Goal: Task Accomplishment & Management: Manage account settings

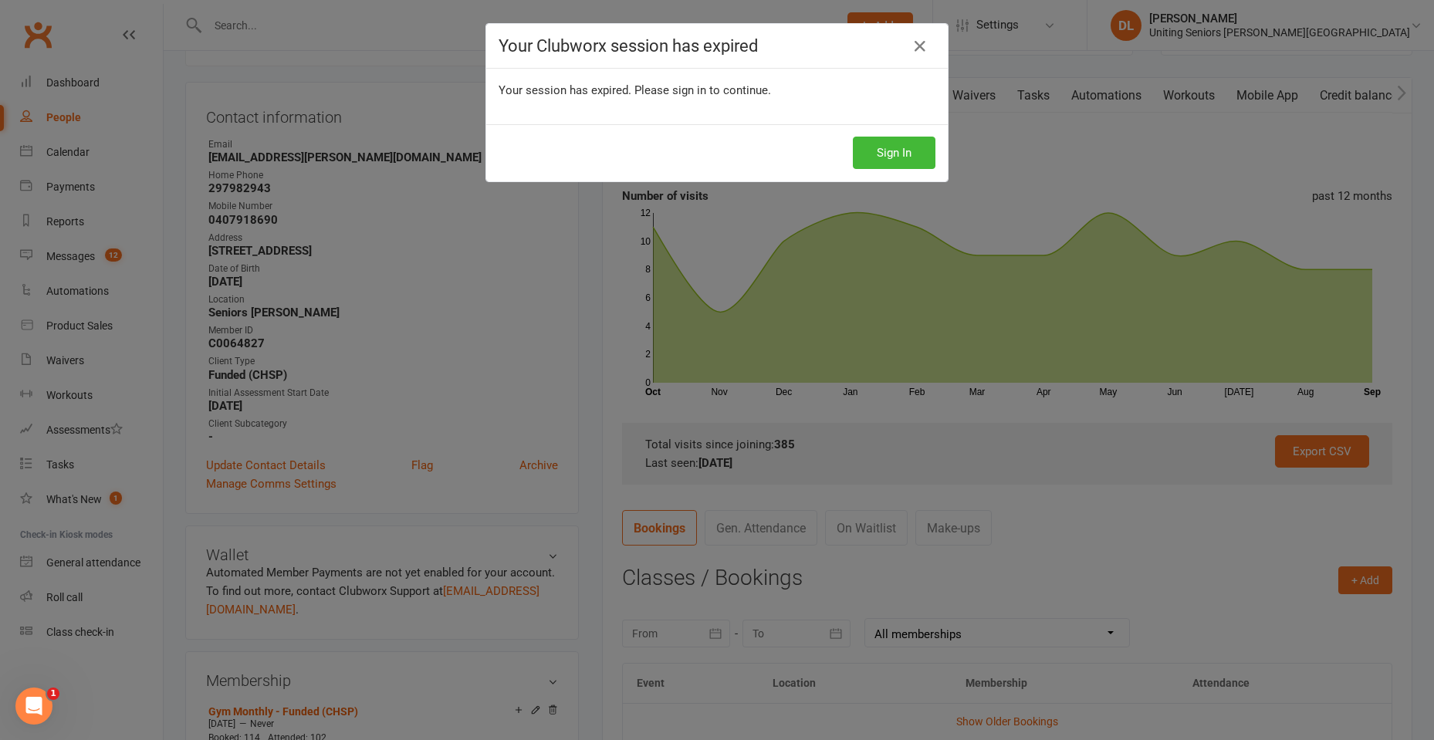
scroll to position [132, 0]
click at [905, 145] on button "Sign In" at bounding box center [894, 153] width 83 height 32
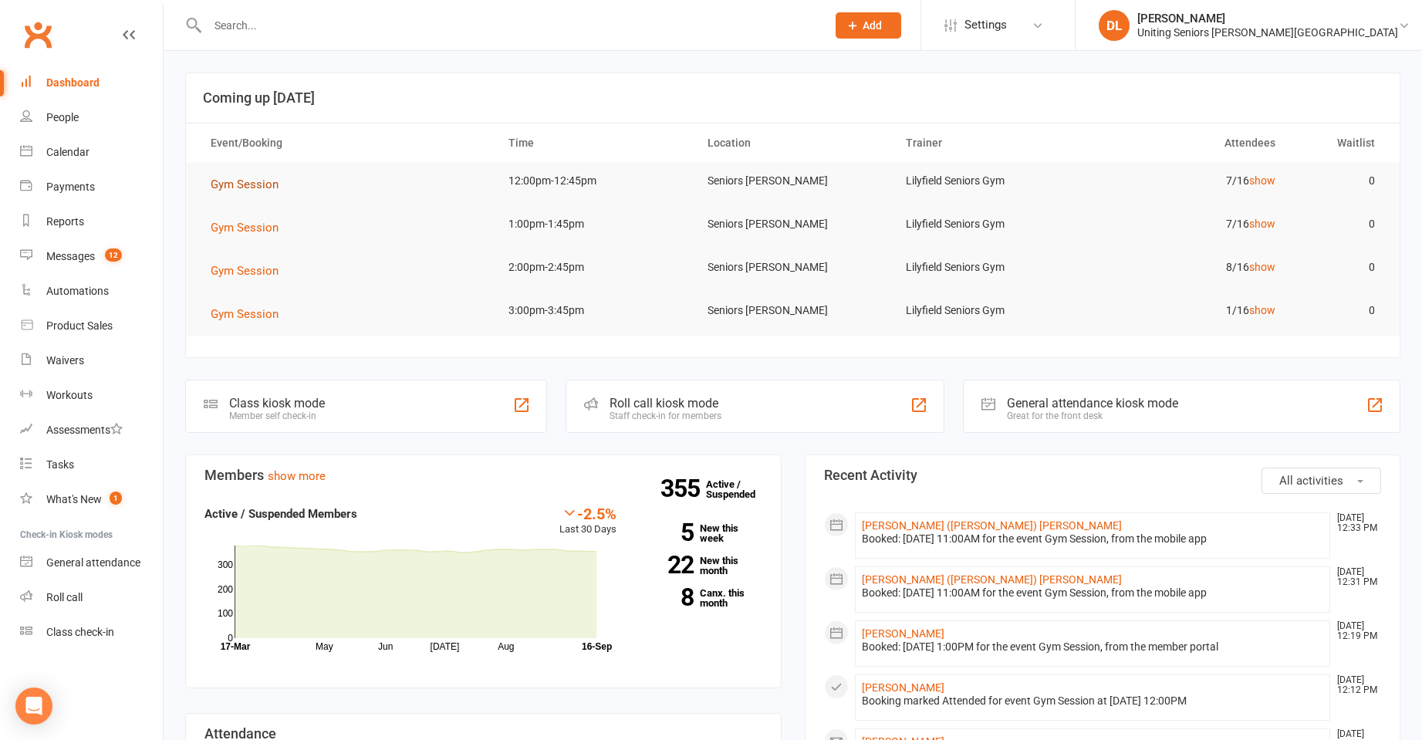
click at [243, 191] on button "Gym Session" at bounding box center [250, 184] width 79 height 19
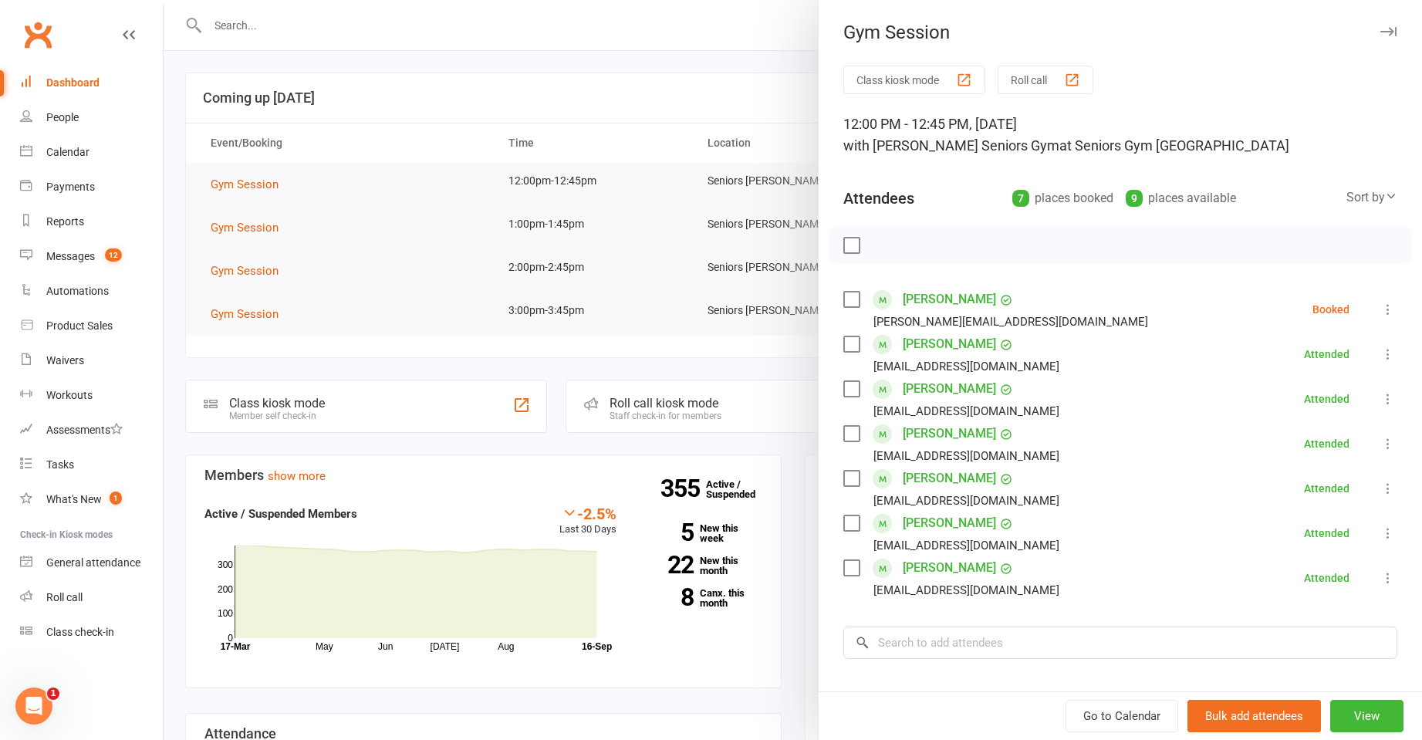
click at [1381, 312] on icon at bounding box center [1388, 309] width 15 height 15
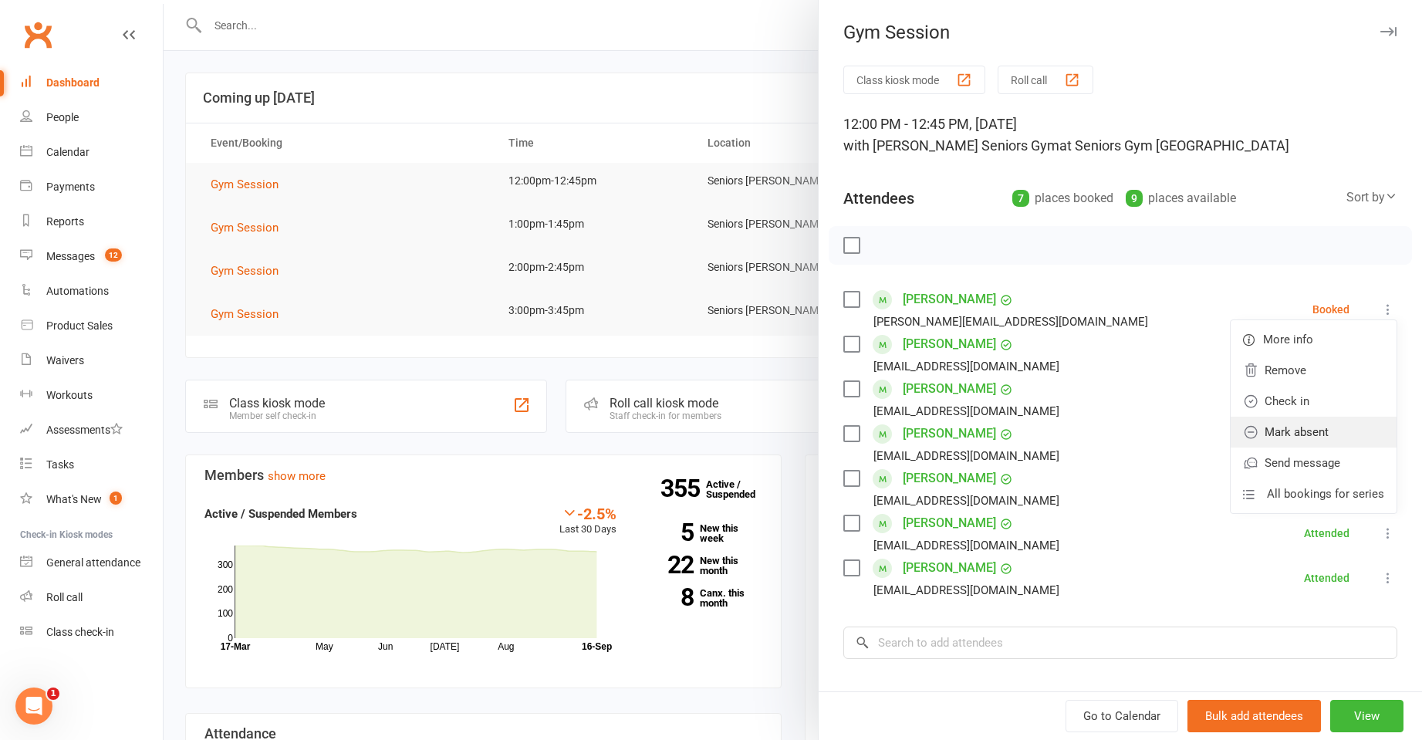
click at [1327, 428] on link "Mark absent" at bounding box center [1314, 432] width 166 height 31
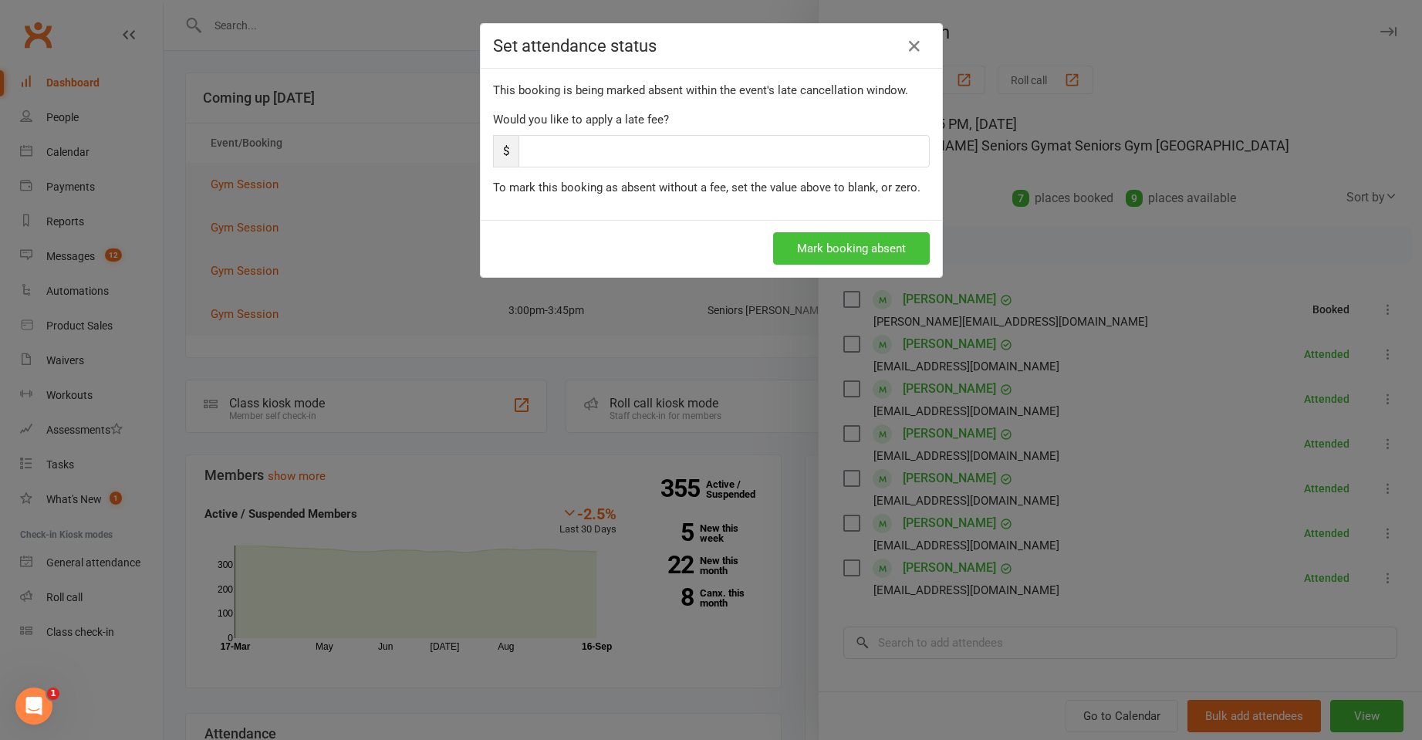
click at [871, 258] on button "Mark booking absent" at bounding box center [851, 248] width 157 height 32
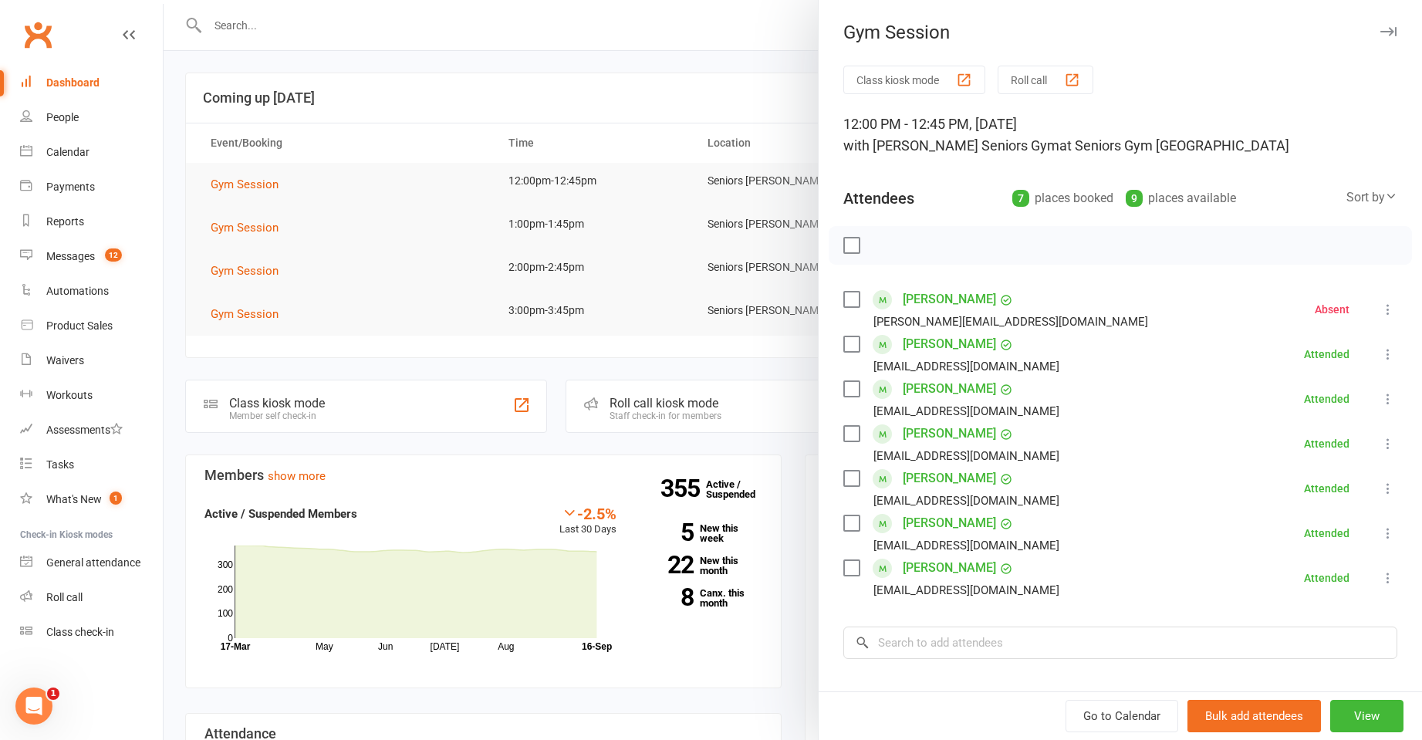
click at [322, 258] on div at bounding box center [793, 370] width 1259 height 740
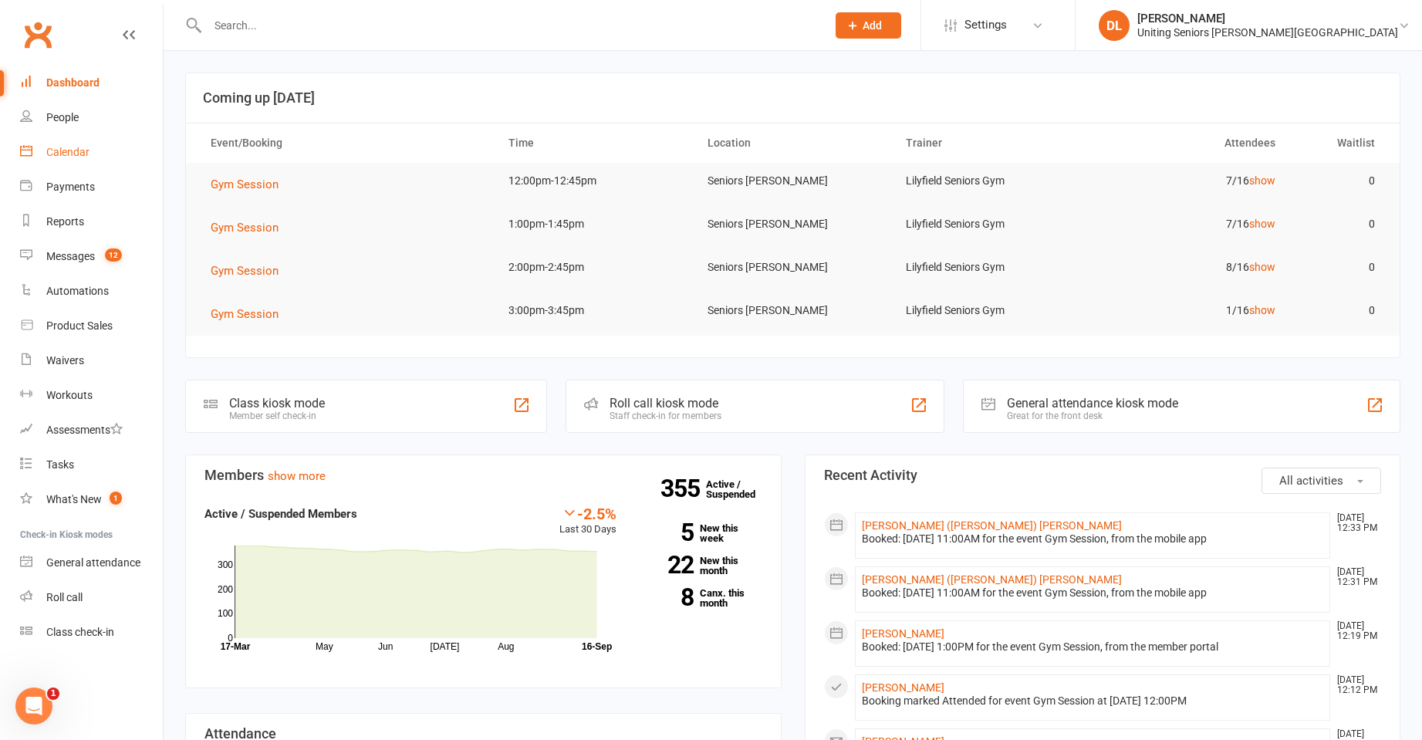
click at [48, 164] on link "Calendar" at bounding box center [91, 152] width 143 height 35
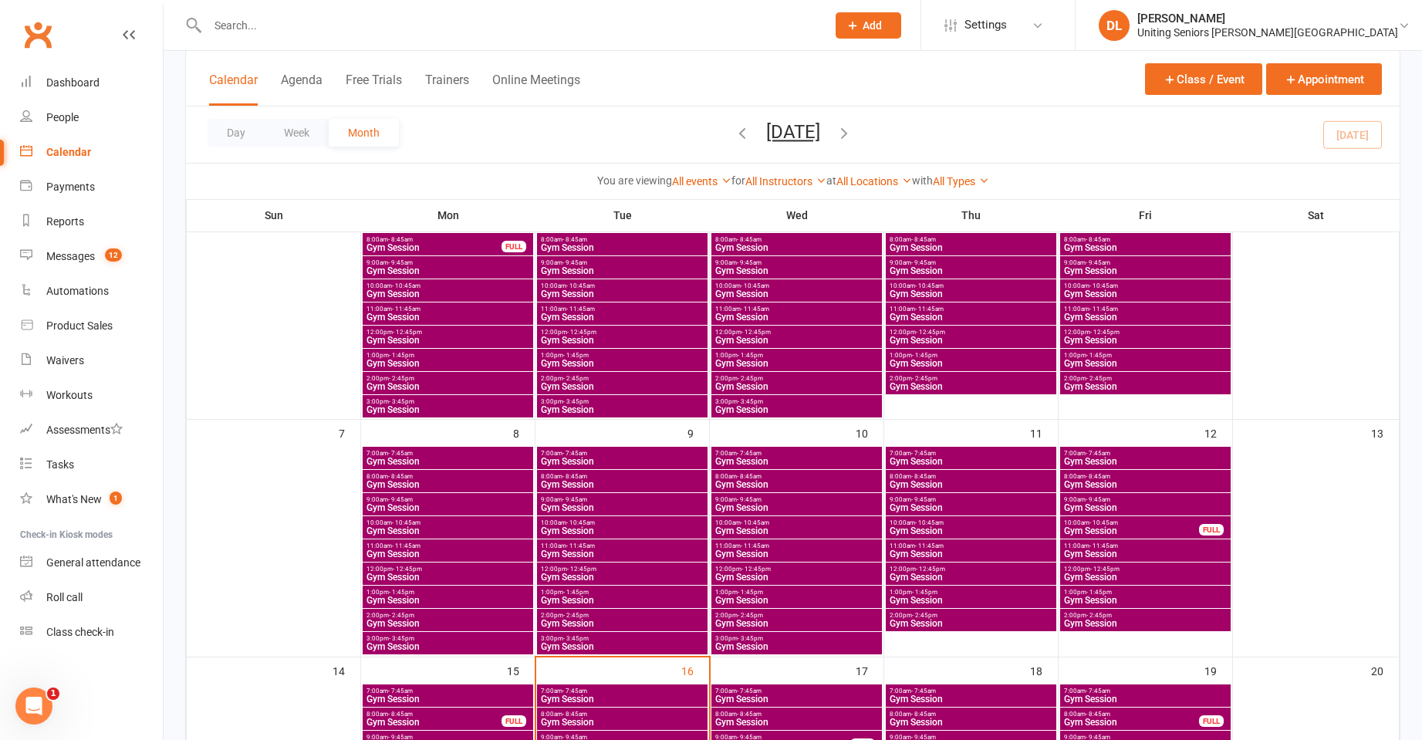
scroll to position [463, 0]
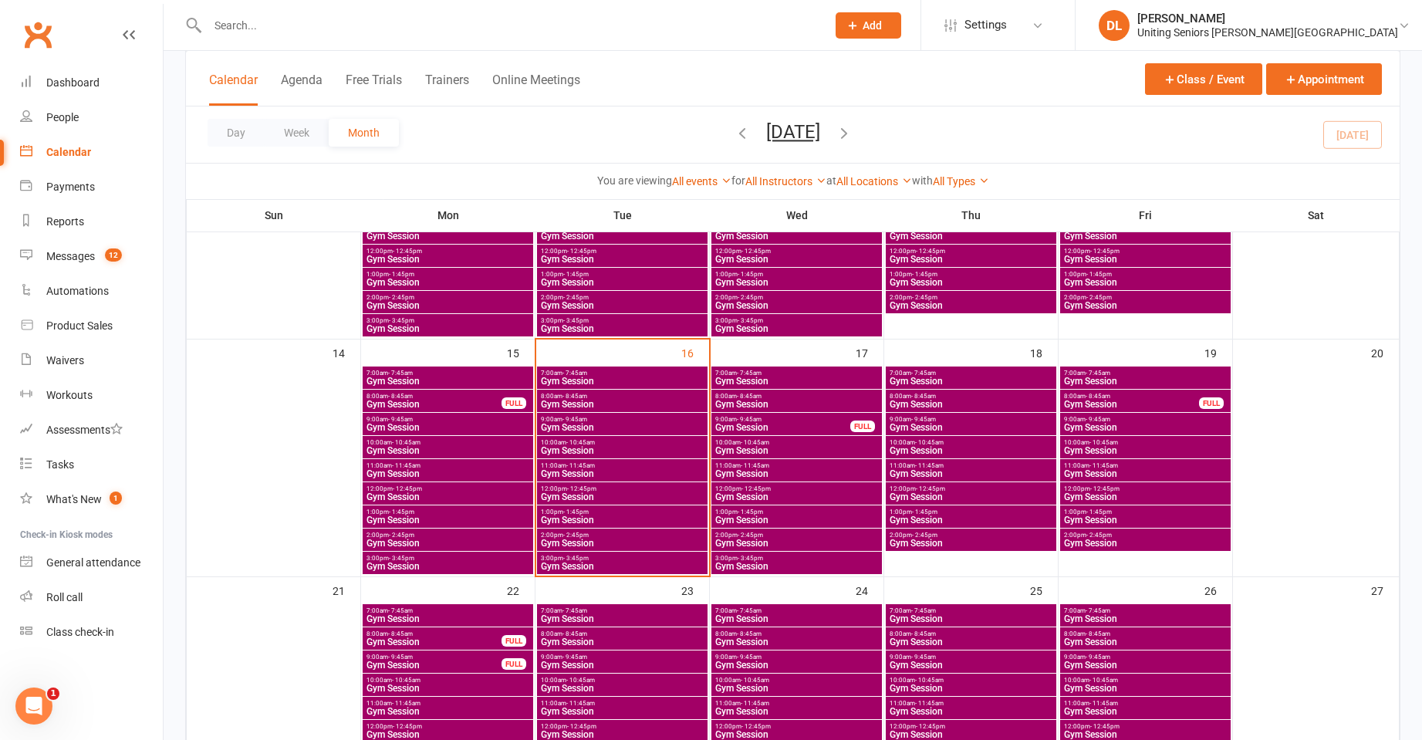
click at [575, 486] on span "- 12:45pm" at bounding box center [581, 488] width 29 height 7
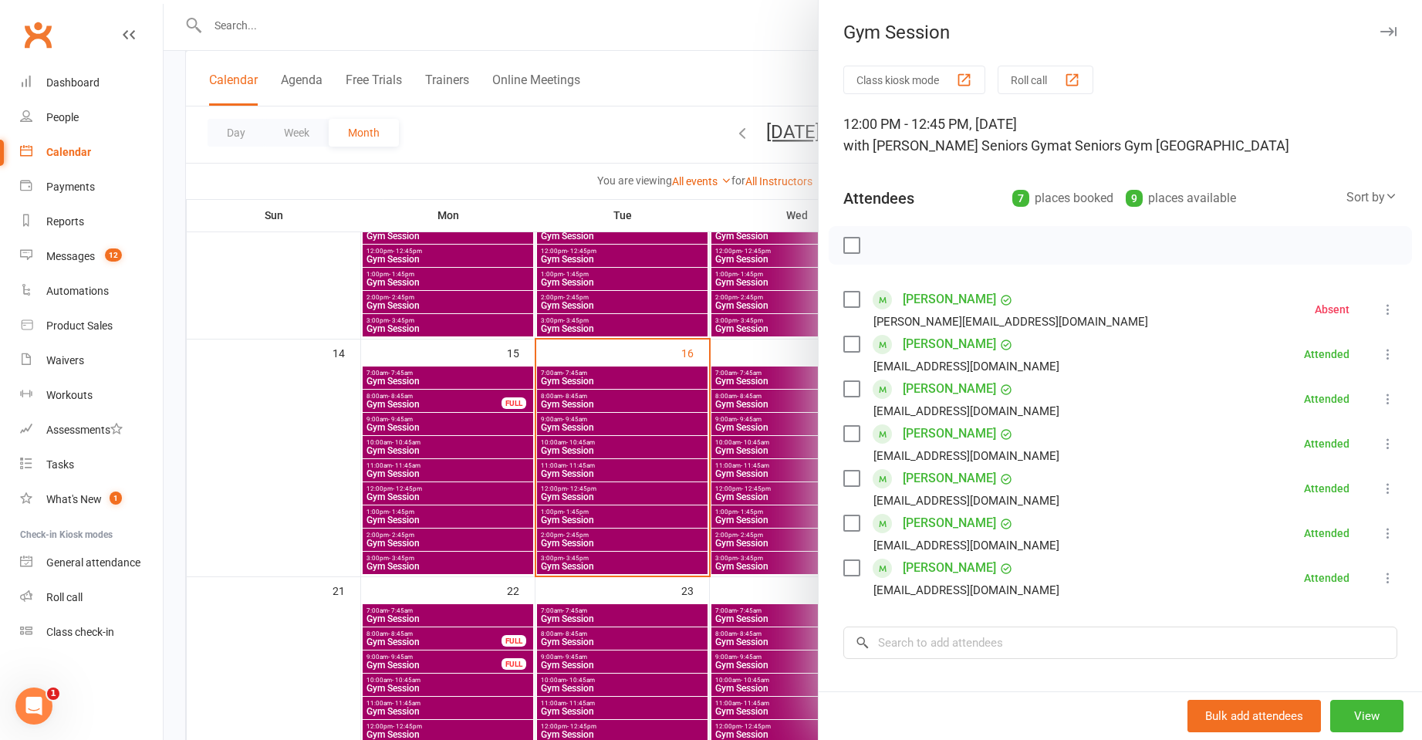
click at [585, 467] on div at bounding box center [793, 370] width 1259 height 740
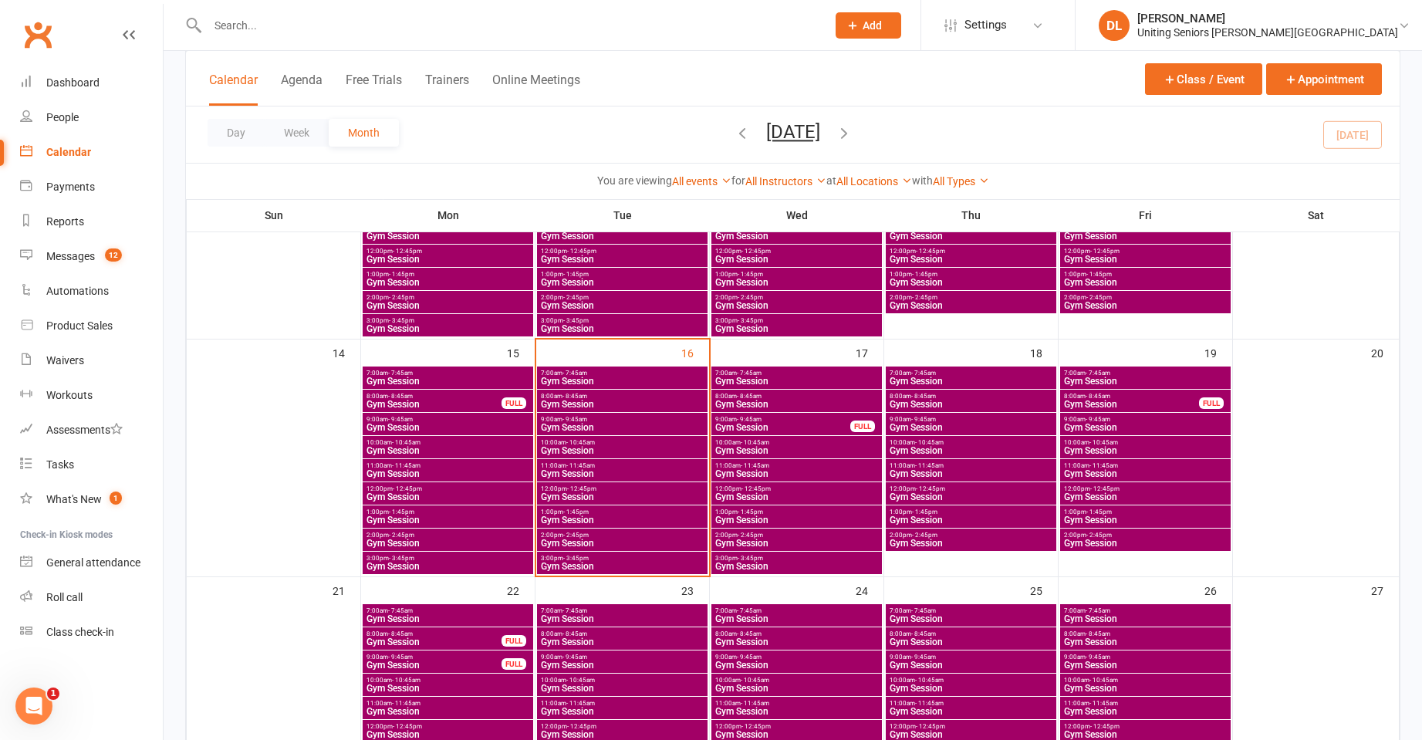
click at [587, 462] on span "- 11:45am" at bounding box center [581, 465] width 29 height 7
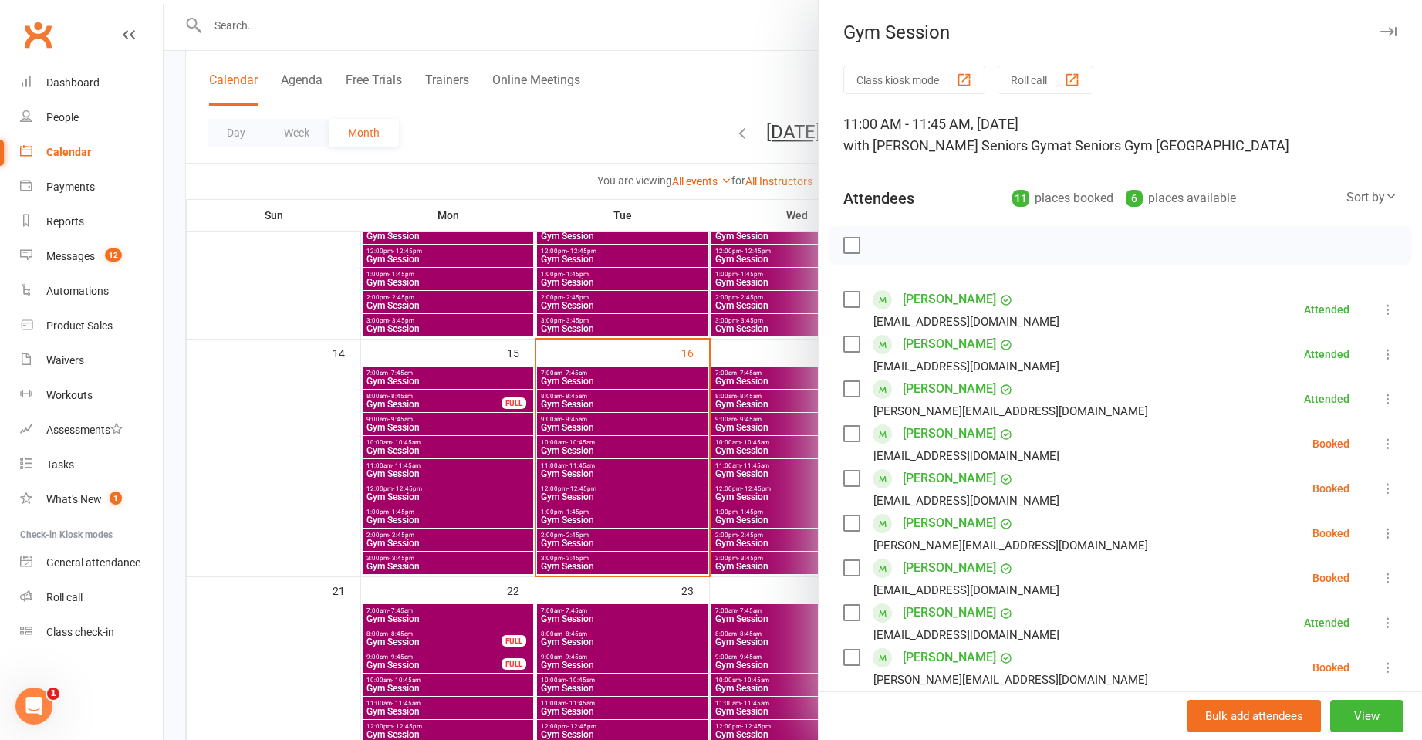
click at [1379, 488] on button at bounding box center [1388, 488] width 19 height 19
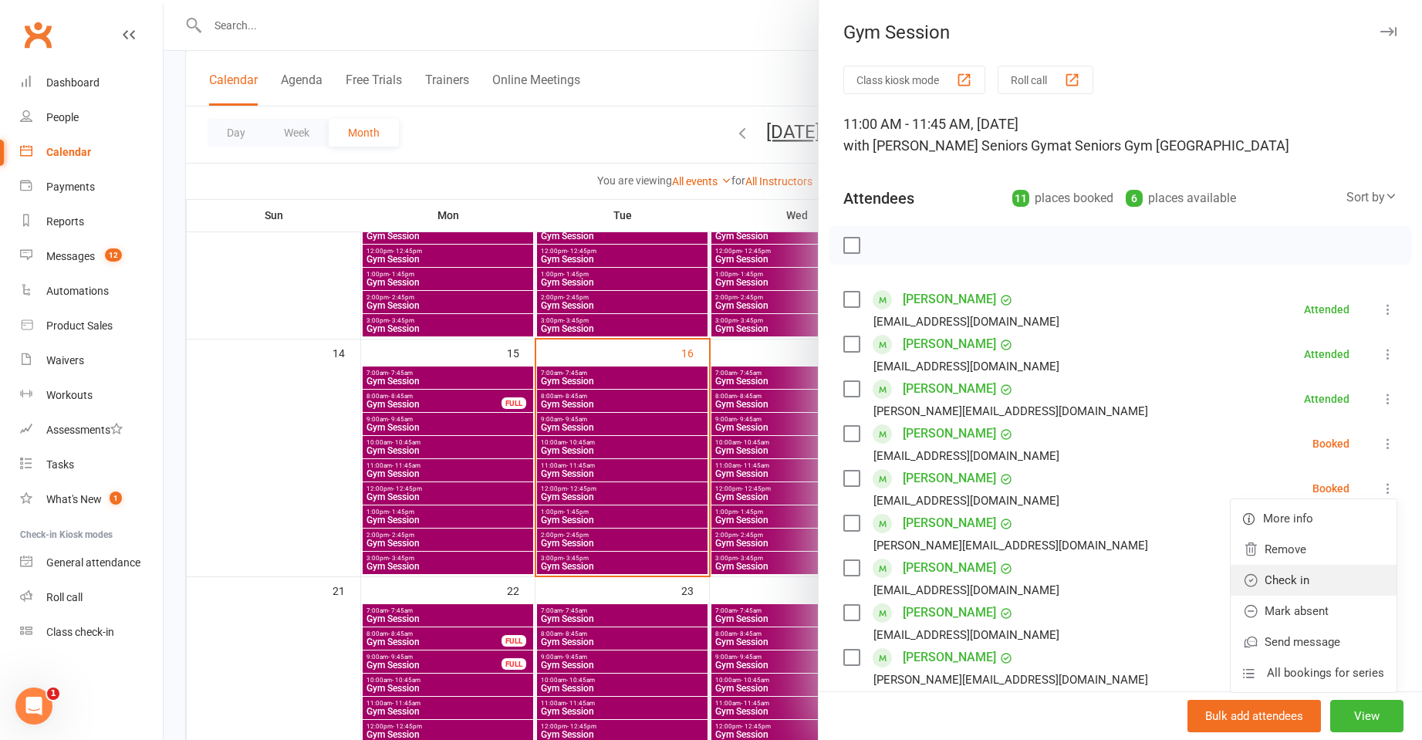
click at [1311, 583] on link "Check in" at bounding box center [1314, 580] width 166 height 31
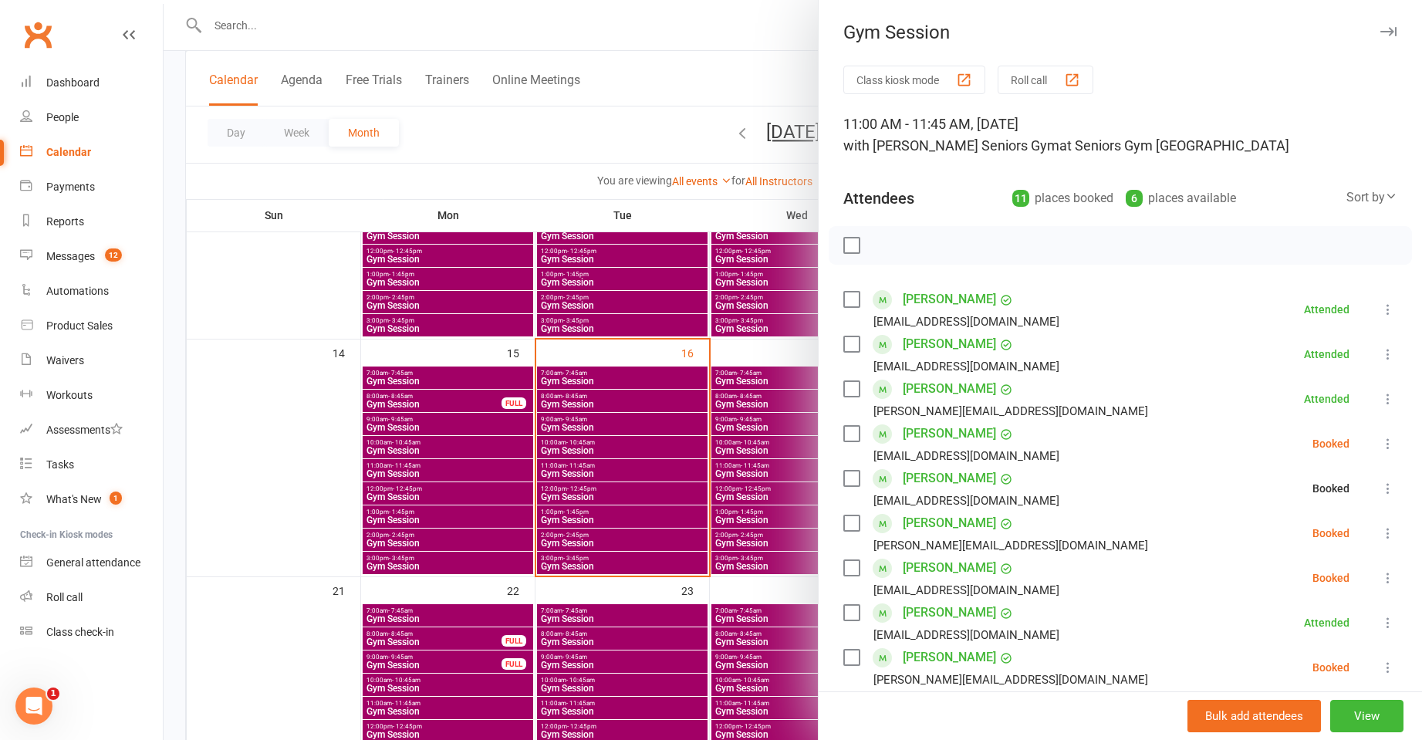
click at [1381, 534] on icon at bounding box center [1388, 533] width 15 height 15
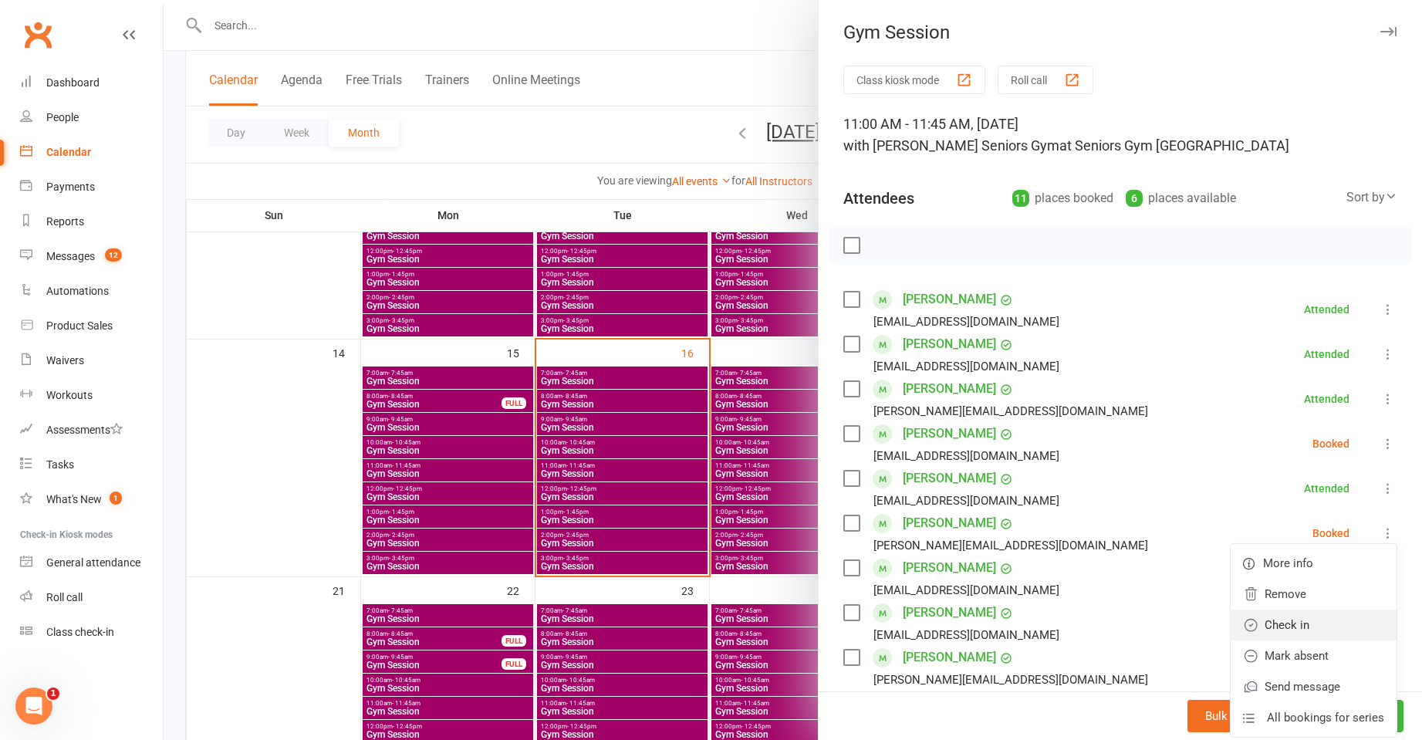
click at [1310, 627] on link "Check in" at bounding box center [1314, 625] width 166 height 31
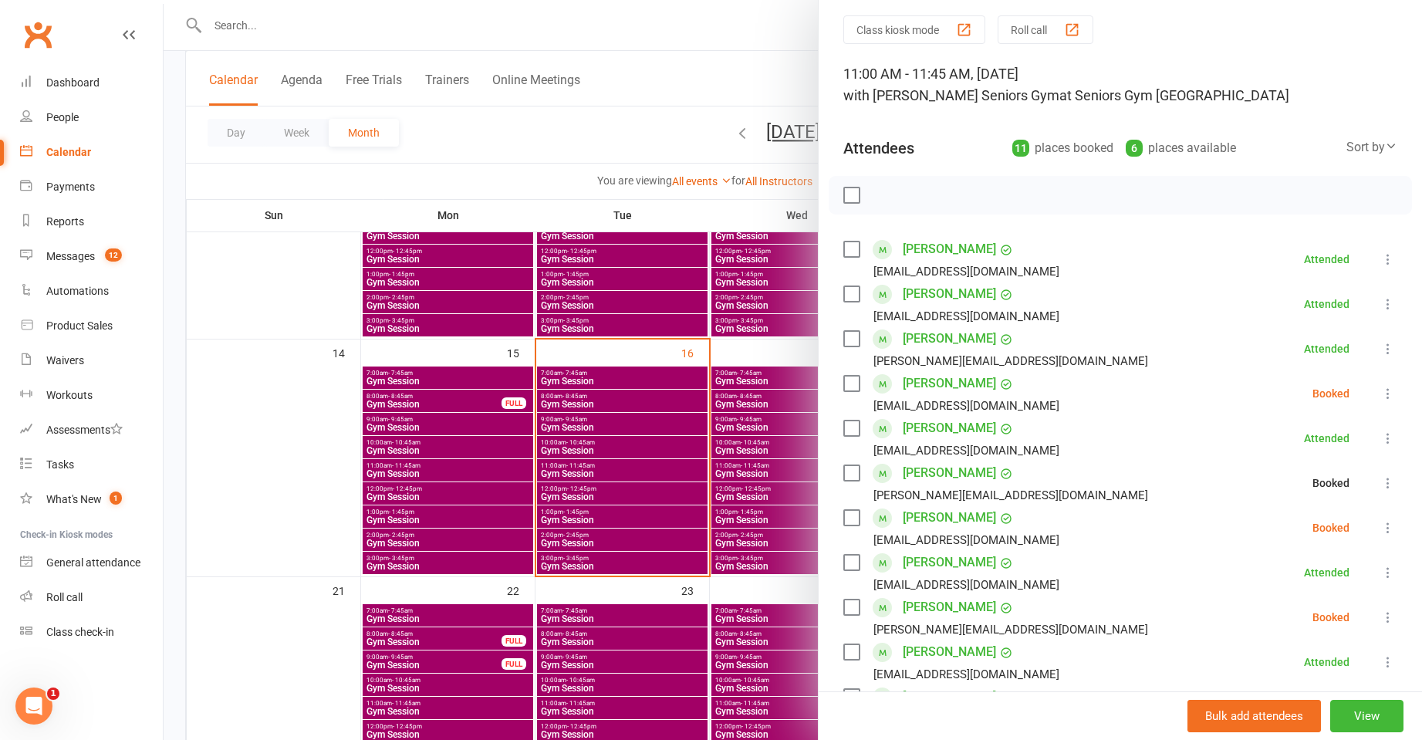
scroll to position [77, 0]
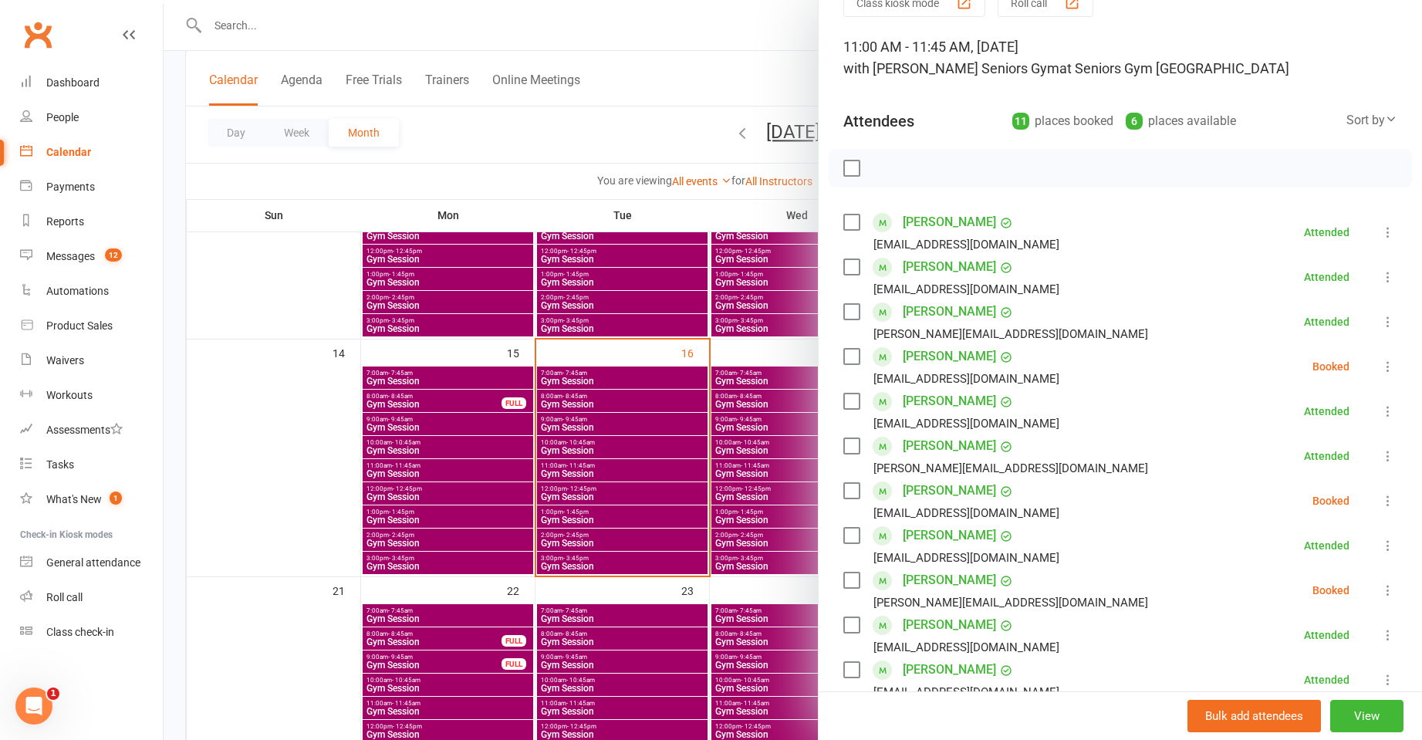
click at [1381, 587] on icon at bounding box center [1388, 590] width 15 height 15
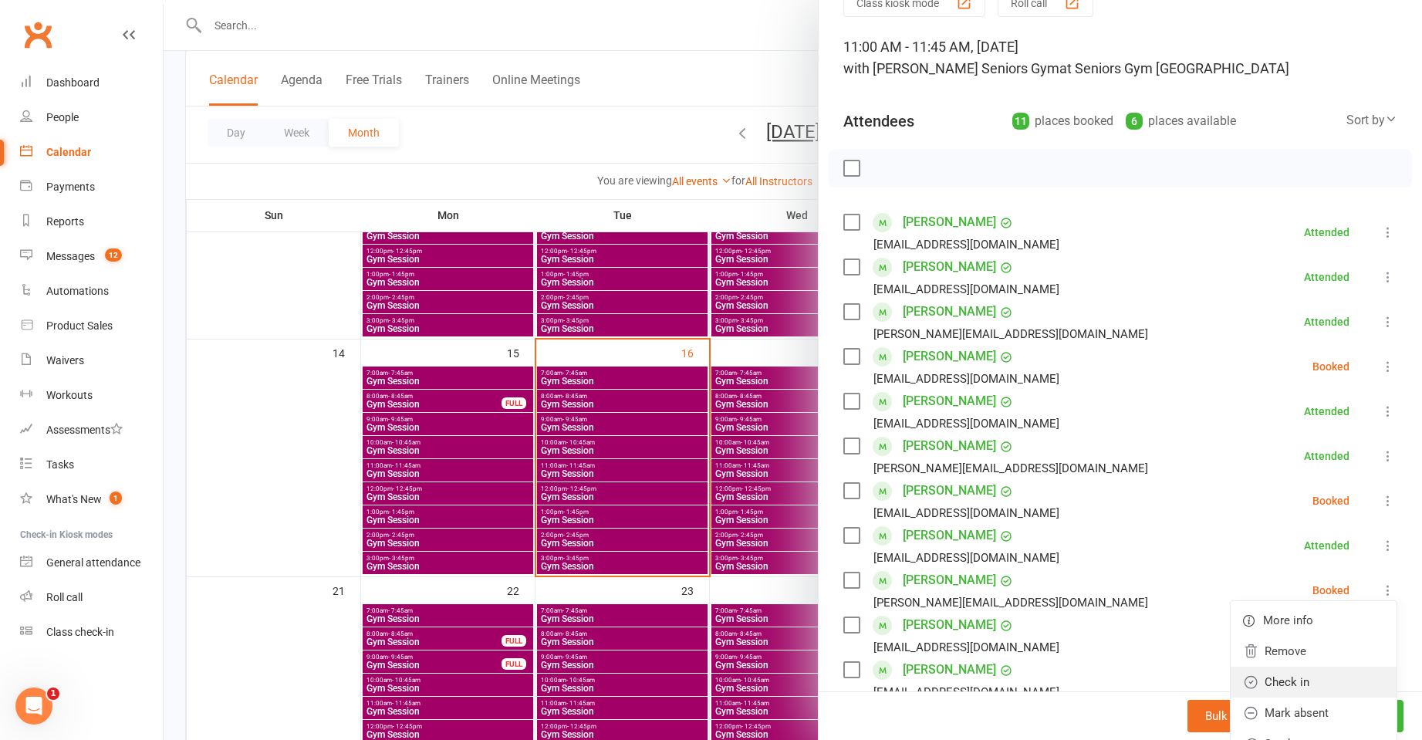
click at [1318, 677] on link "Check in" at bounding box center [1314, 682] width 166 height 31
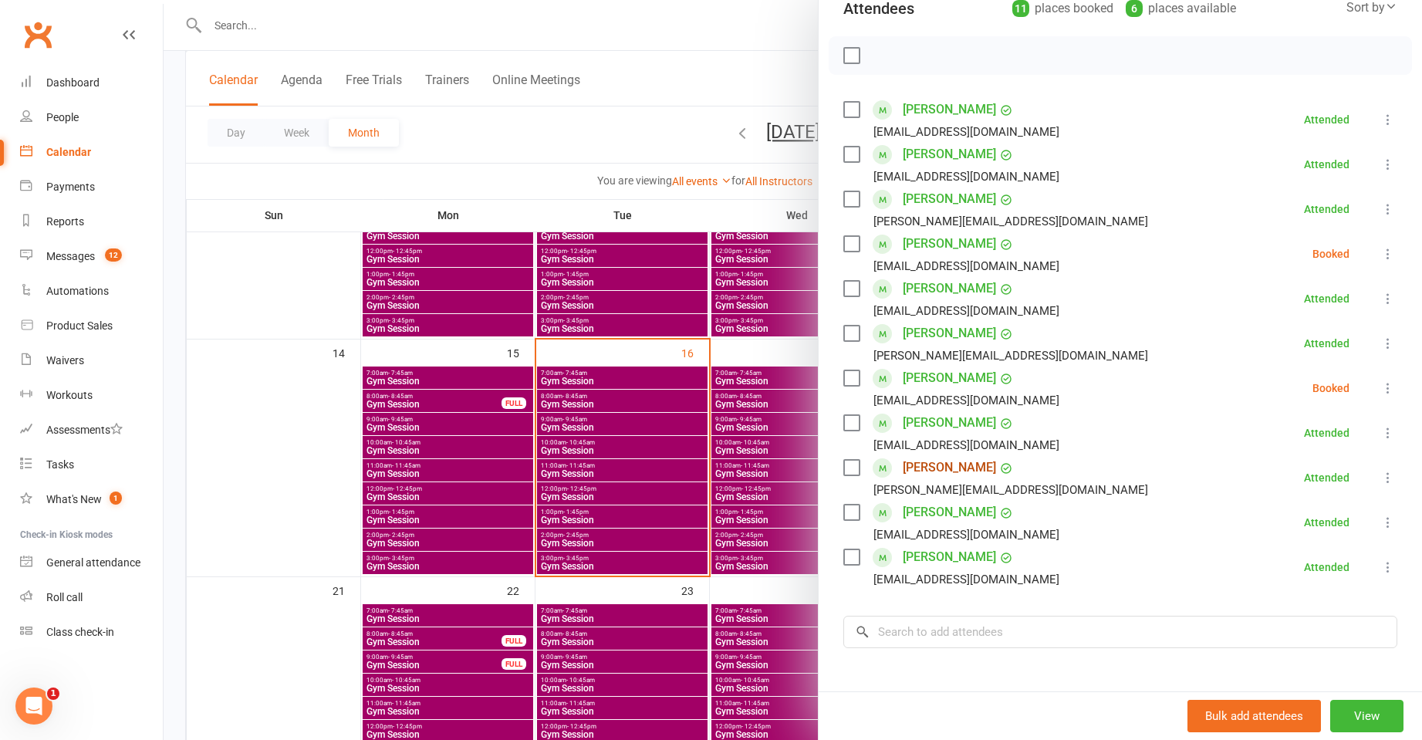
scroll to position [154, 0]
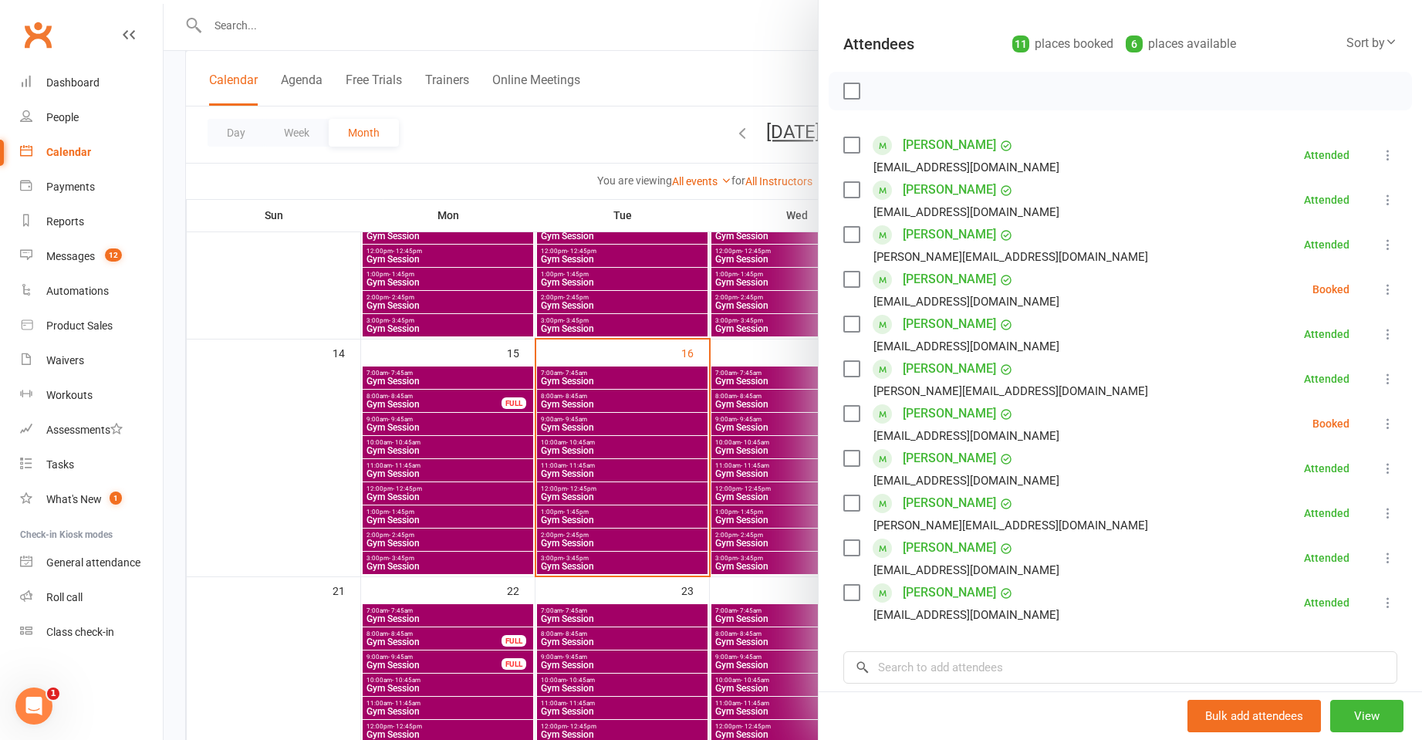
click at [506, 490] on div at bounding box center [793, 370] width 1259 height 740
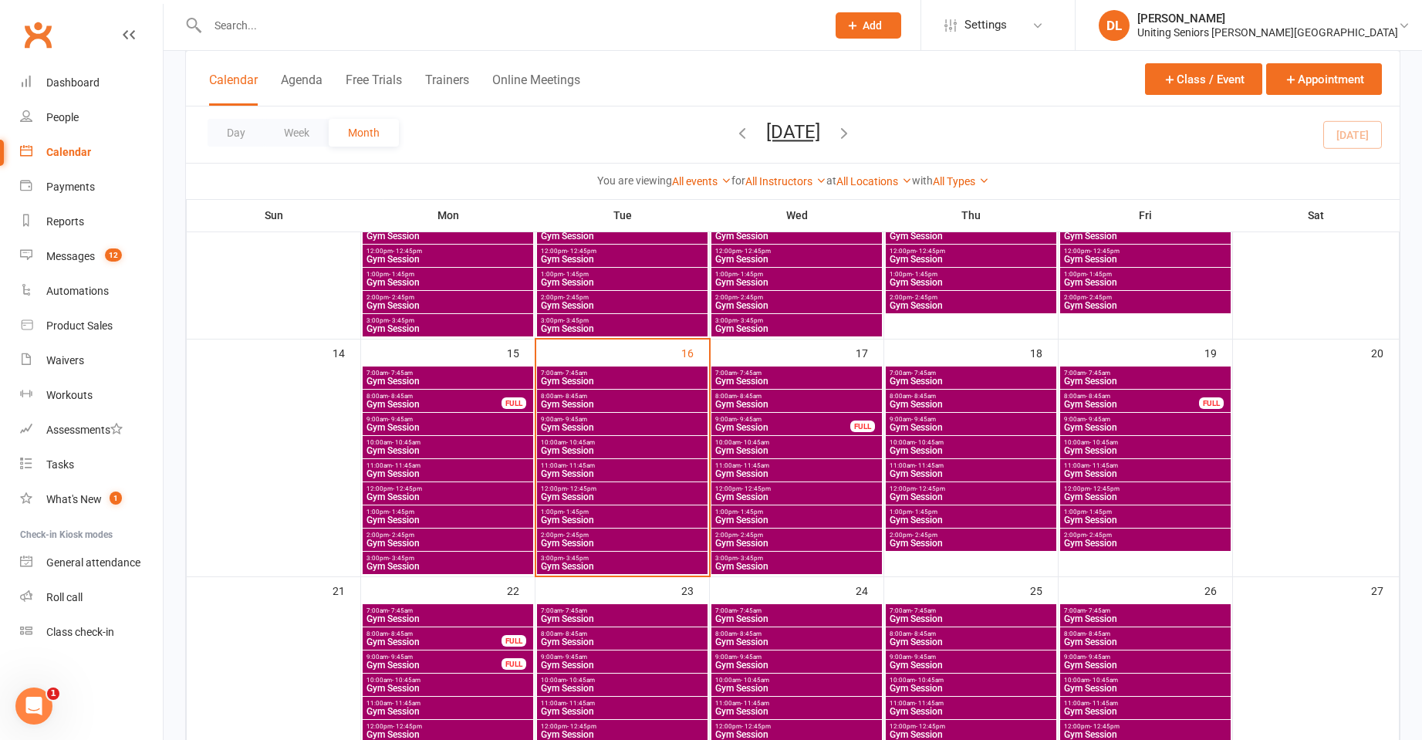
click at [611, 473] on span "Gym Session" at bounding box center [622, 473] width 164 height 9
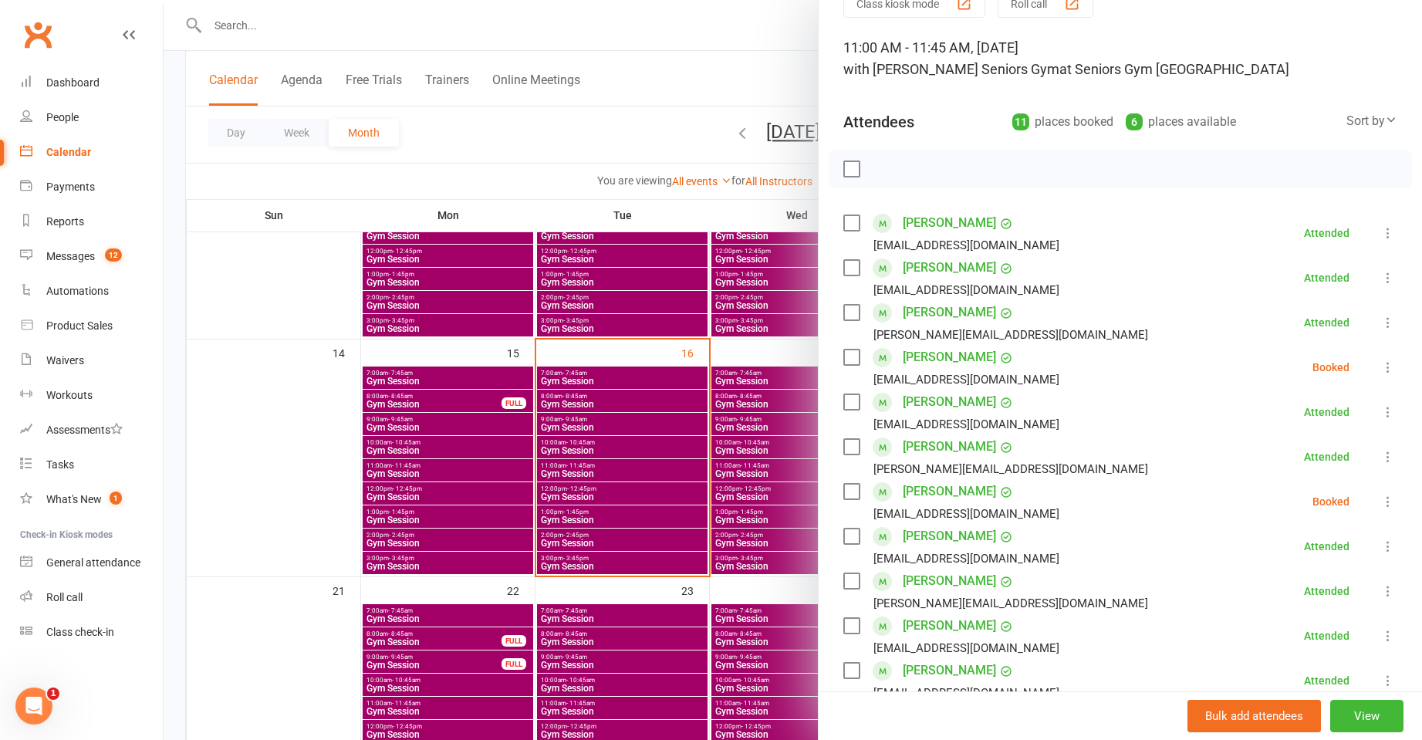
scroll to position [77, 0]
click at [641, 469] on div at bounding box center [793, 370] width 1259 height 740
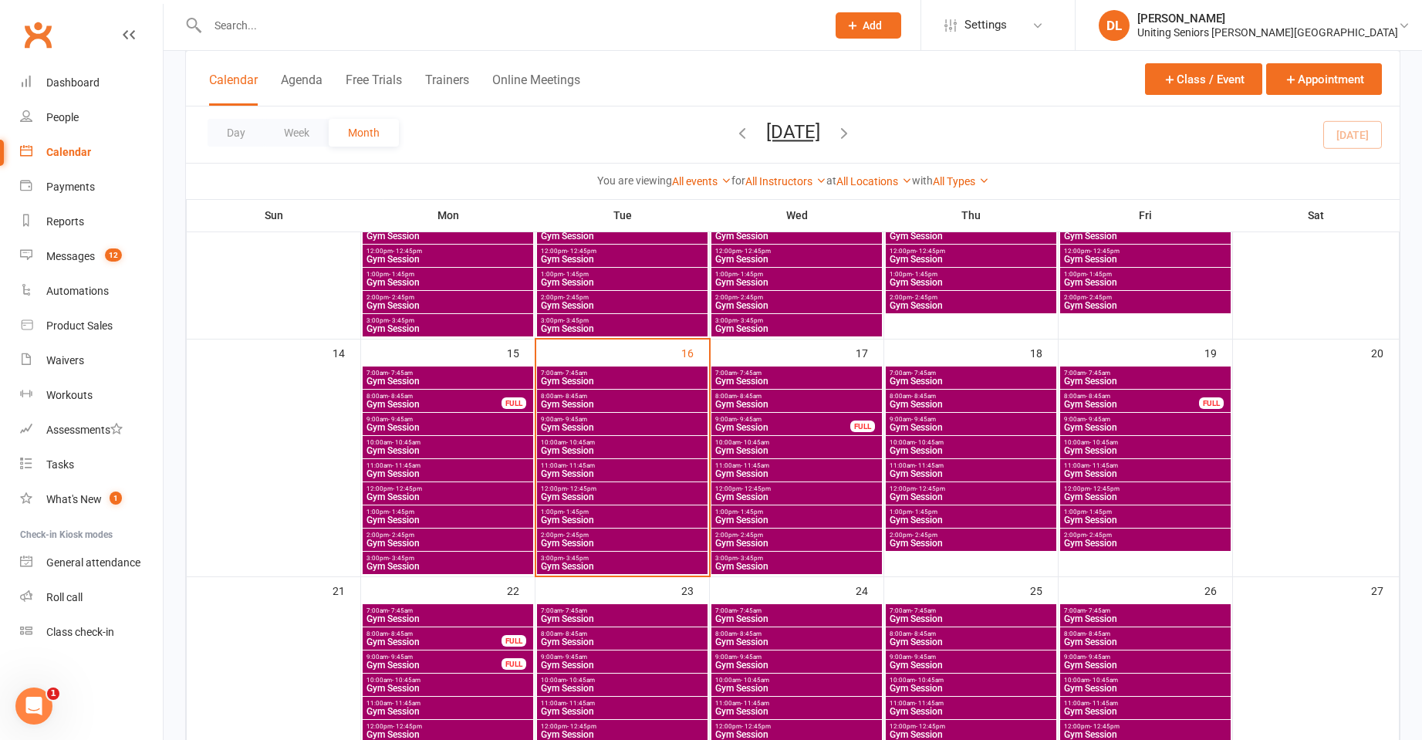
click at [602, 446] on span "Gym Session" at bounding box center [622, 450] width 164 height 9
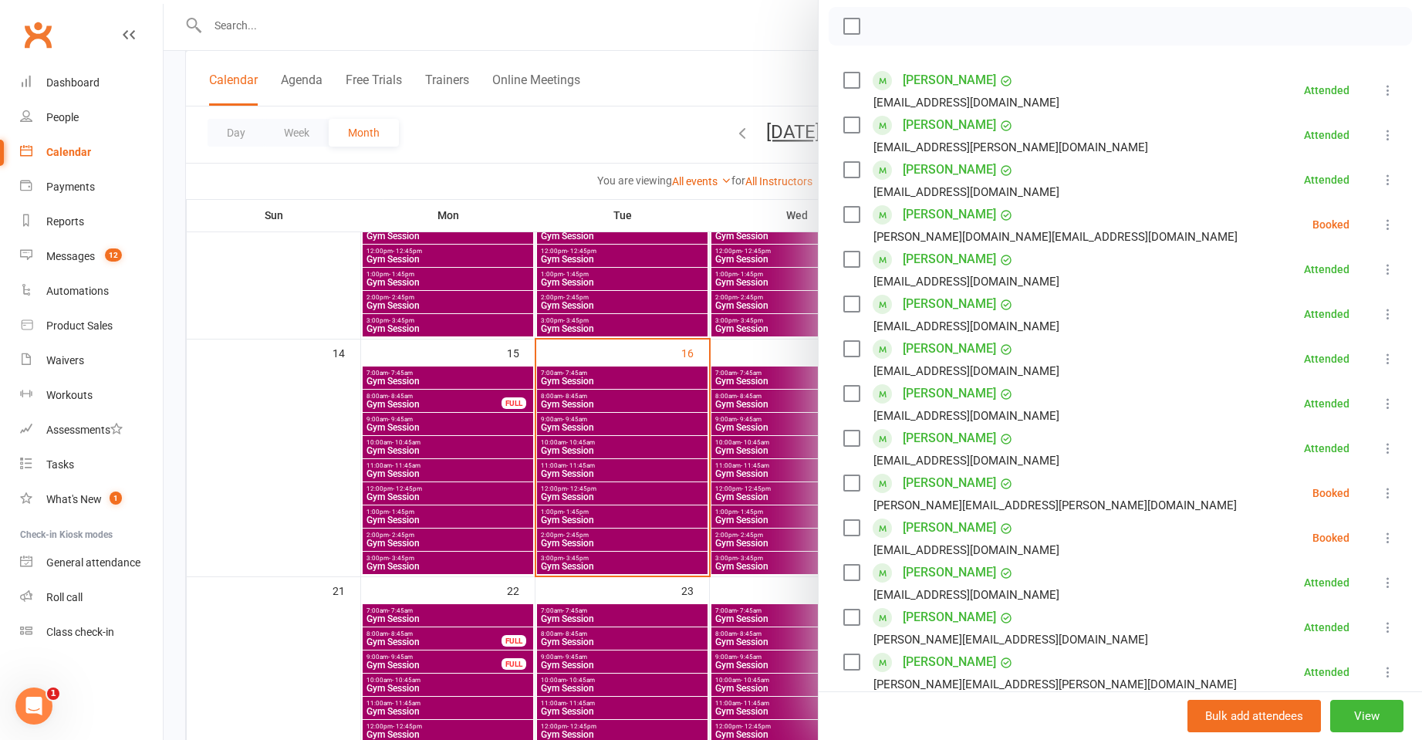
scroll to position [232, 0]
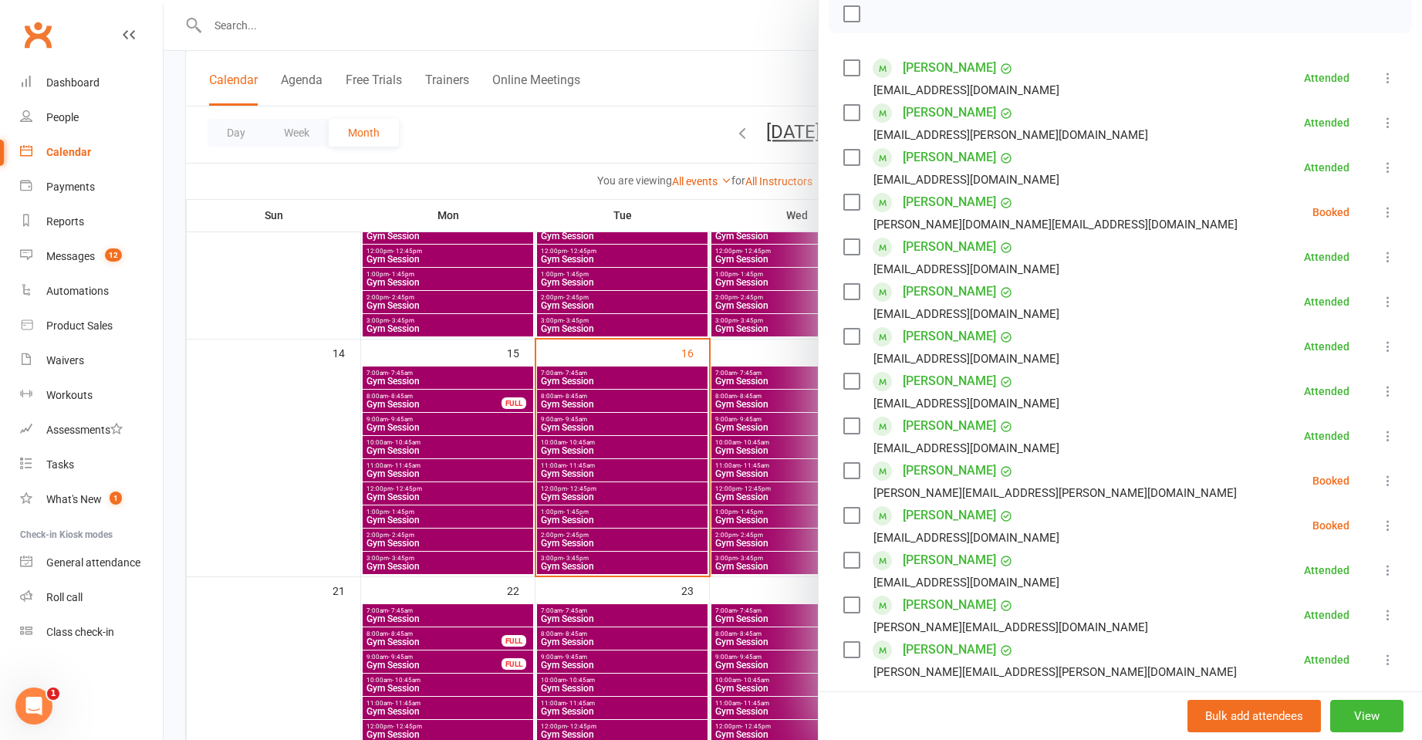
click at [1381, 531] on icon at bounding box center [1388, 525] width 15 height 15
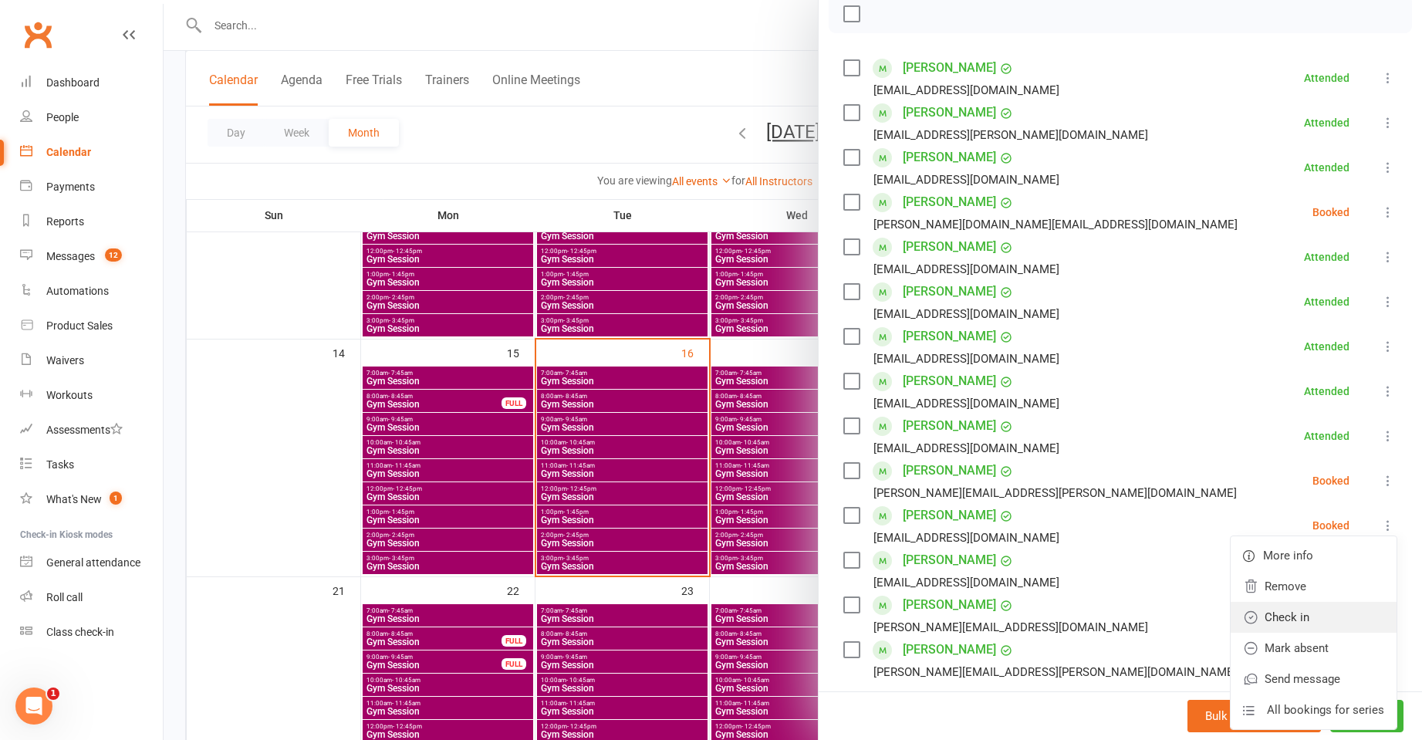
click at [1340, 606] on link "Check in" at bounding box center [1314, 617] width 166 height 31
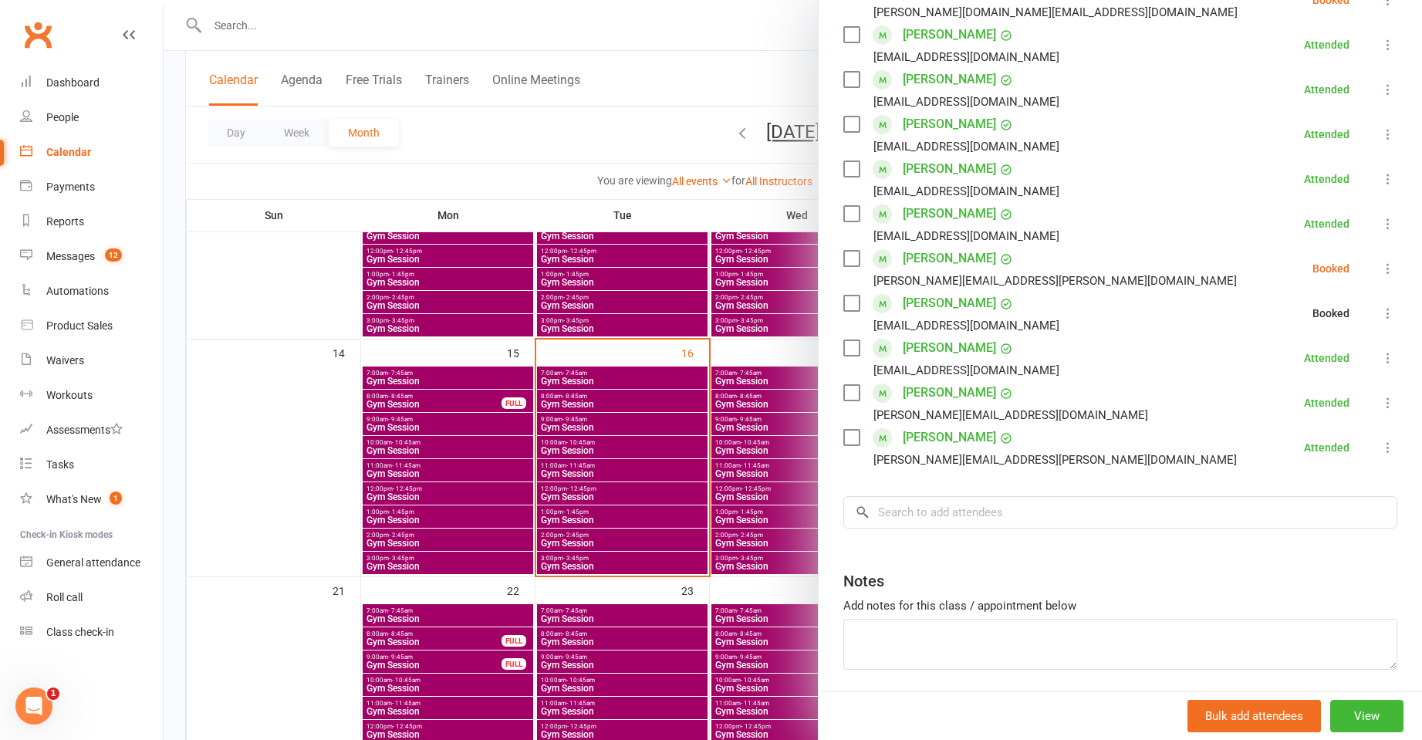
scroll to position [463, 0]
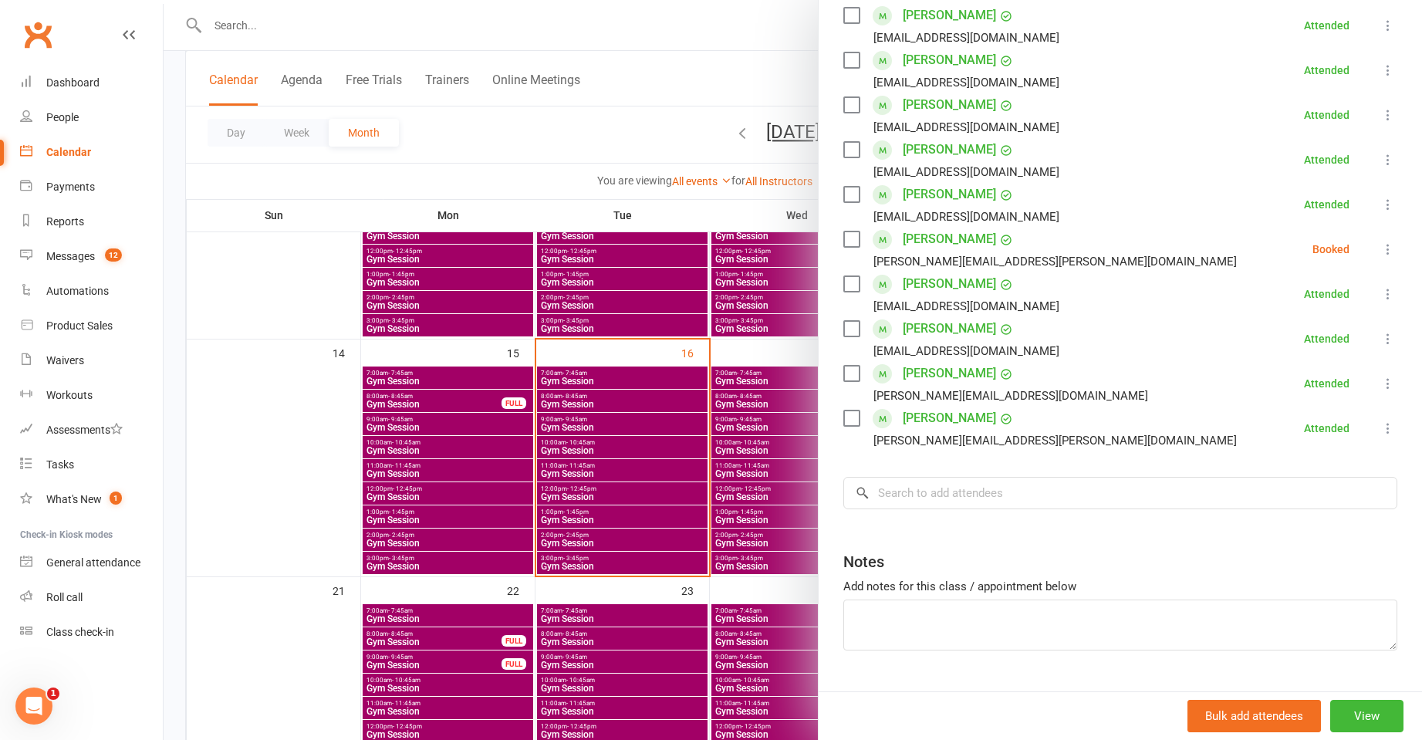
click at [695, 446] on div at bounding box center [793, 370] width 1259 height 740
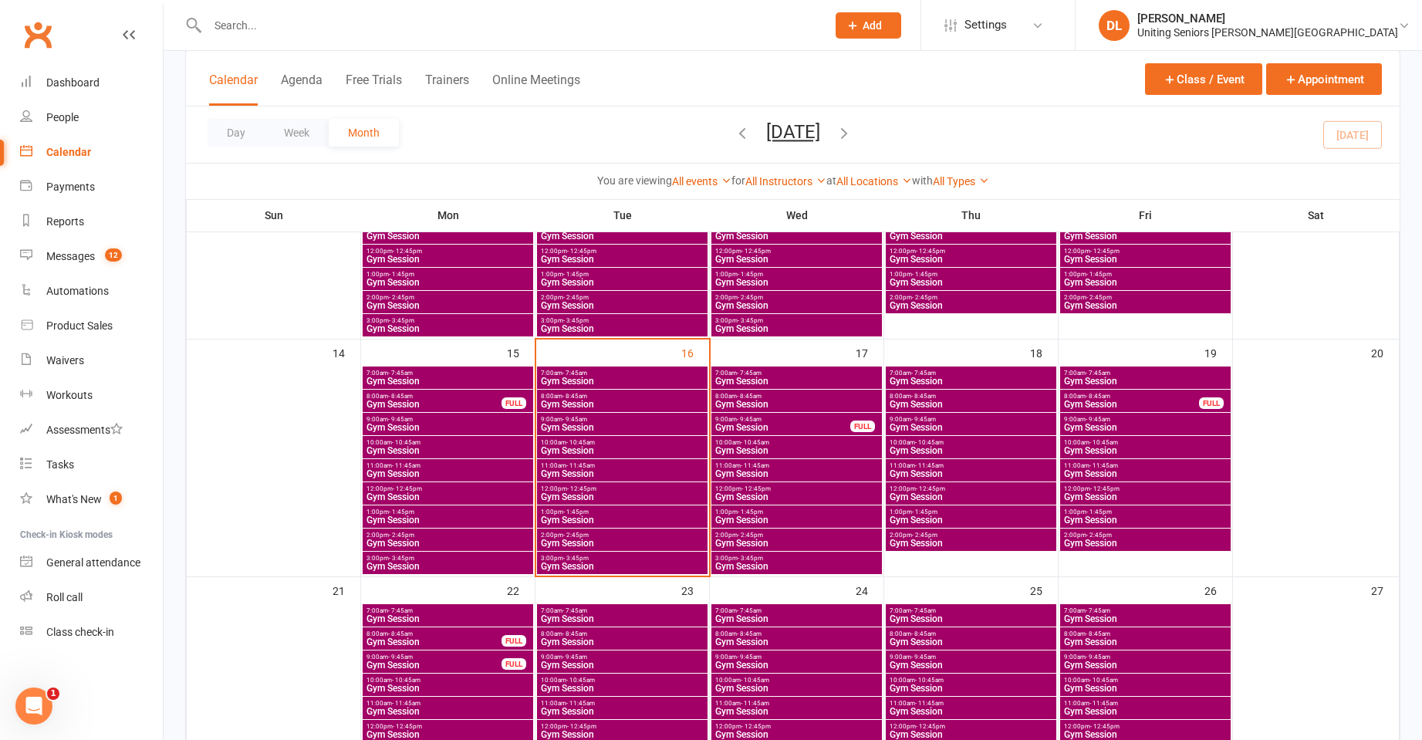
click at [643, 446] on span "Gym Session" at bounding box center [622, 450] width 164 height 9
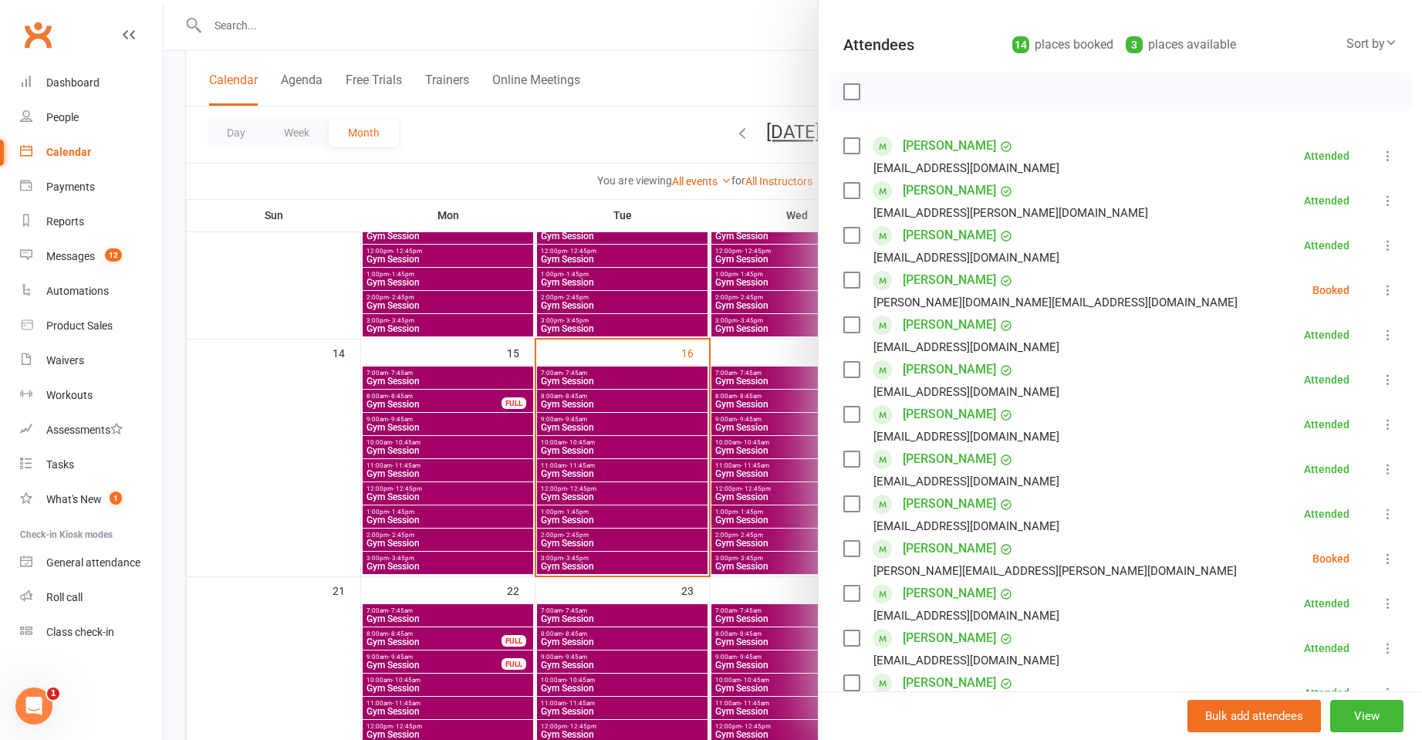
scroll to position [232, 0]
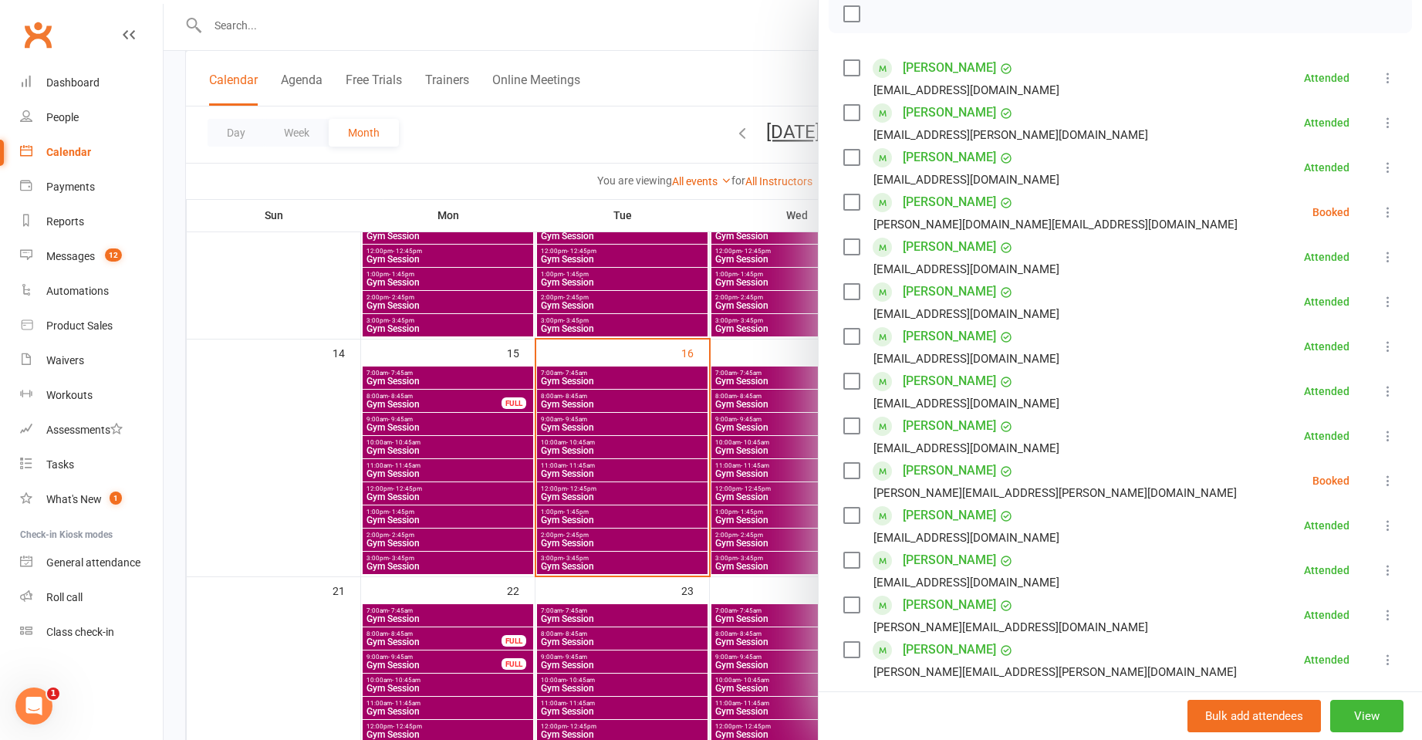
click at [553, 427] on div at bounding box center [793, 370] width 1259 height 740
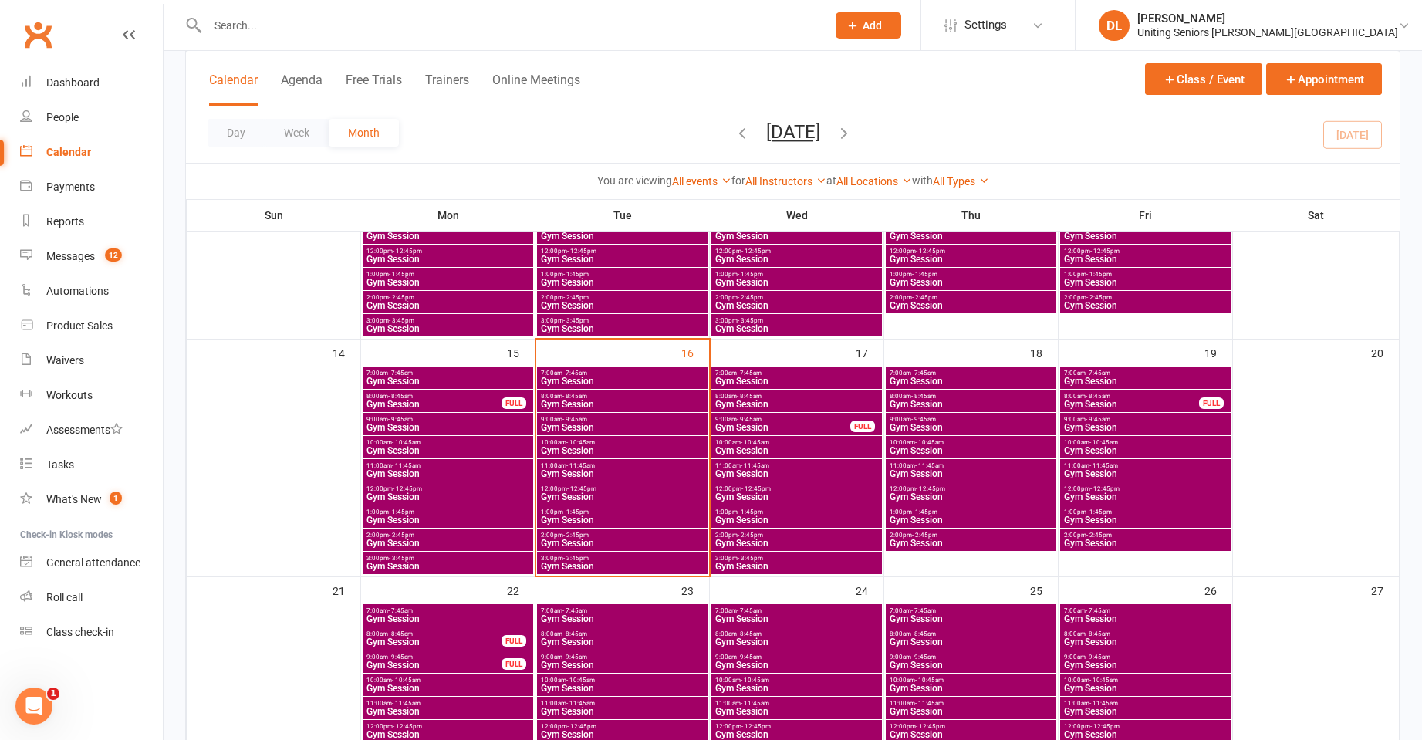
click at [569, 429] on span "Gym Session" at bounding box center [622, 427] width 164 height 9
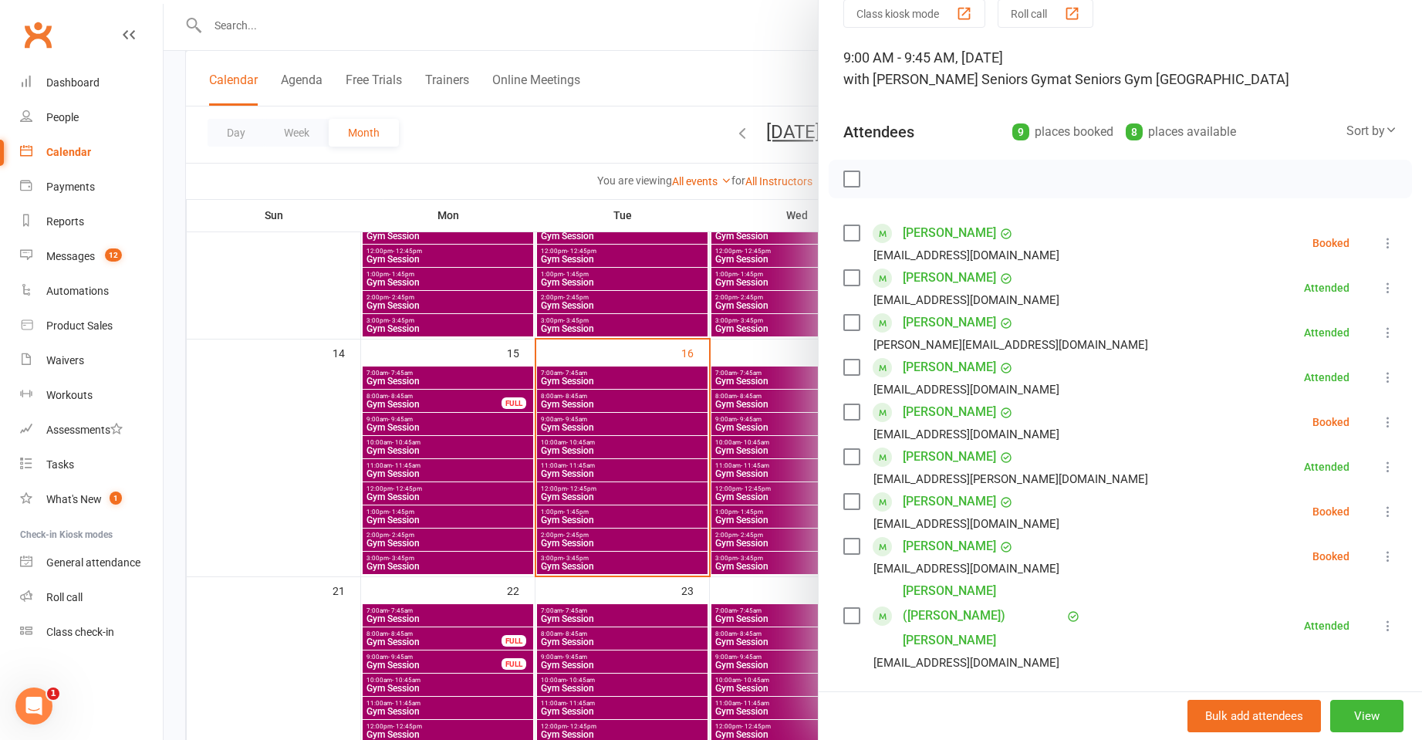
scroll to position [154, 0]
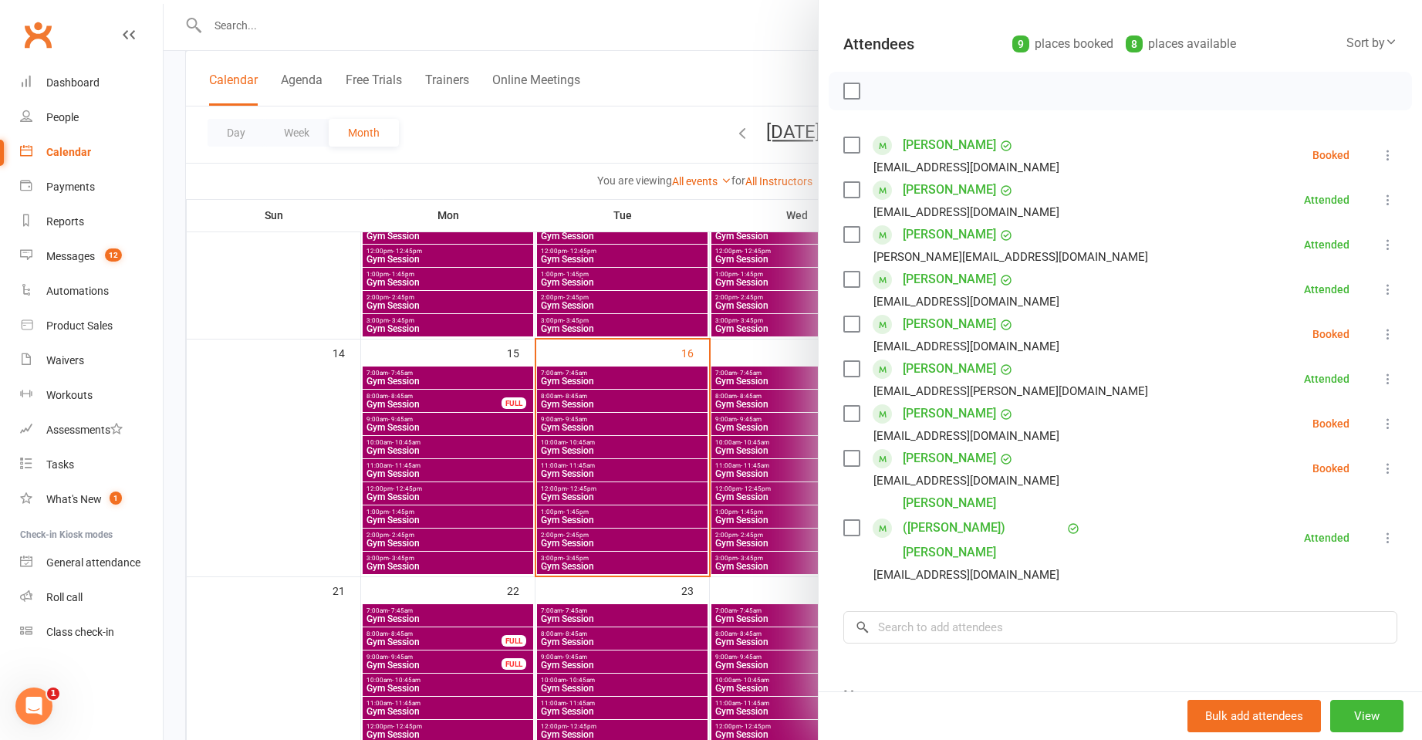
click at [1381, 150] on icon at bounding box center [1388, 154] width 15 height 15
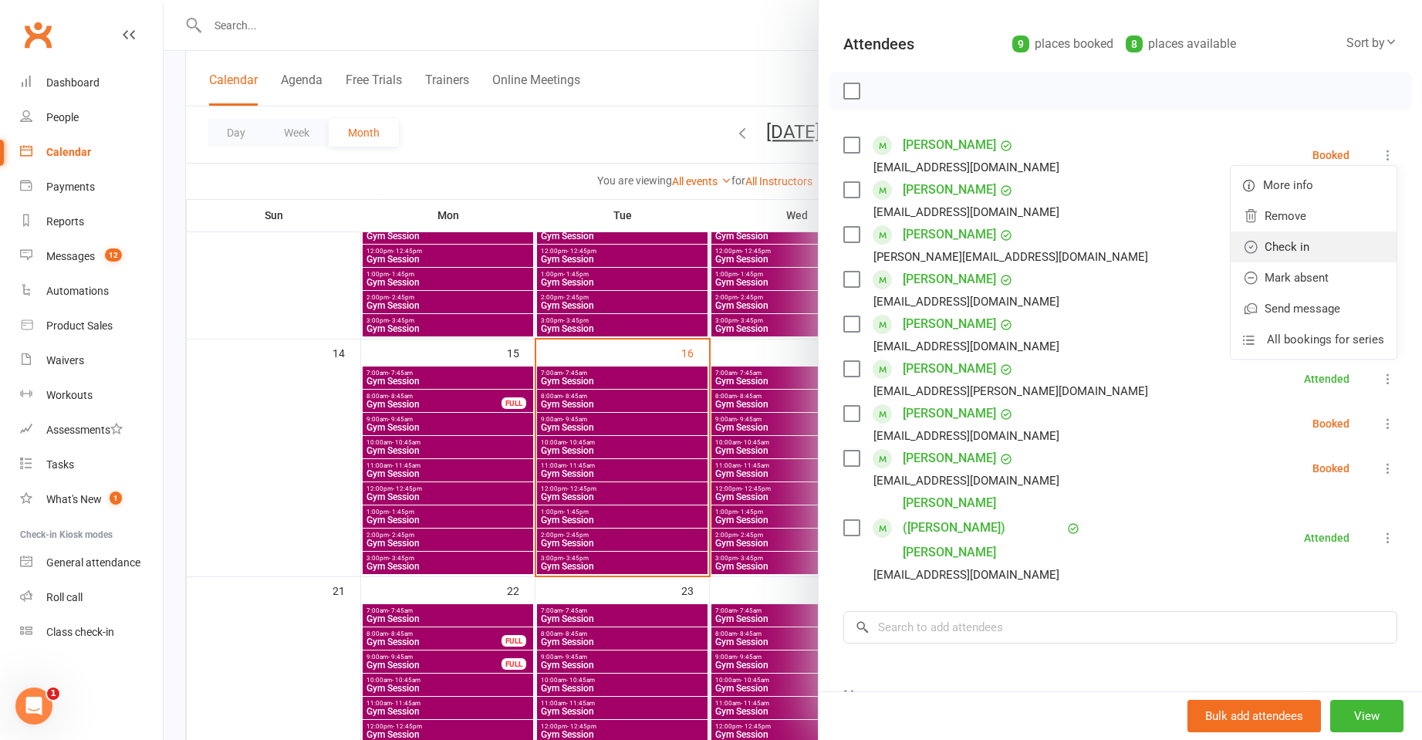
click at [1344, 255] on link "Check in" at bounding box center [1314, 247] width 166 height 31
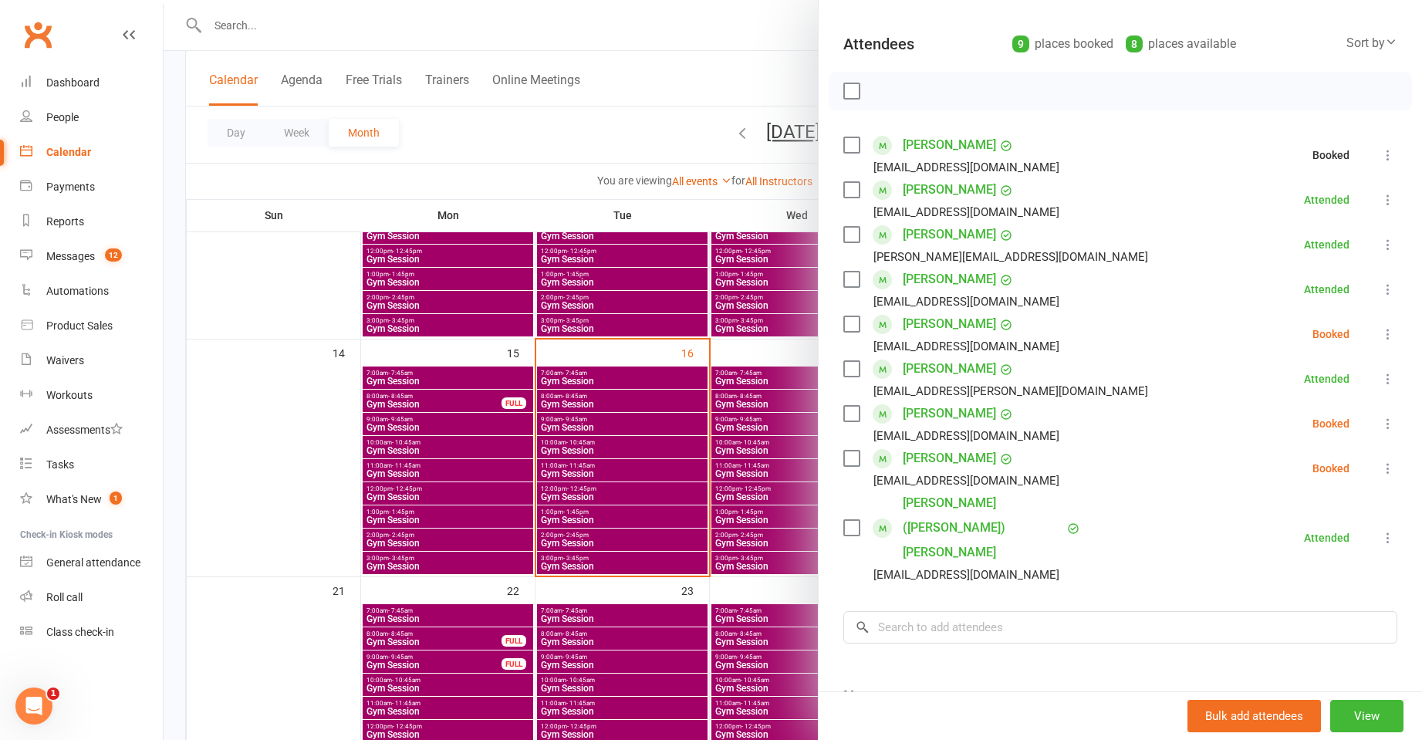
click at [1362, 347] on li "Jim Monro gorrickian@gmail.com Booked More info Remove Check in Mark absent Sen…" at bounding box center [1121, 334] width 554 height 45
click at [1353, 337] on li "Jim Monro gorrickian@gmail.com Booked More info Remove Check in Mark absent Sen…" at bounding box center [1121, 334] width 554 height 45
click at [1381, 339] on icon at bounding box center [1388, 333] width 15 height 15
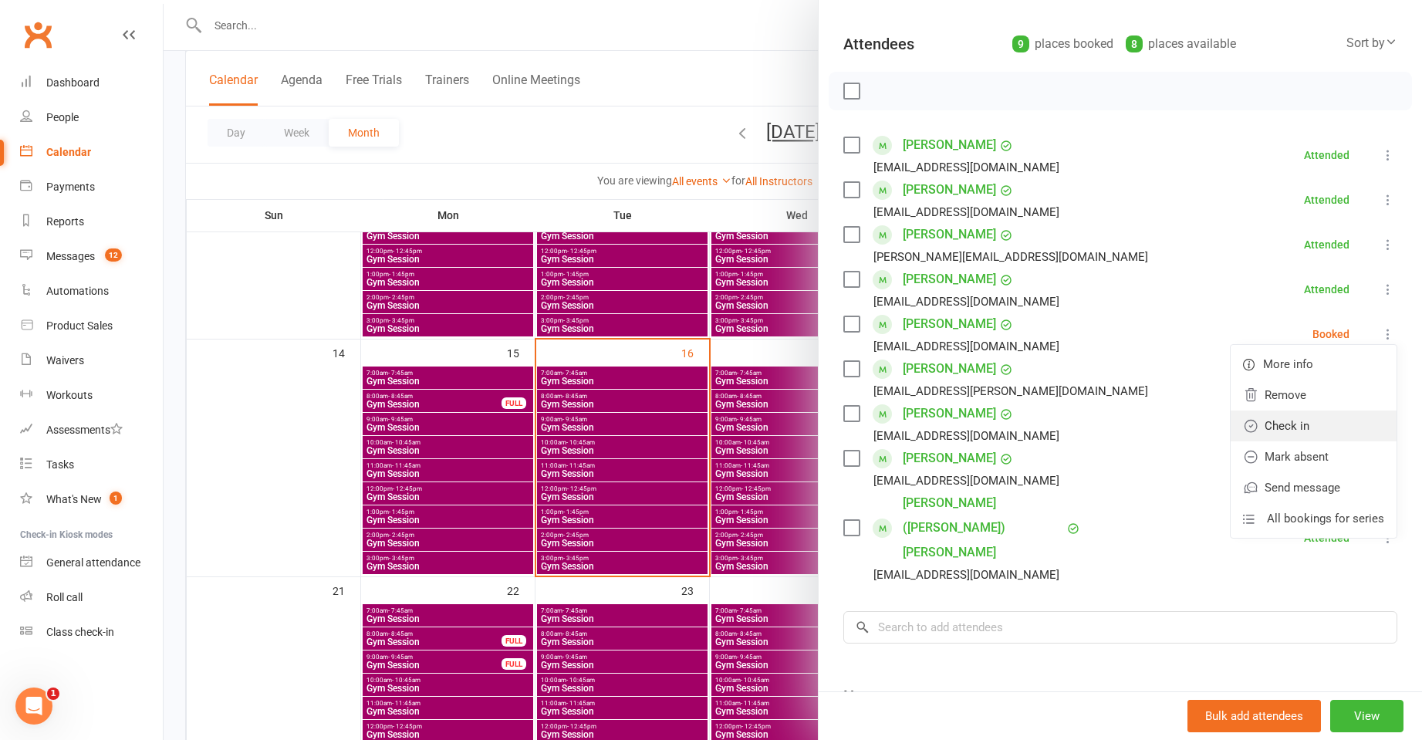
click at [1317, 426] on link "Check in" at bounding box center [1314, 426] width 166 height 31
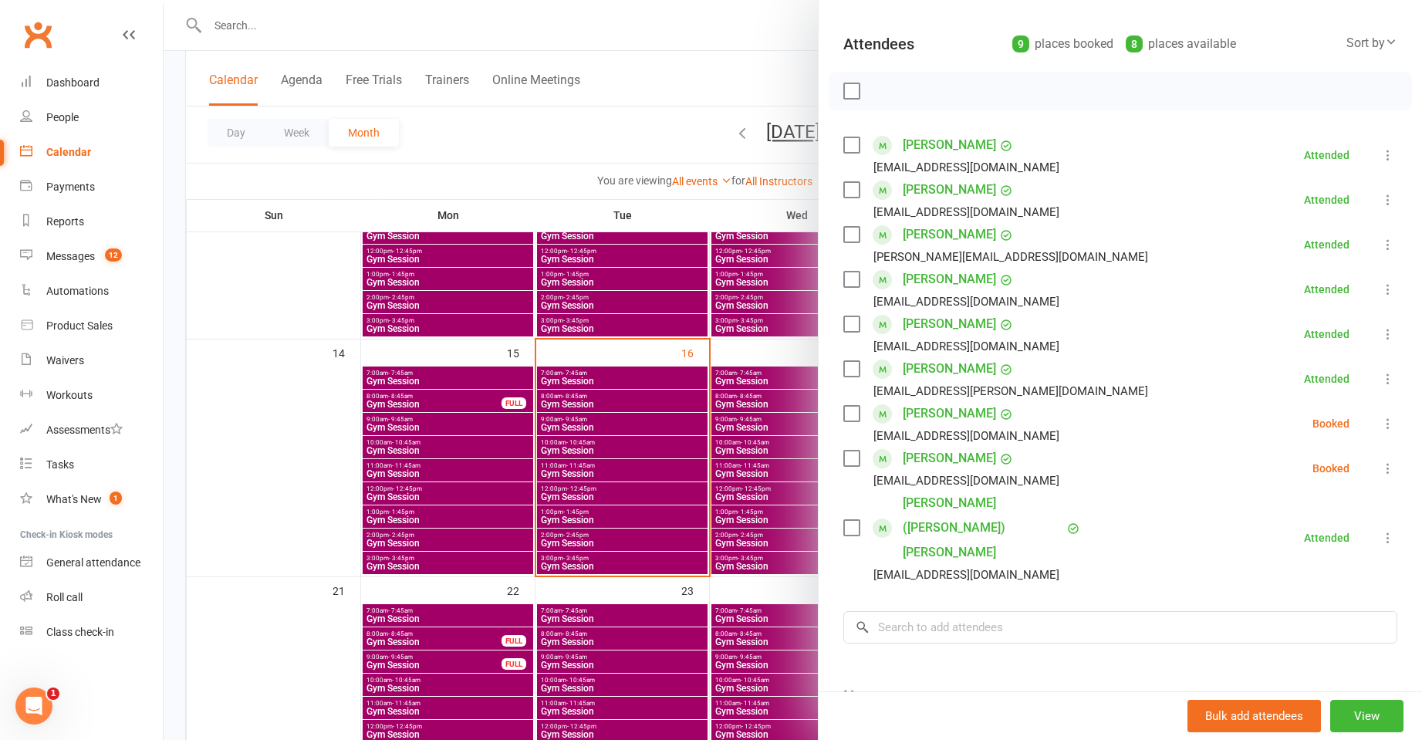
click at [685, 421] on div at bounding box center [793, 370] width 1259 height 740
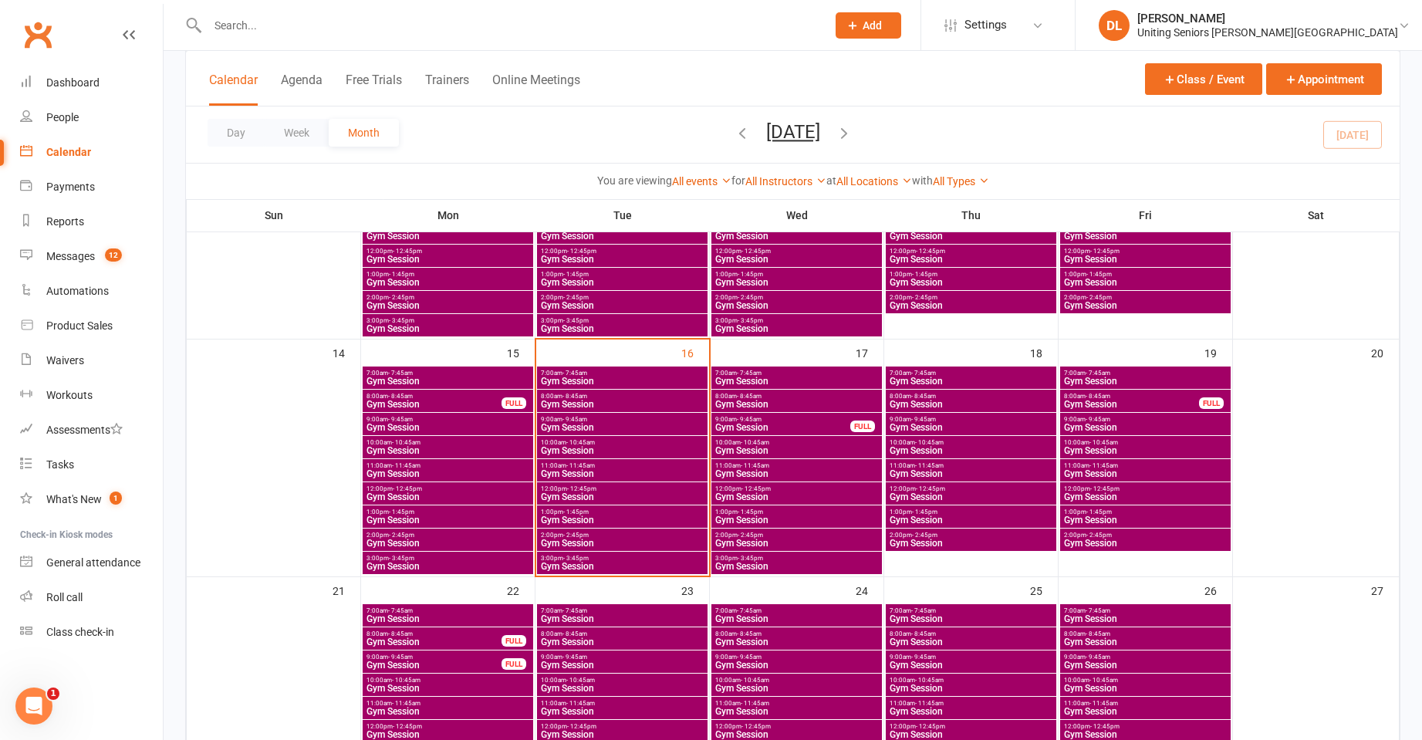
click at [602, 448] on span "Gym Session" at bounding box center [622, 450] width 164 height 9
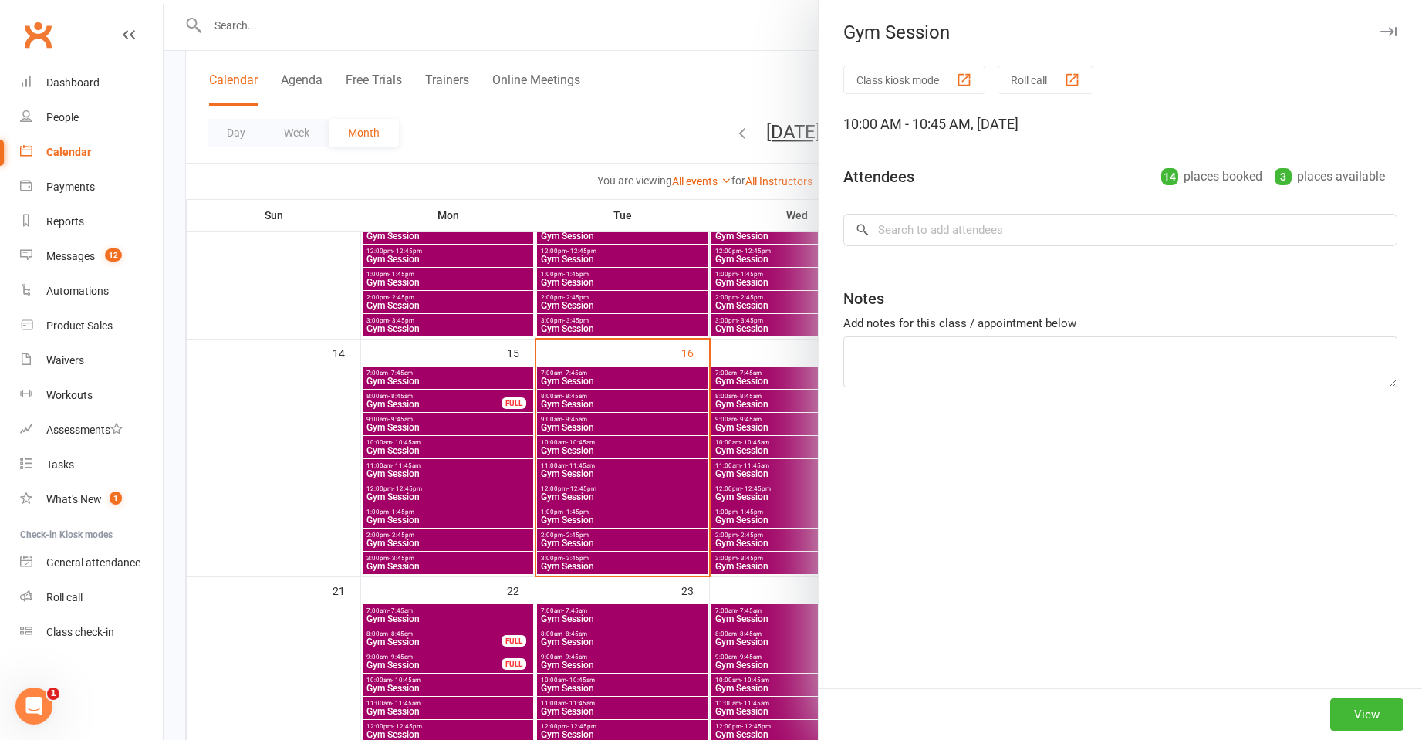
click at [594, 425] on div at bounding box center [793, 370] width 1259 height 740
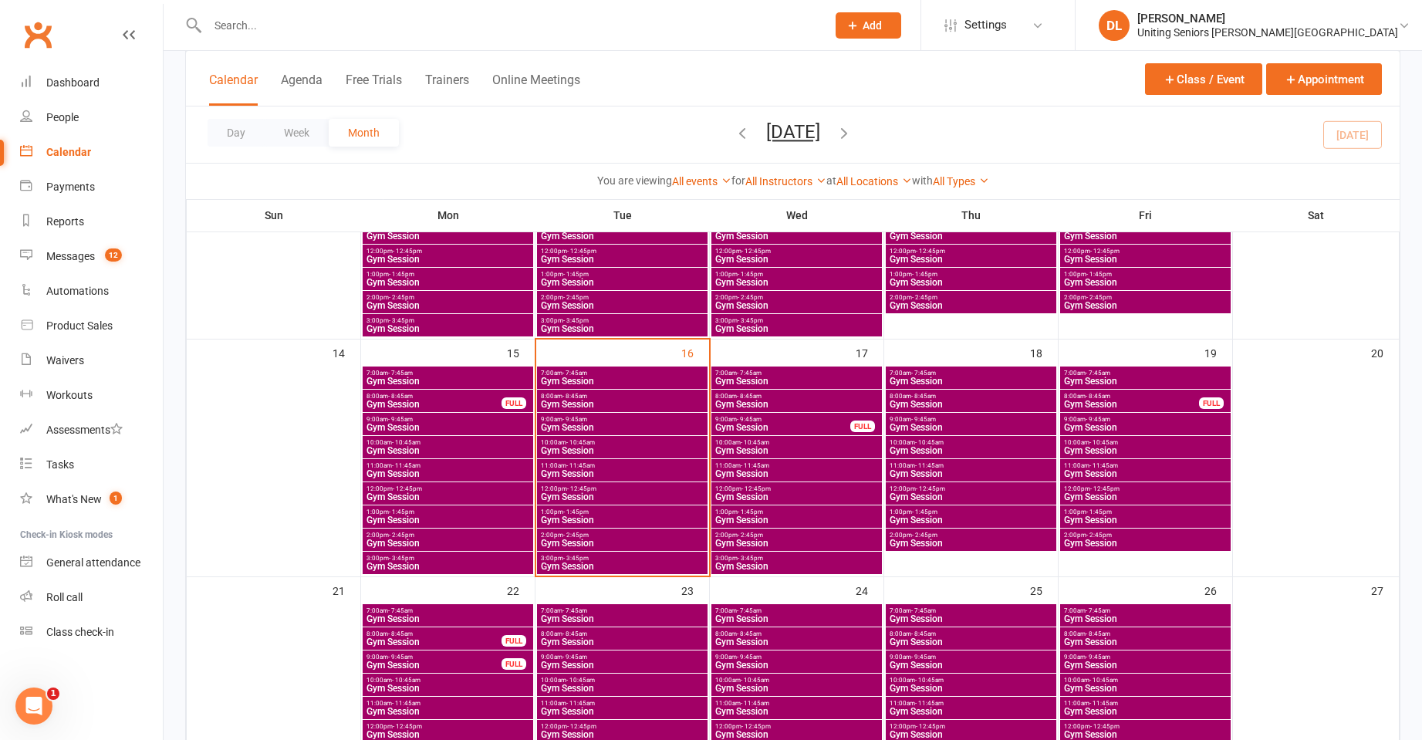
click at [594, 423] on span "Gym Session" at bounding box center [622, 427] width 164 height 9
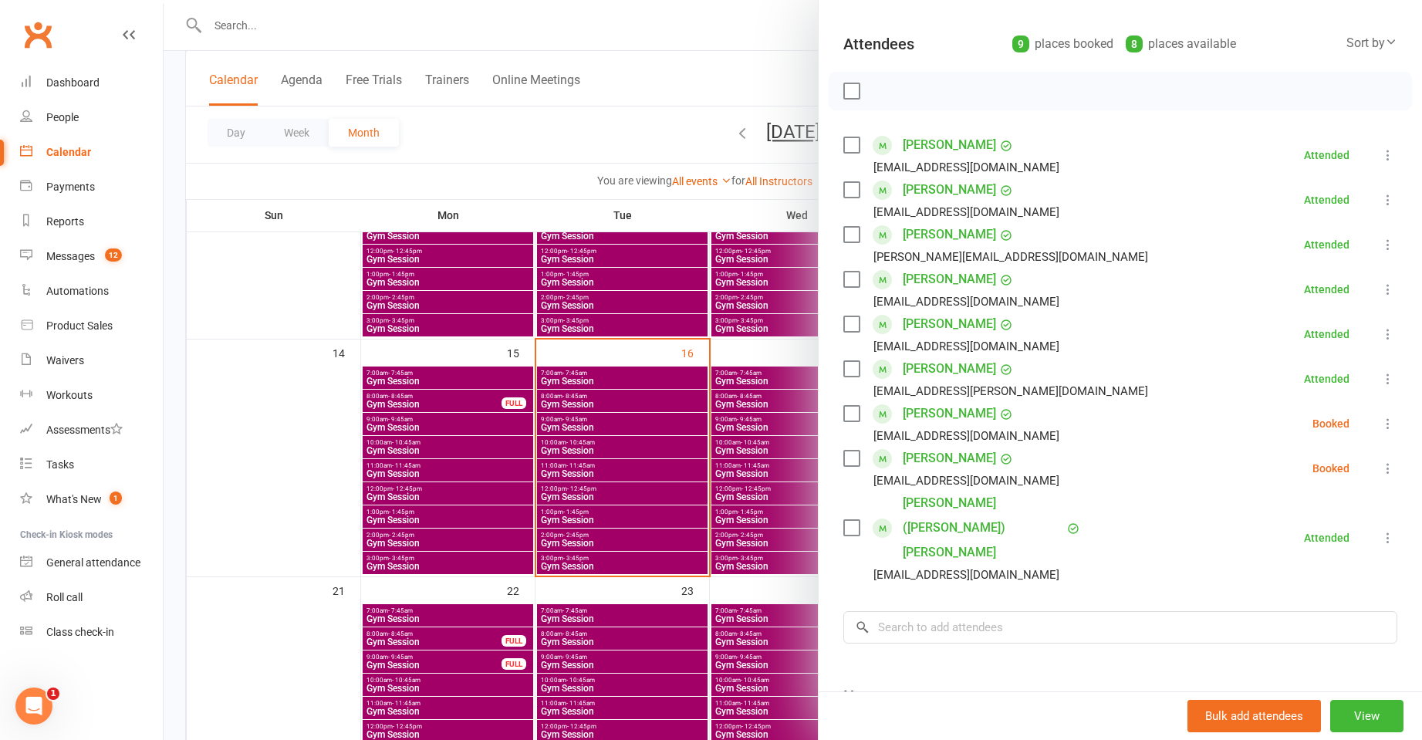
click at [597, 404] on div at bounding box center [793, 370] width 1259 height 740
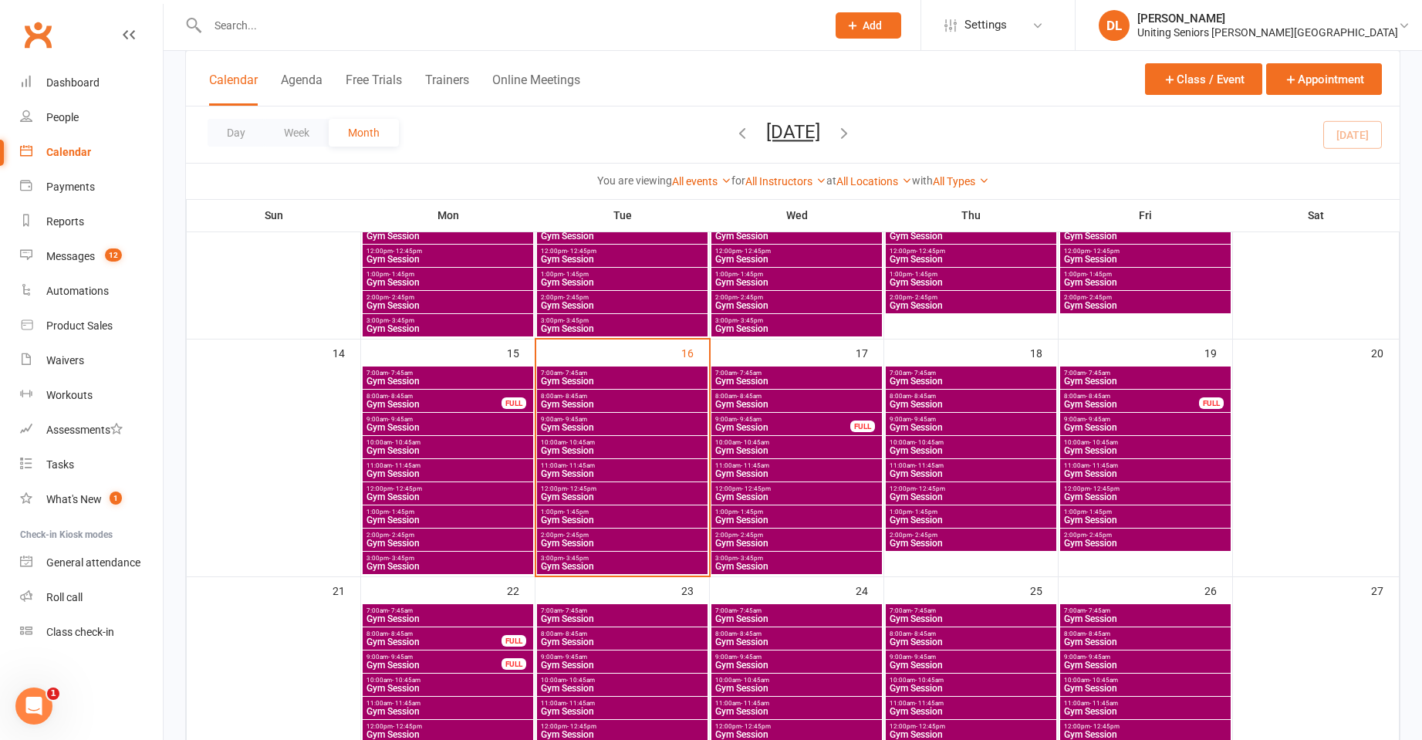
click at [596, 418] on span "9:00am - 9:45am" at bounding box center [622, 419] width 164 height 7
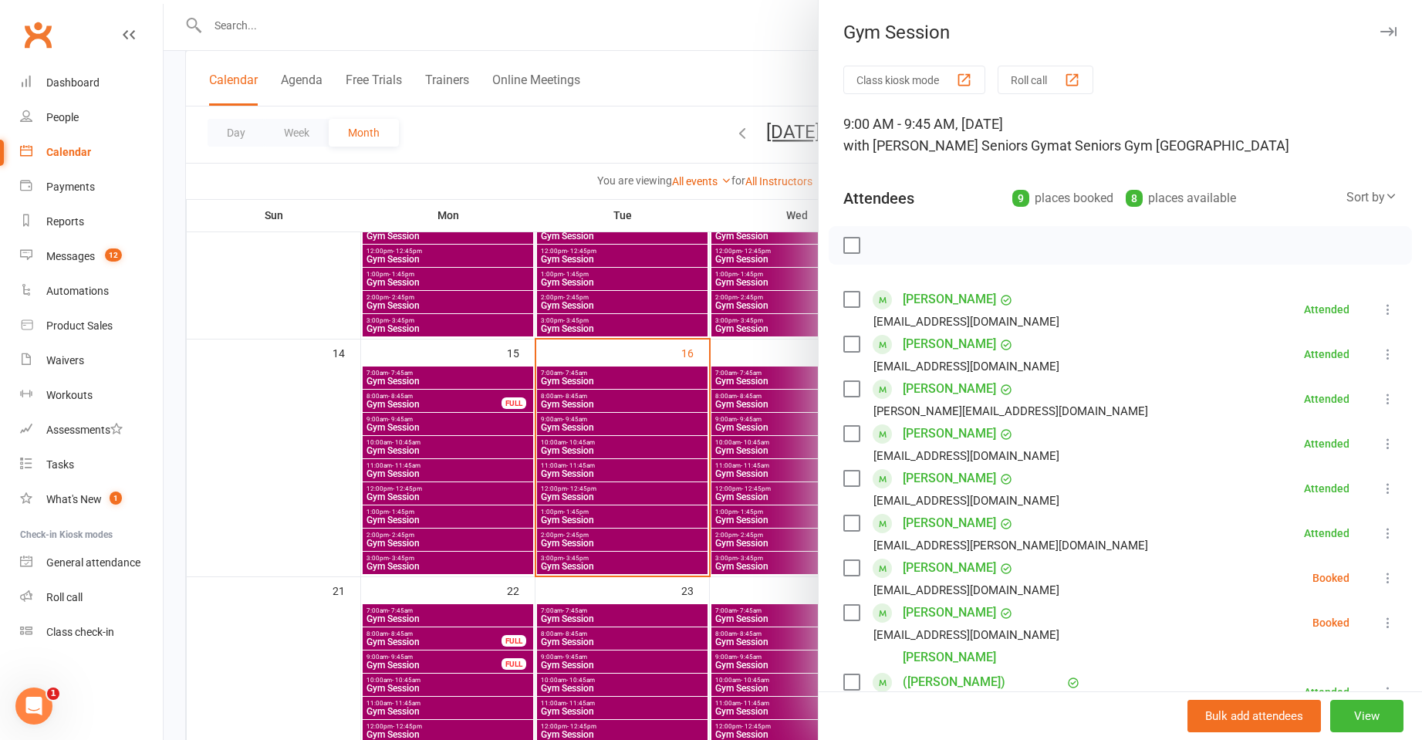
click at [591, 393] on div at bounding box center [793, 370] width 1259 height 740
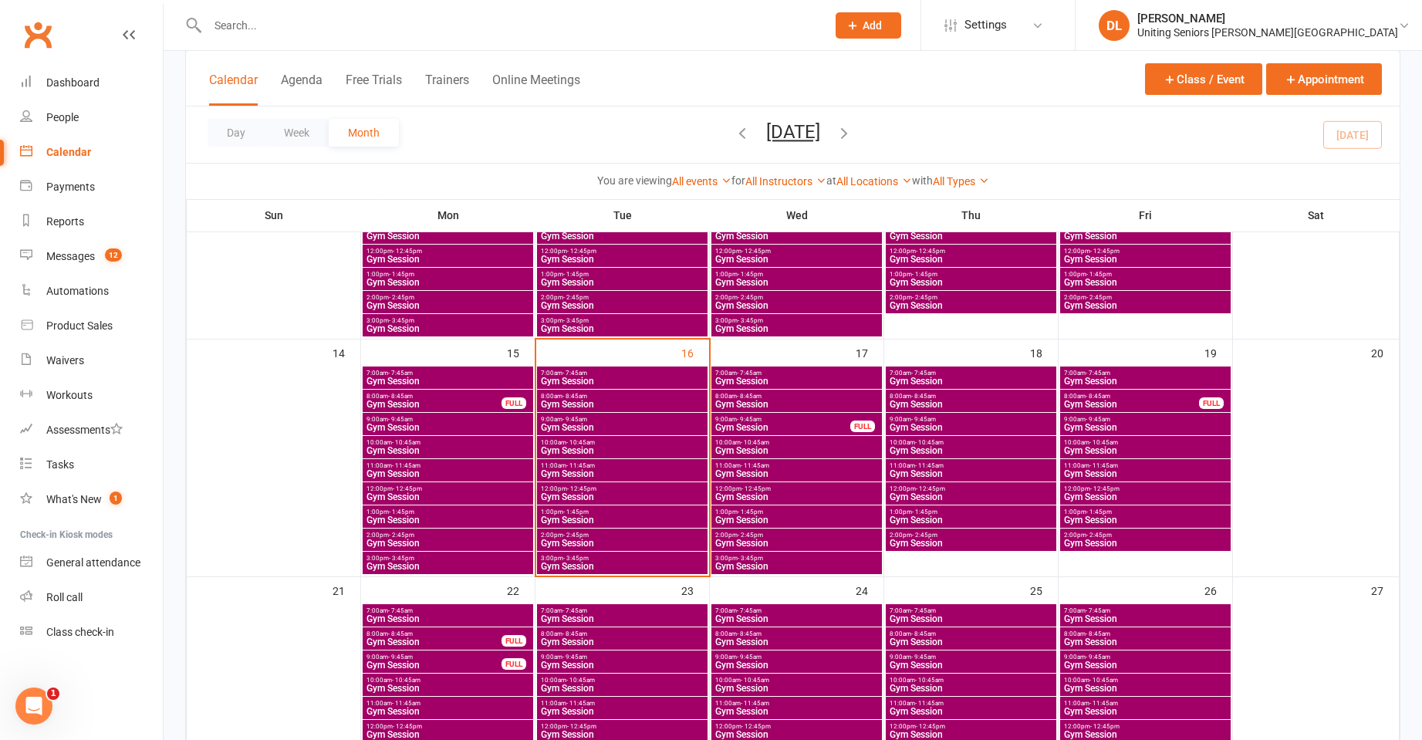
click at [588, 398] on span "8:00am - 8:45am" at bounding box center [622, 396] width 164 height 7
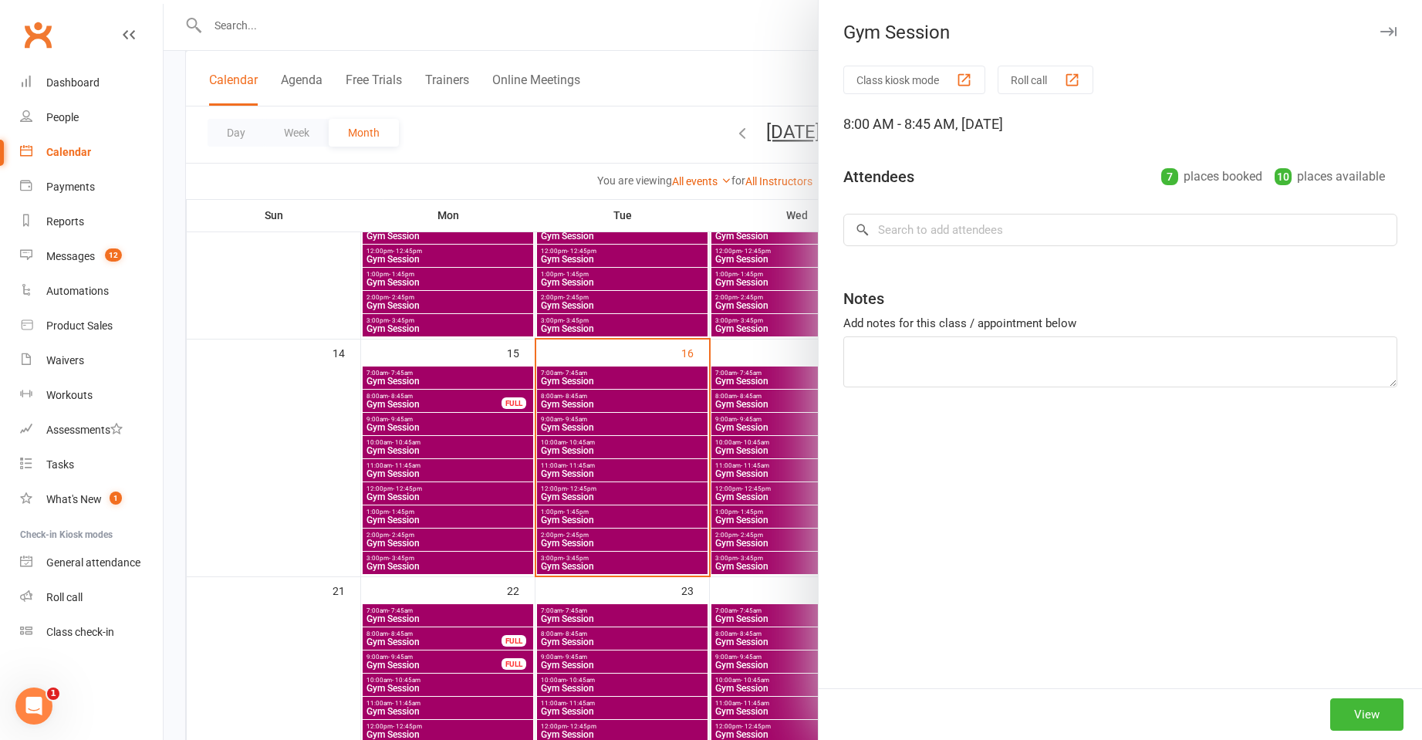
click at [588, 398] on div at bounding box center [793, 370] width 1259 height 740
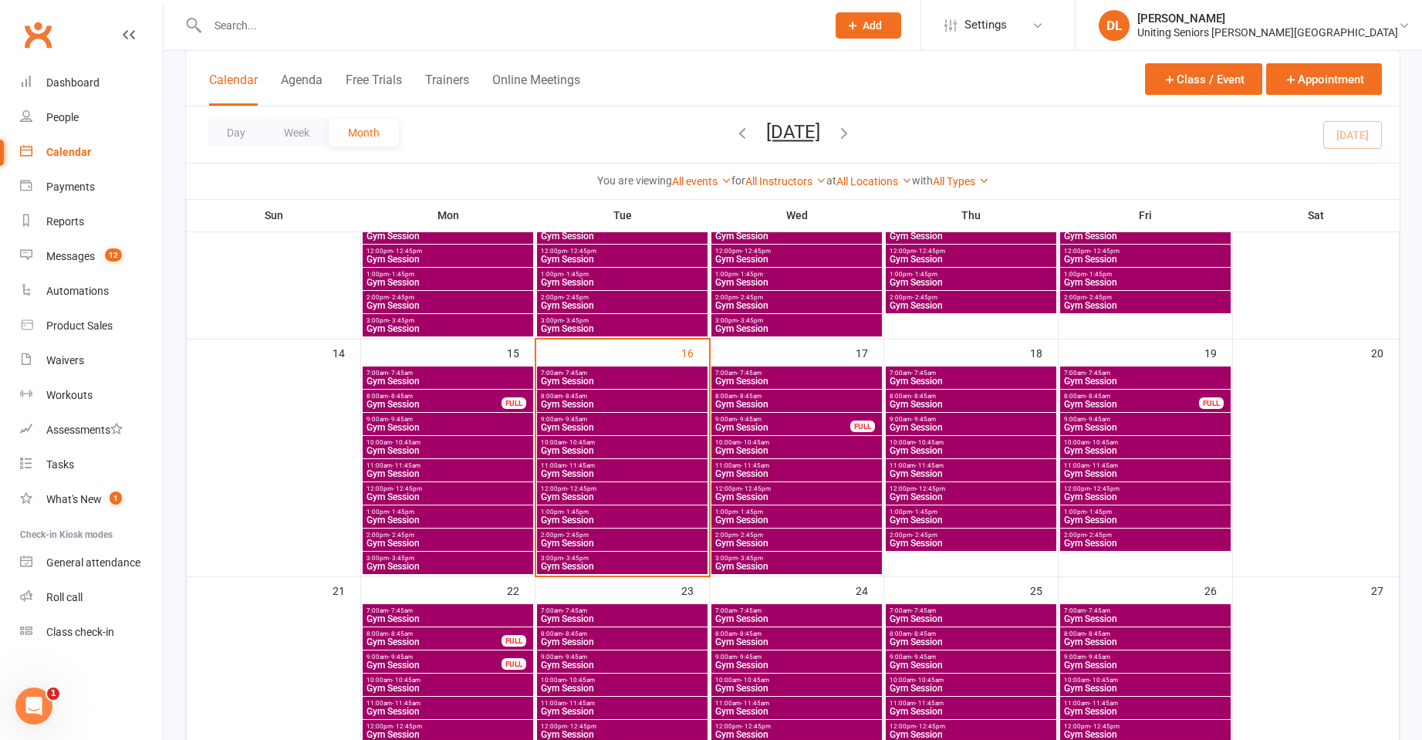
click at [573, 401] on span "Gym Session" at bounding box center [622, 404] width 164 height 9
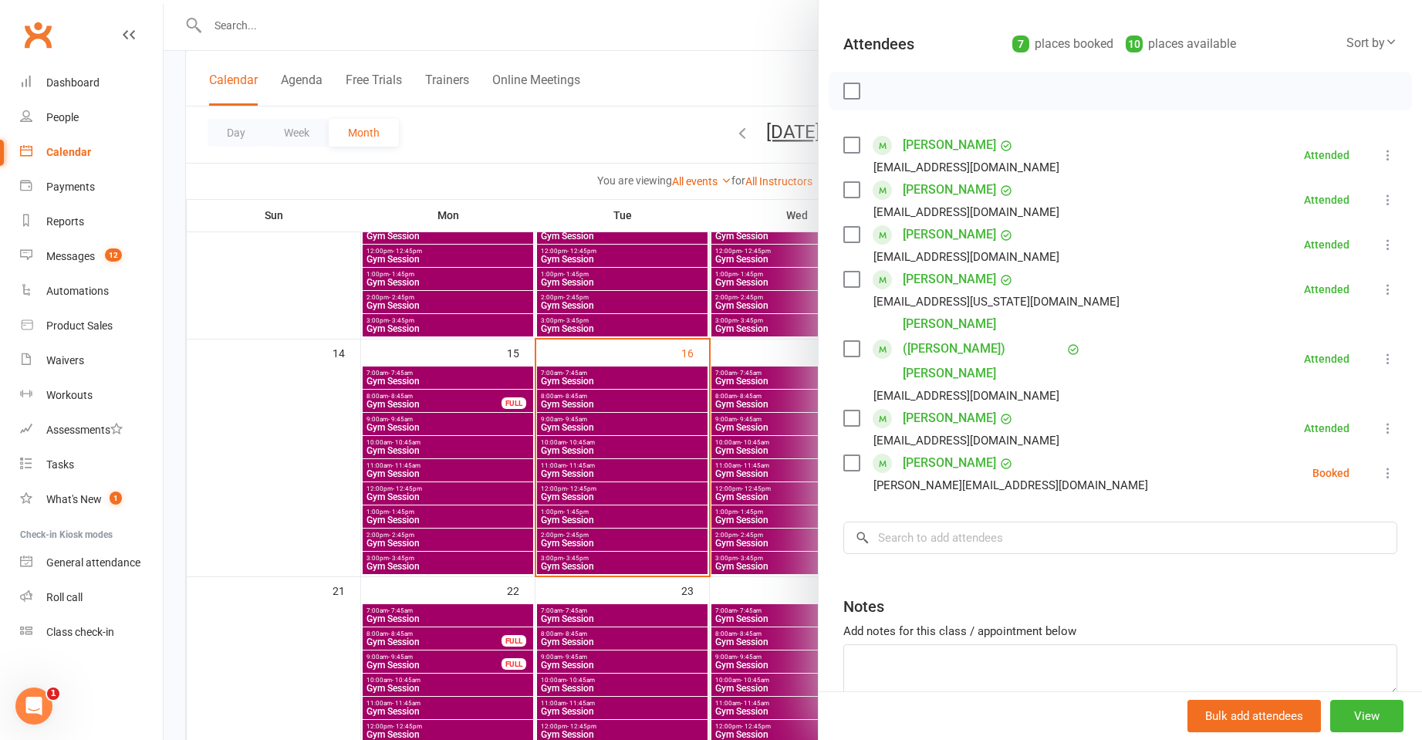
click at [644, 403] on div at bounding box center [793, 370] width 1259 height 740
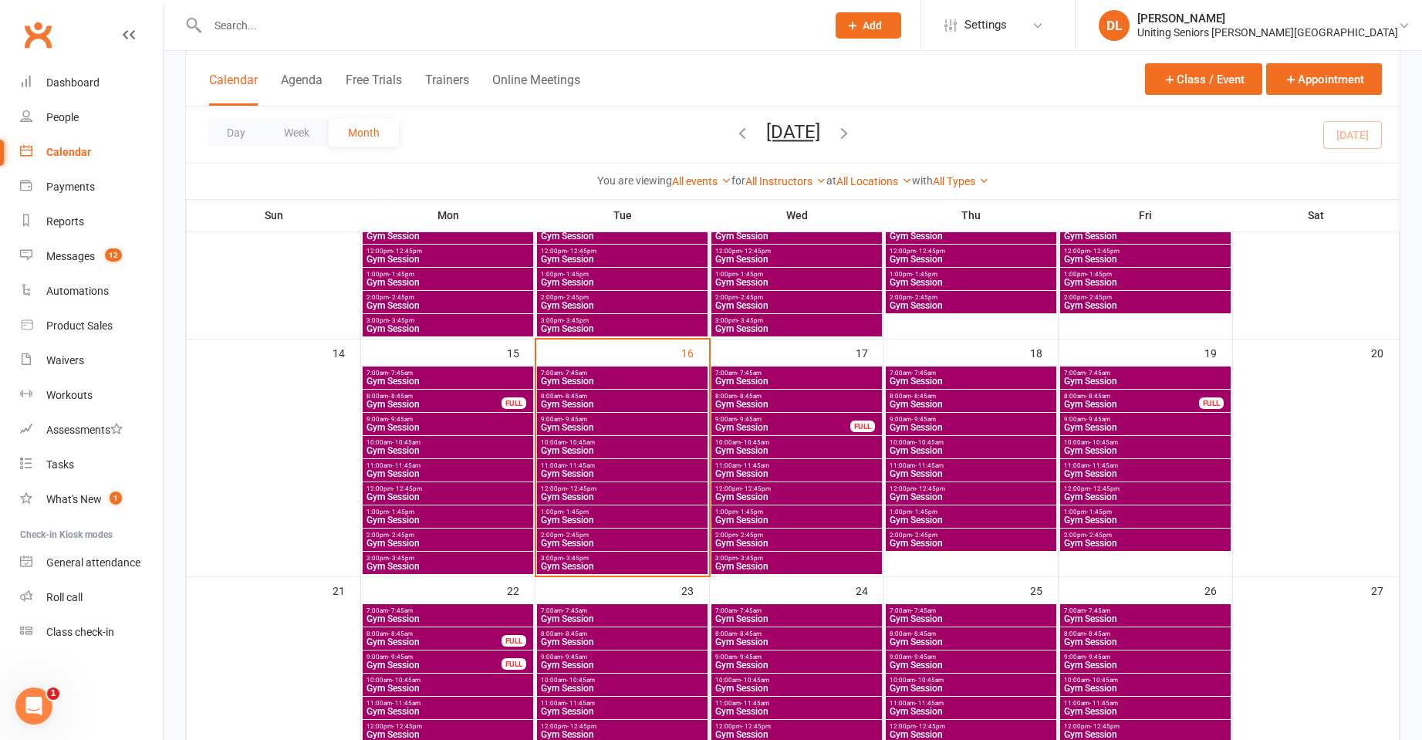
click at [631, 384] on span "Gym Session" at bounding box center [622, 381] width 164 height 9
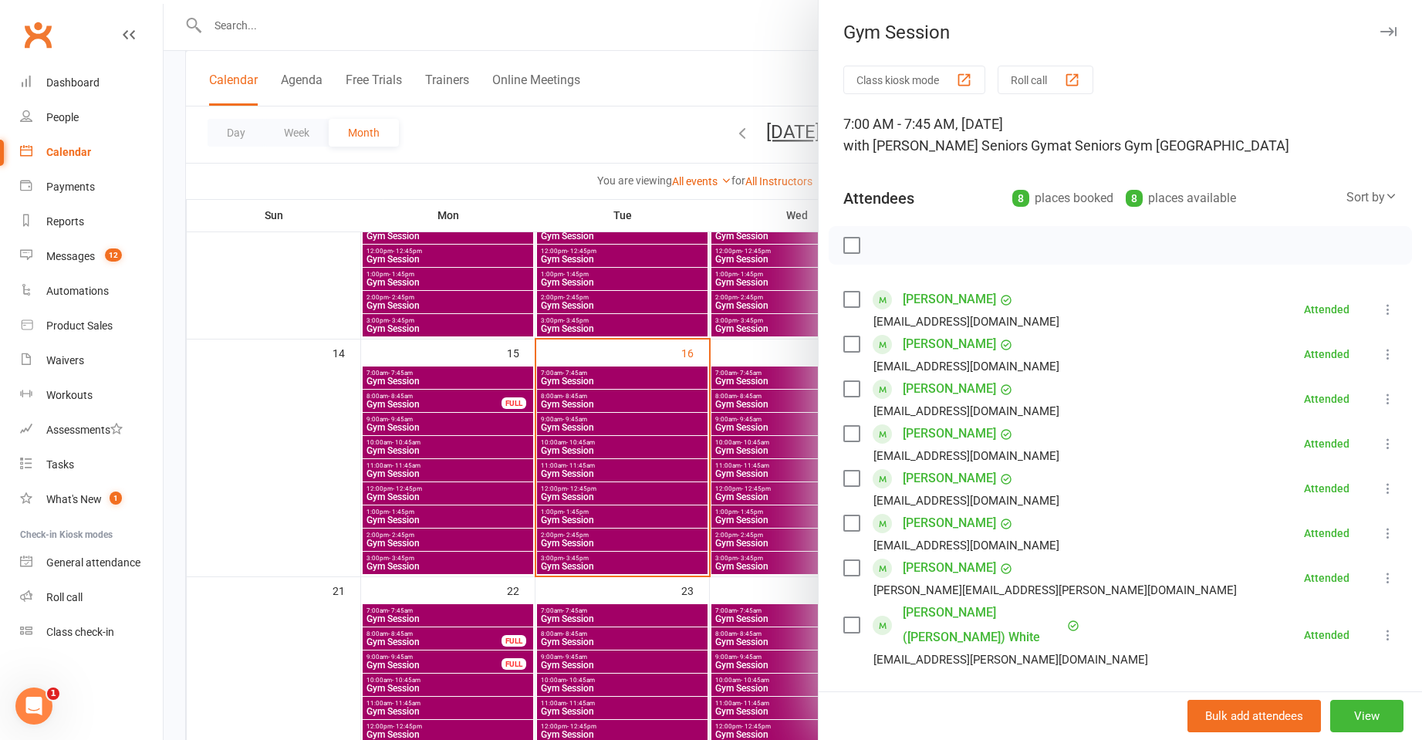
scroll to position [231, 0]
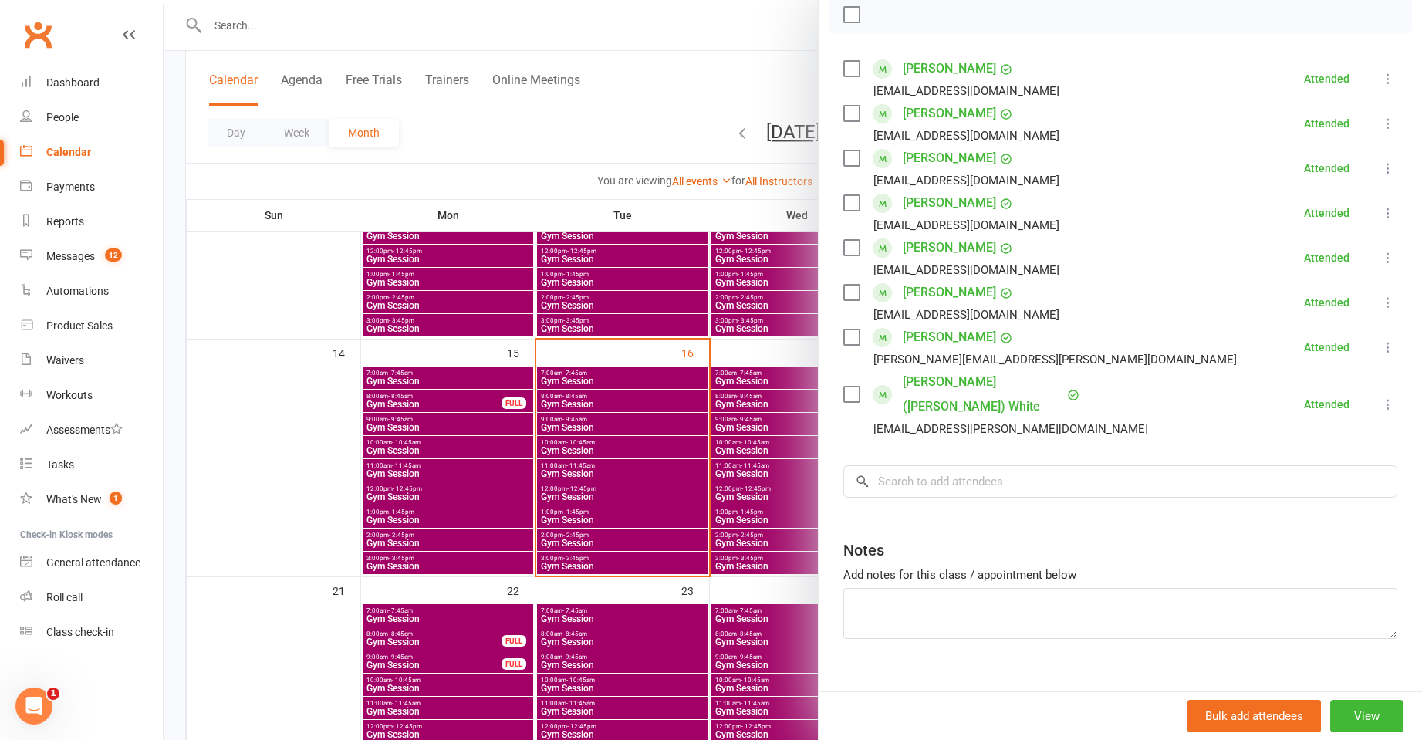
click at [488, 427] on div at bounding box center [793, 370] width 1259 height 740
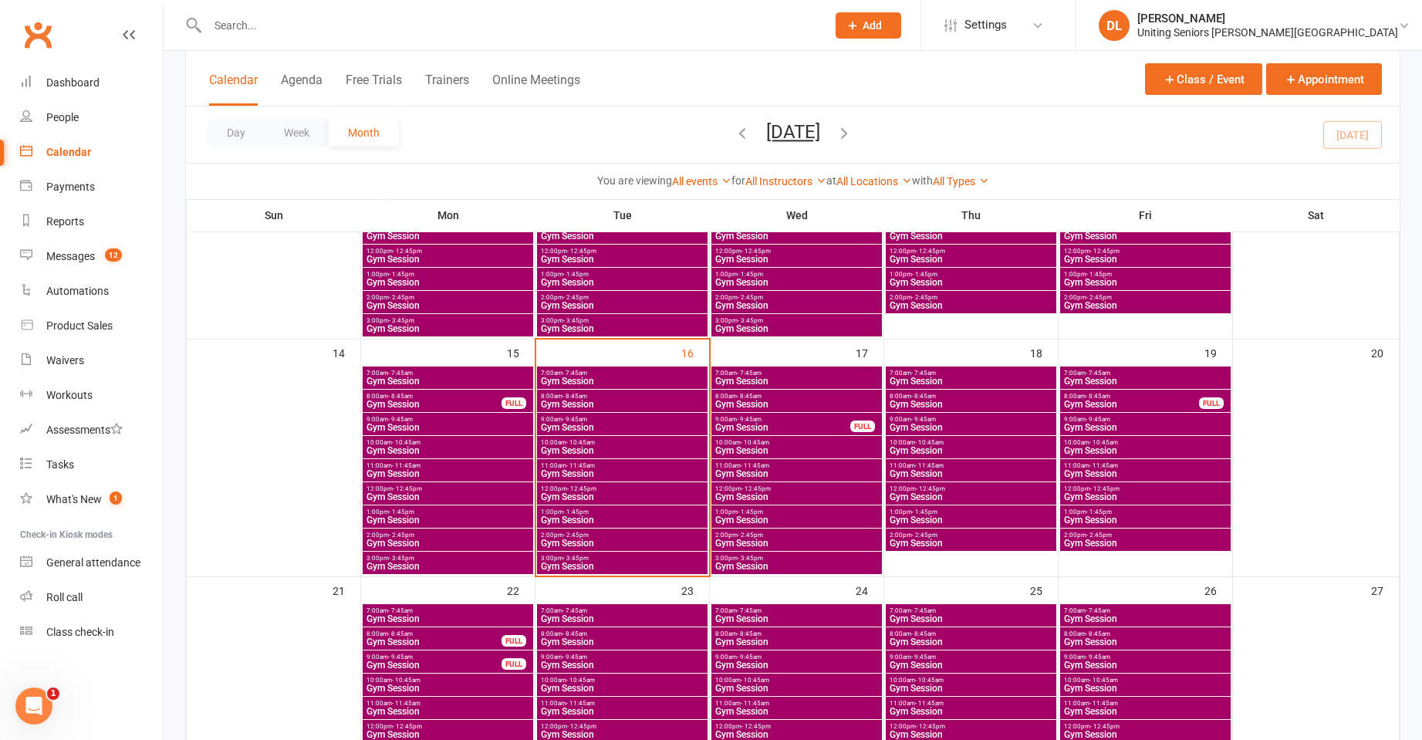
click at [472, 378] on span "Gym Session" at bounding box center [448, 381] width 164 height 9
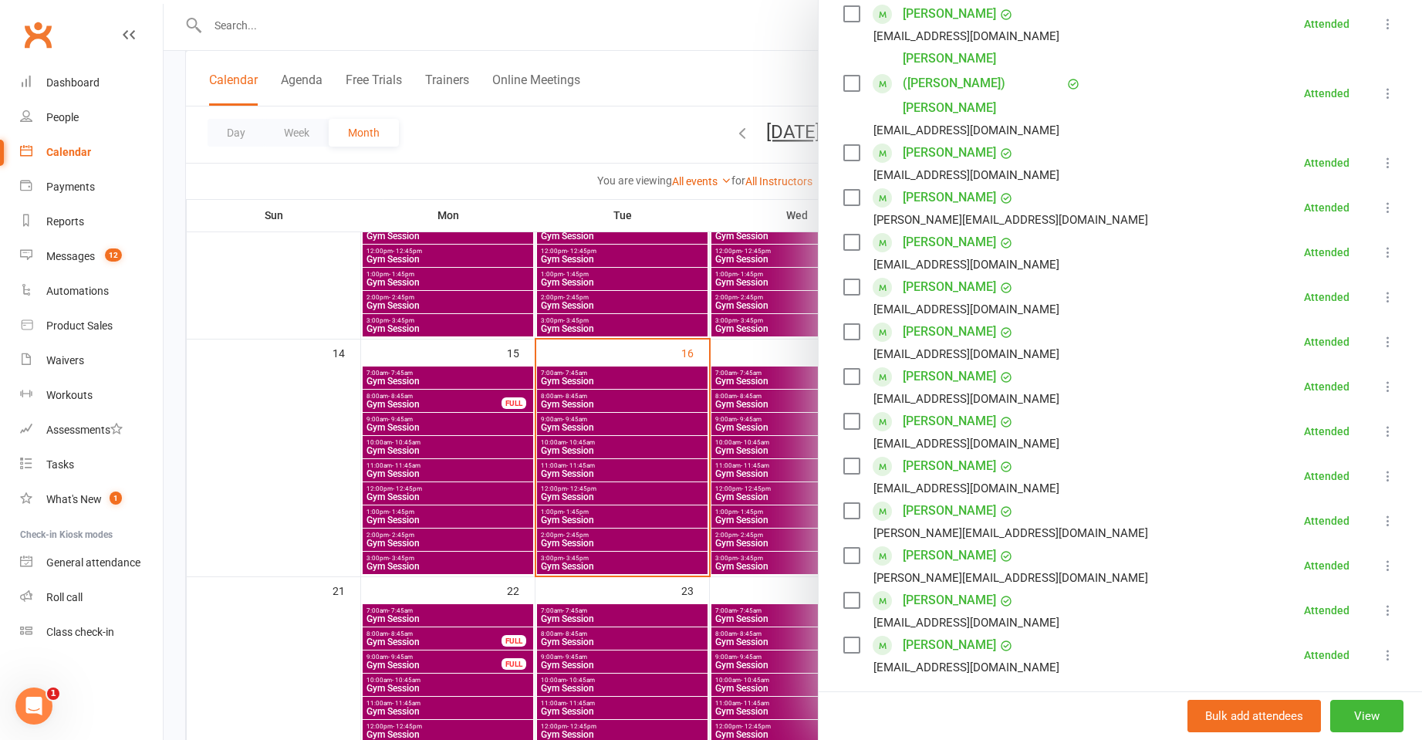
scroll to position [540, 0]
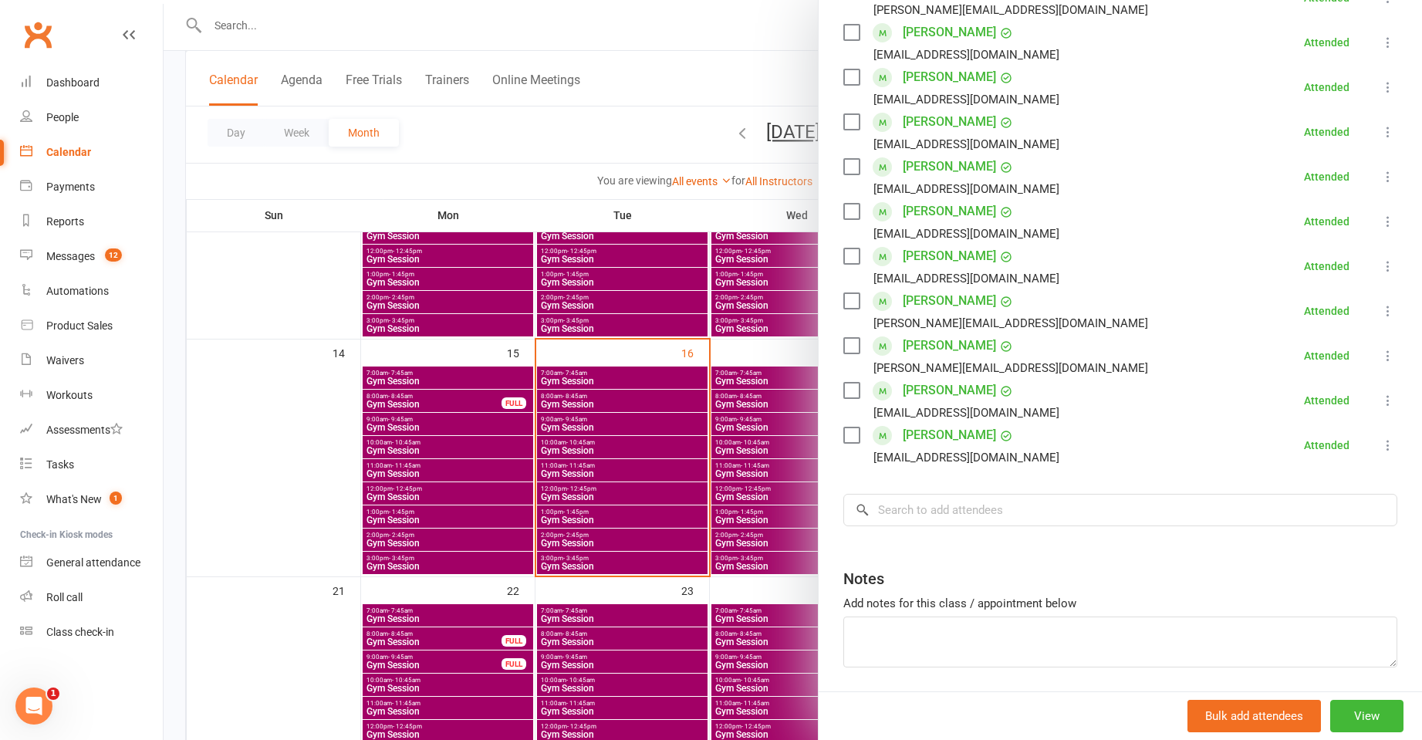
click at [499, 438] on div at bounding box center [793, 370] width 1259 height 740
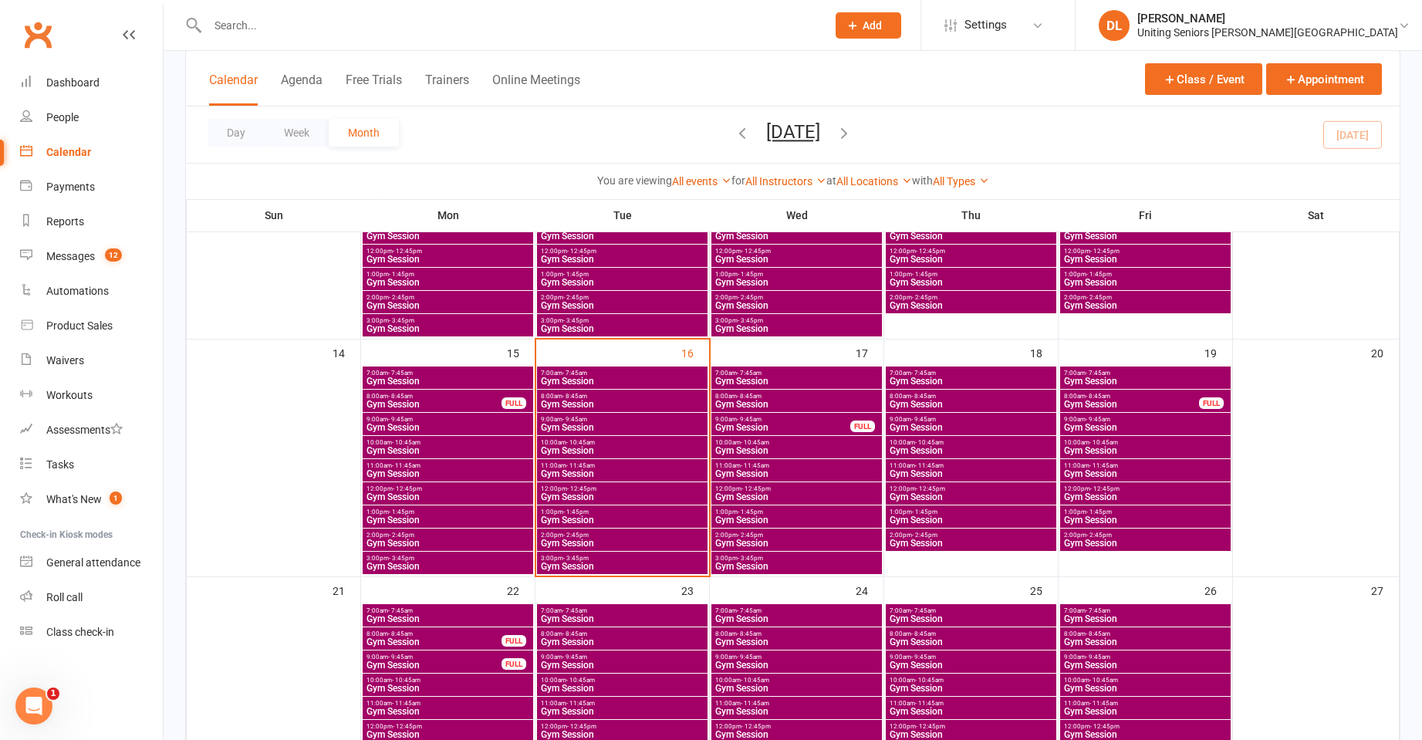
click at [465, 411] on div "8:00am - 8:45am Gym Session FULL" at bounding box center [448, 401] width 171 height 22
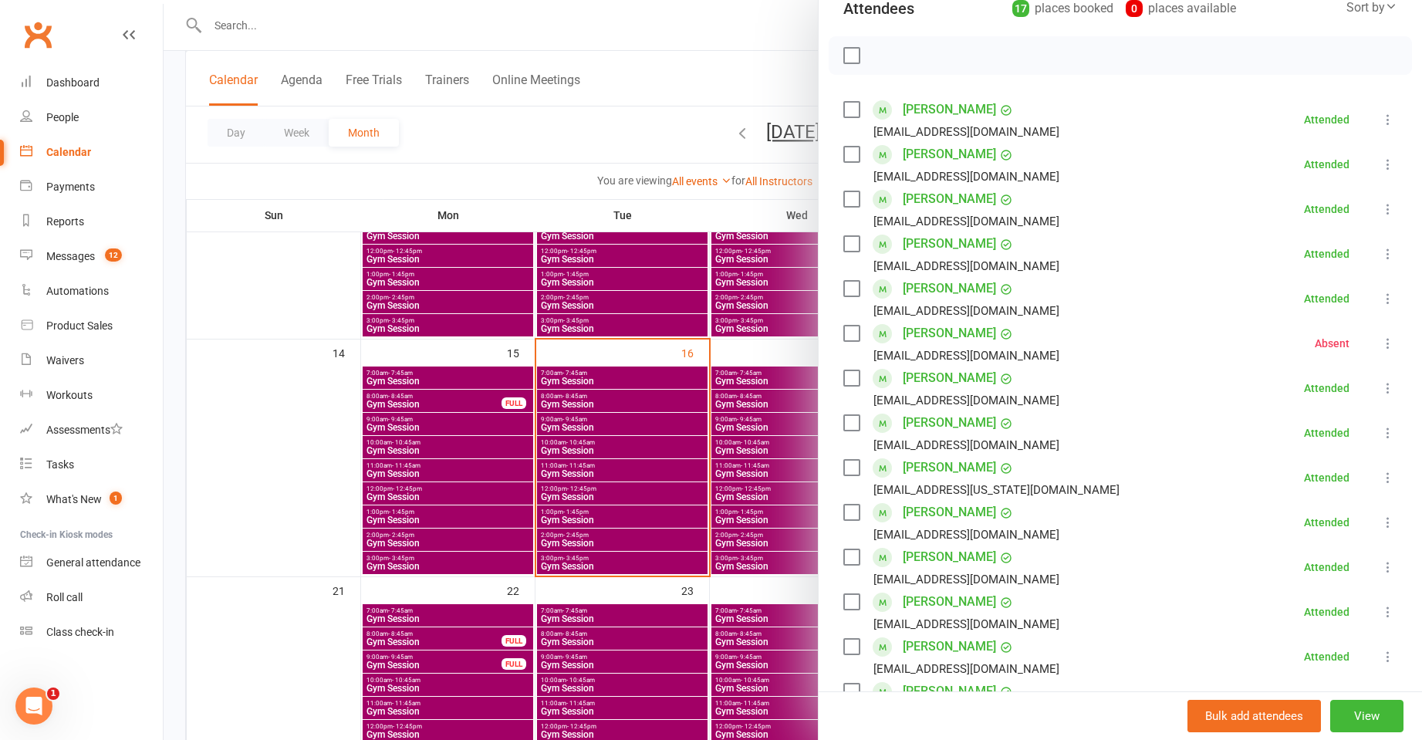
scroll to position [386, 0]
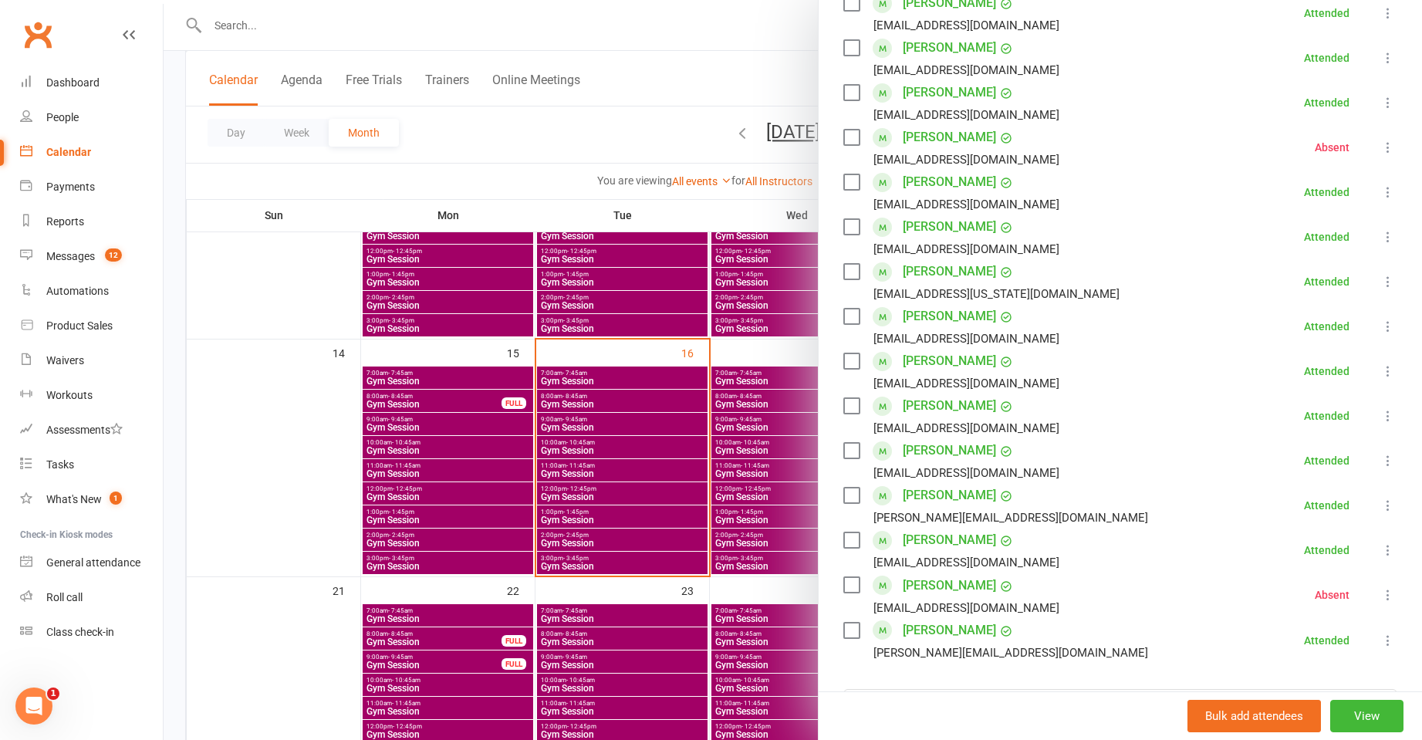
click at [481, 419] on div at bounding box center [793, 370] width 1259 height 740
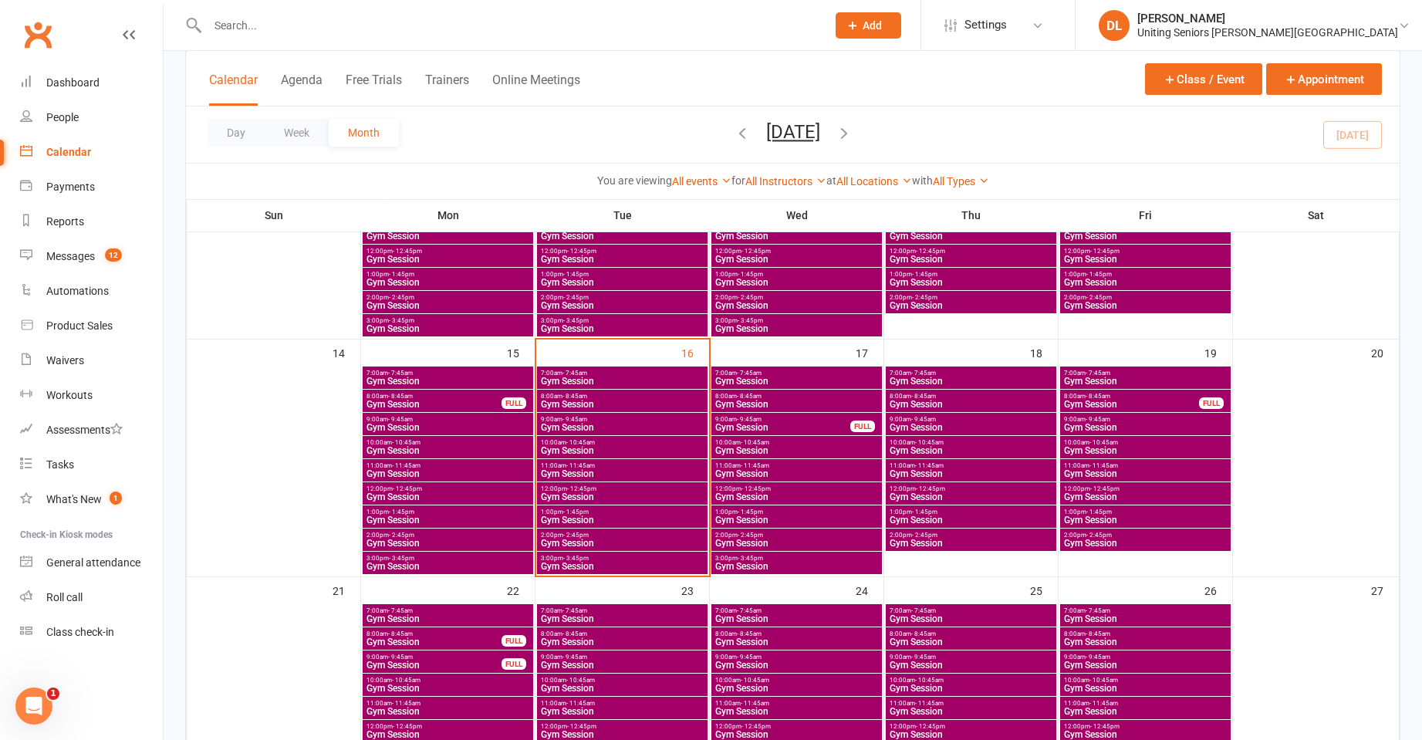
click at [464, 391] on div "8:00am - 8:45am Gym Session FULL" at bounding box center [448, 401] width 171 height 22
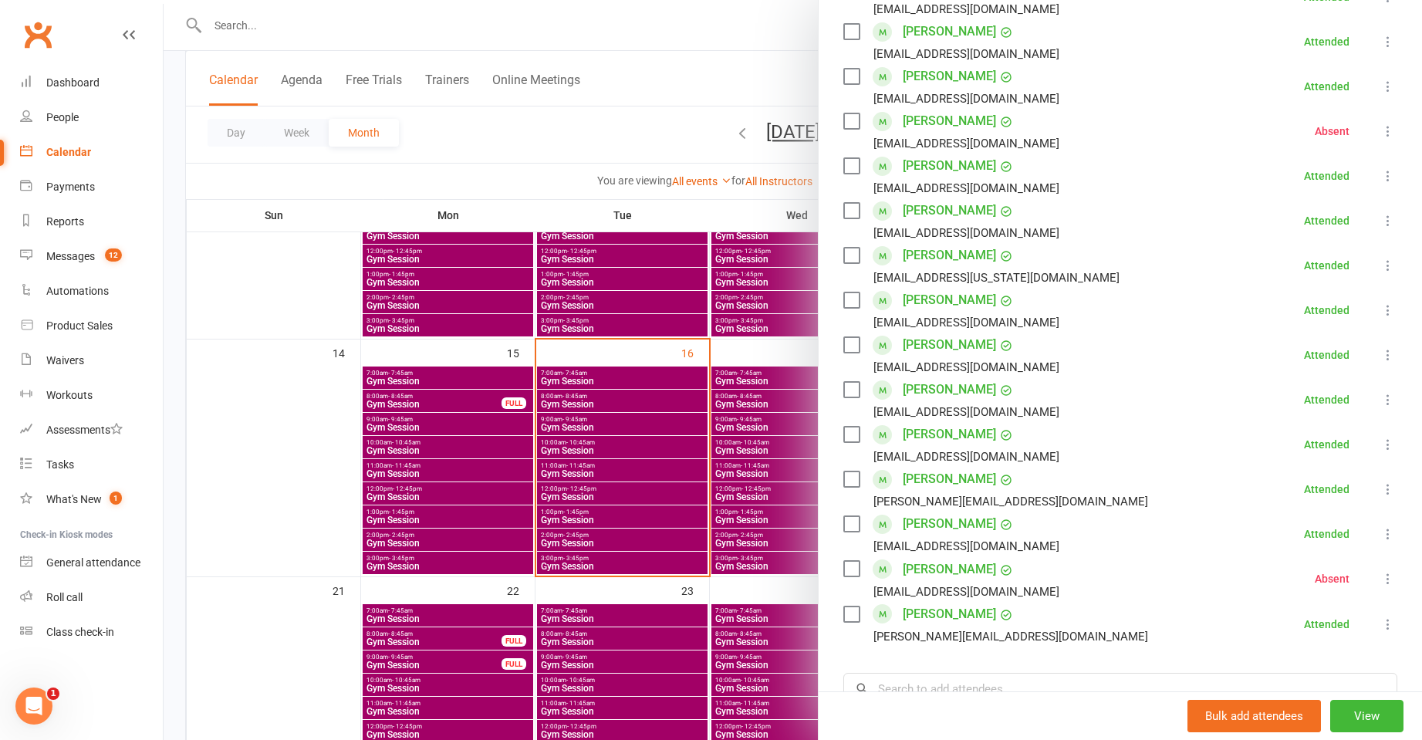
scroll to position [540, 0]
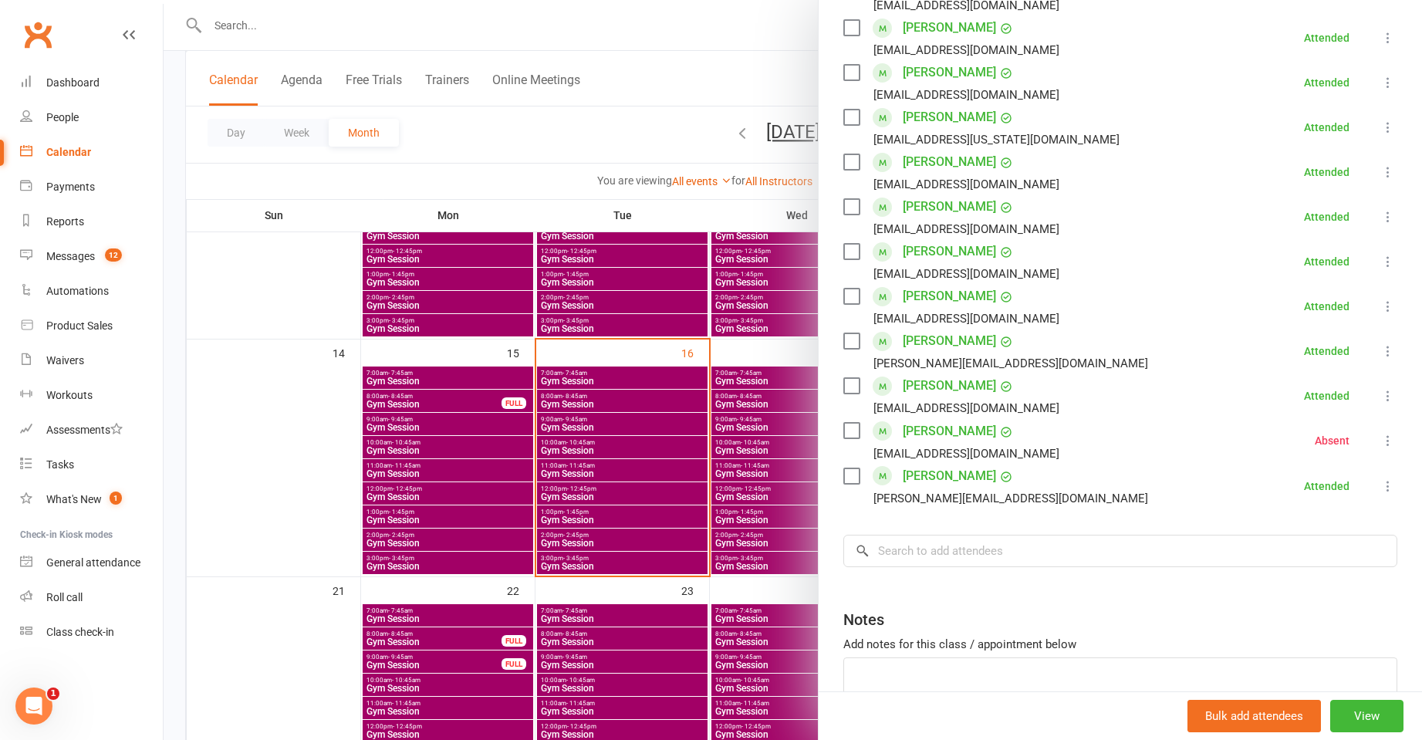
click at [586, 425] on div at bounding box center [793, 370] width 1259 height 740
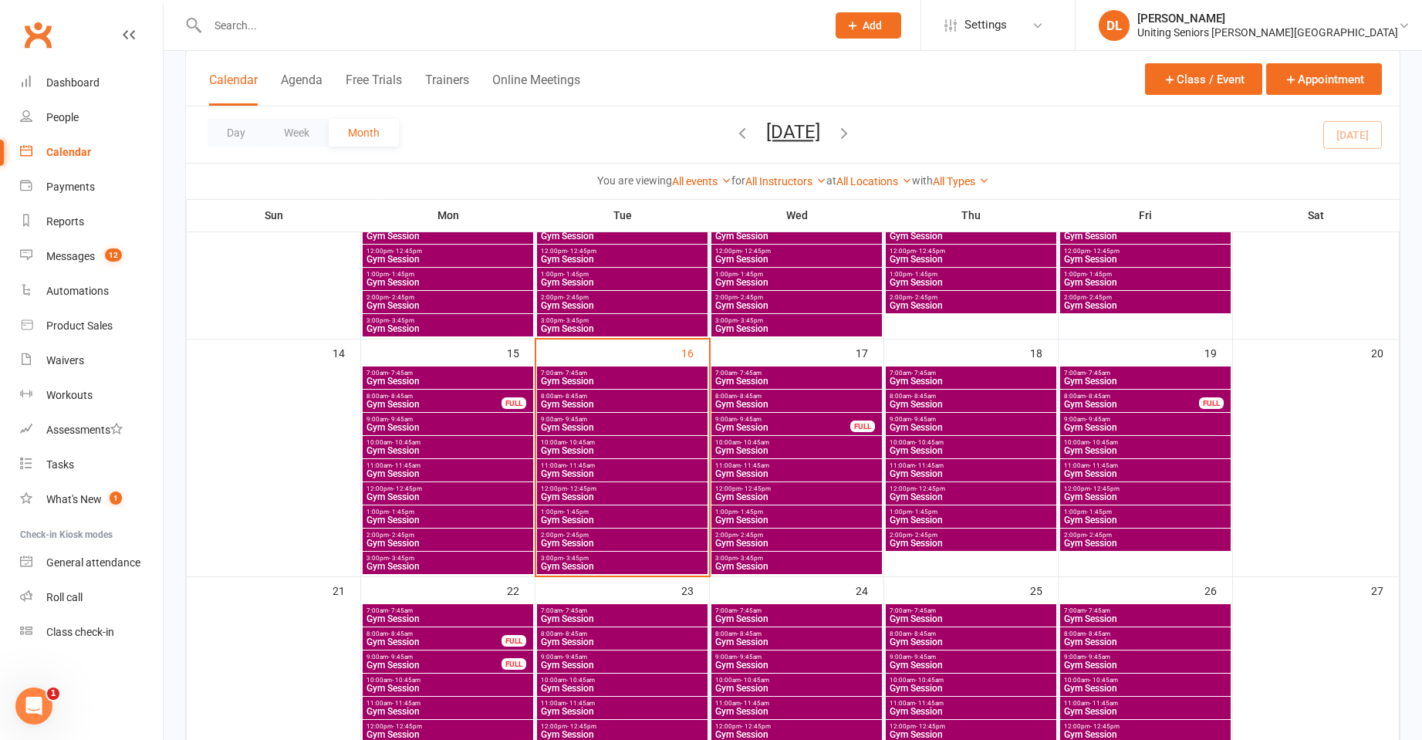
click at [417, 426] on span "Gym Session" at bounding box center [448, 427] width 164 height 9
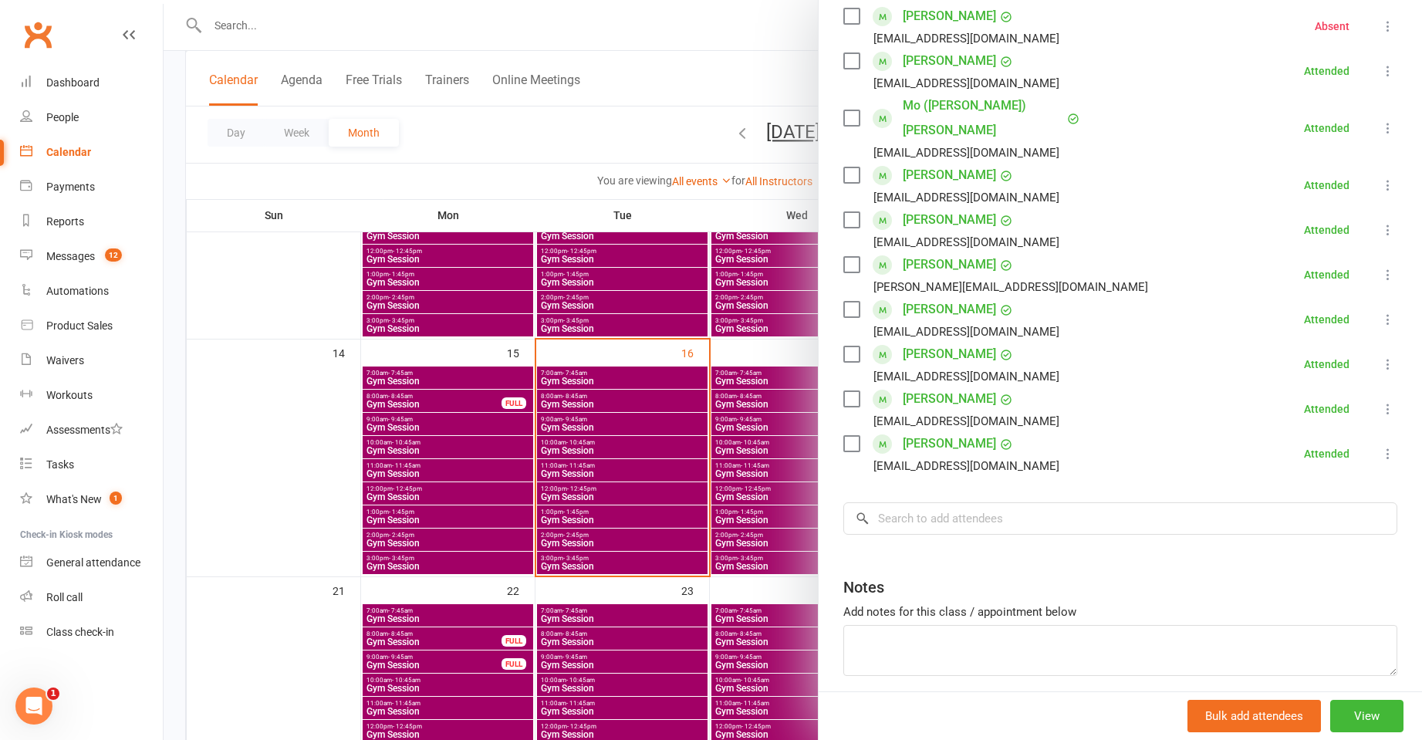
scroll to position [463, 0]
click at [506, 428] on div at bounding box center [793, 370] width 1259 height 740
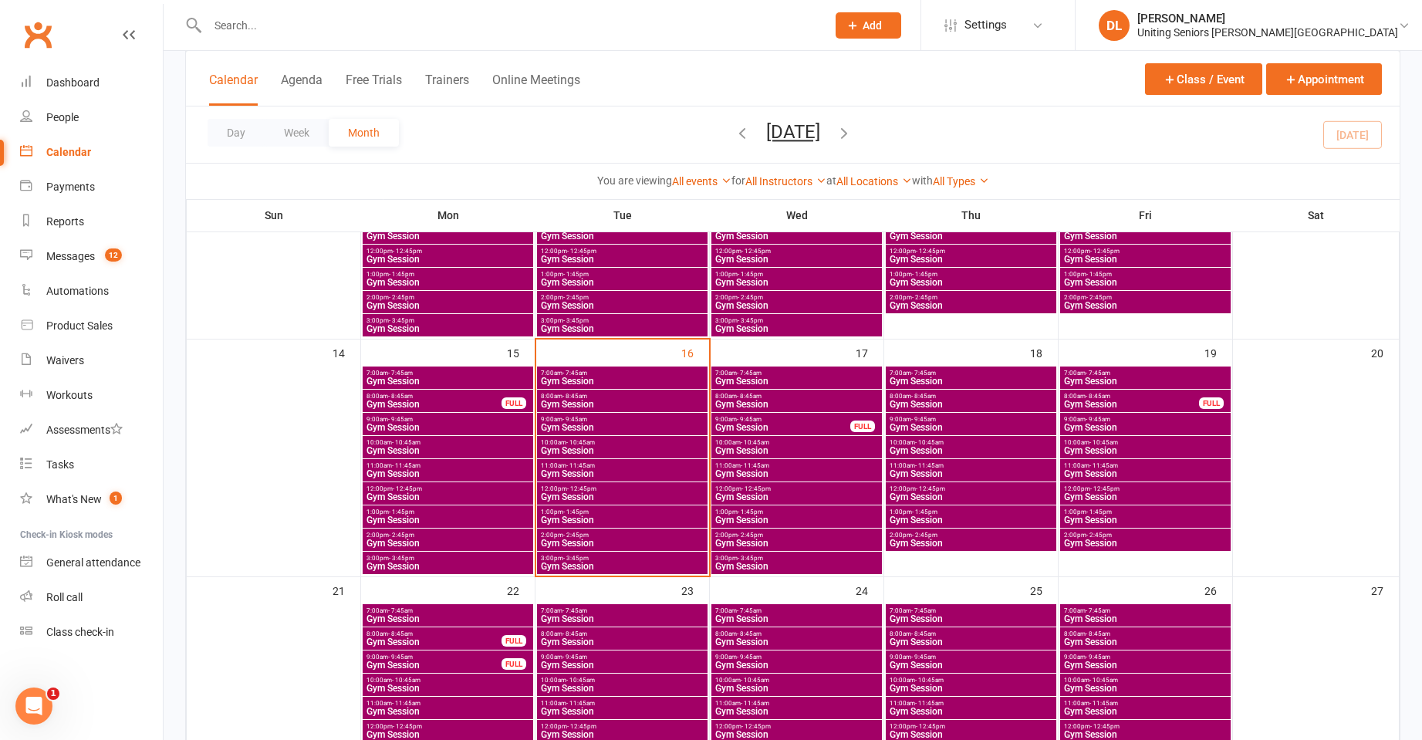
click at [469, 442] on span "10:00am - 10:45am" at bounding box center [448, 442] width 164 height 7
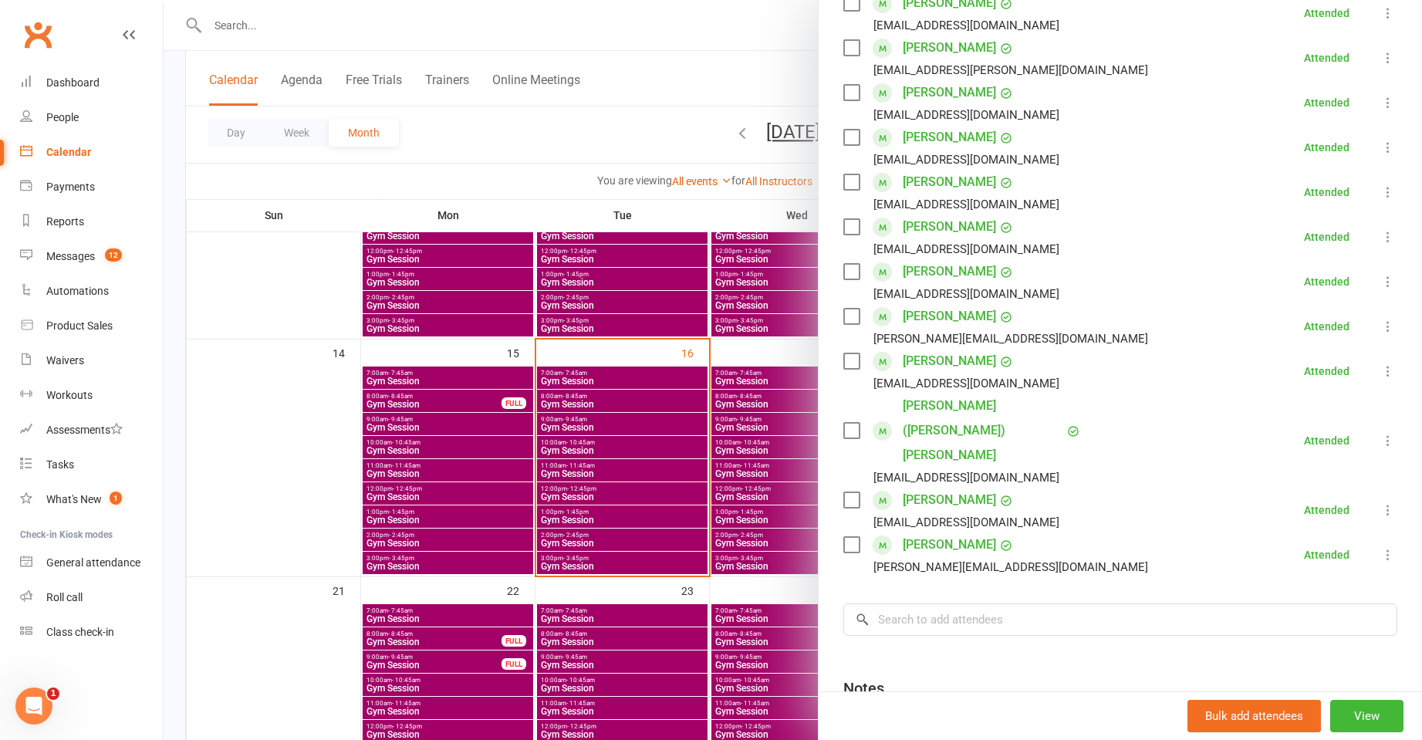
scroll to position [0, 0]
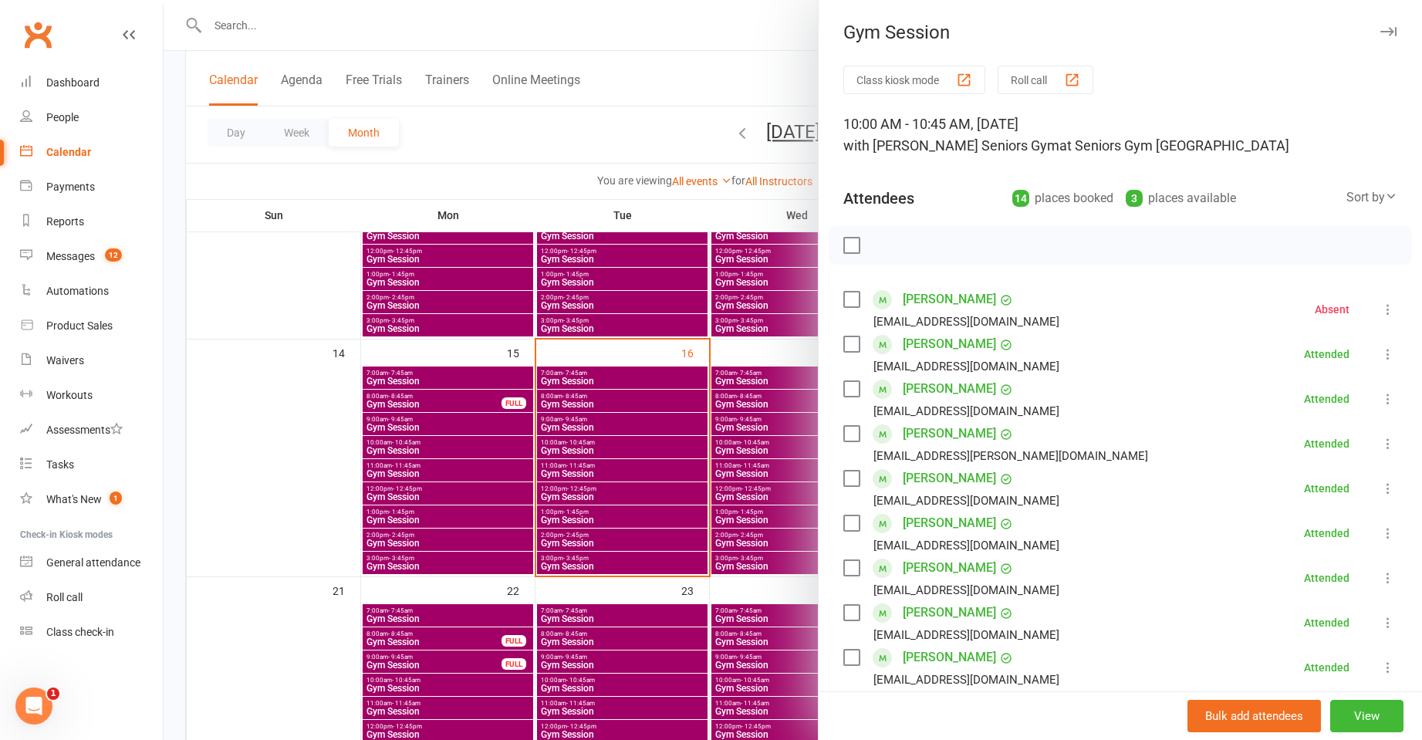
click at [489, 471] on div at bounding box center [793, 370] width 1259 height 740
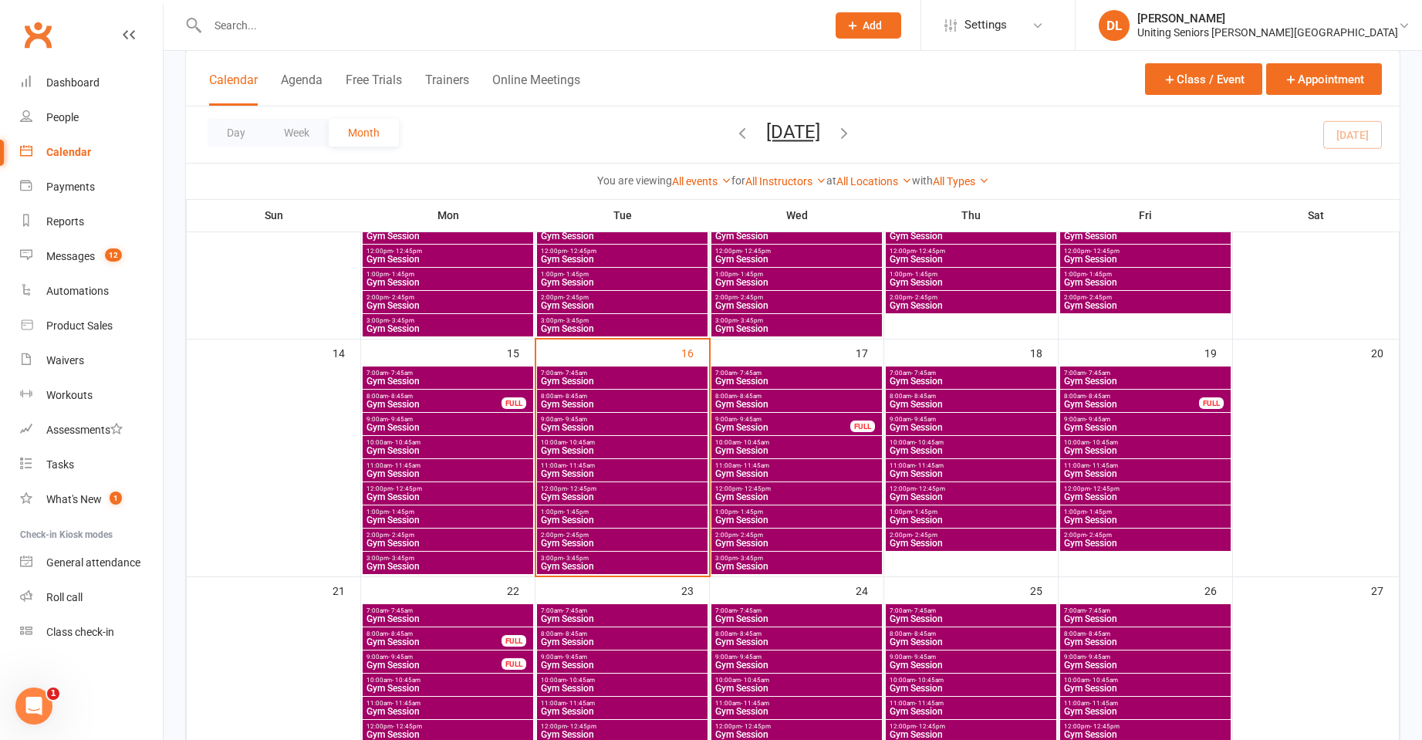
click at [438, 470] on span "Gym Session" at bounding box center [448, 473] width 164 height 9
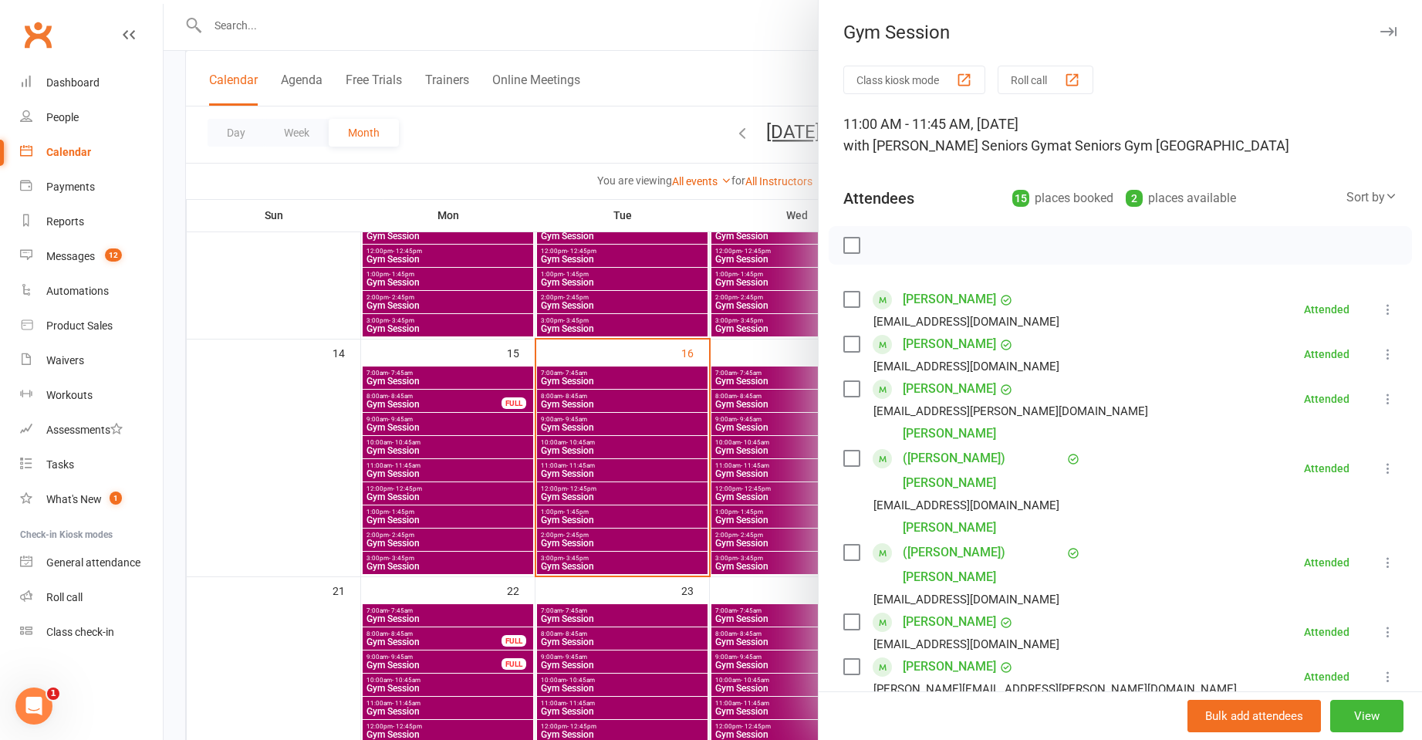
scroll to position [540, 0]
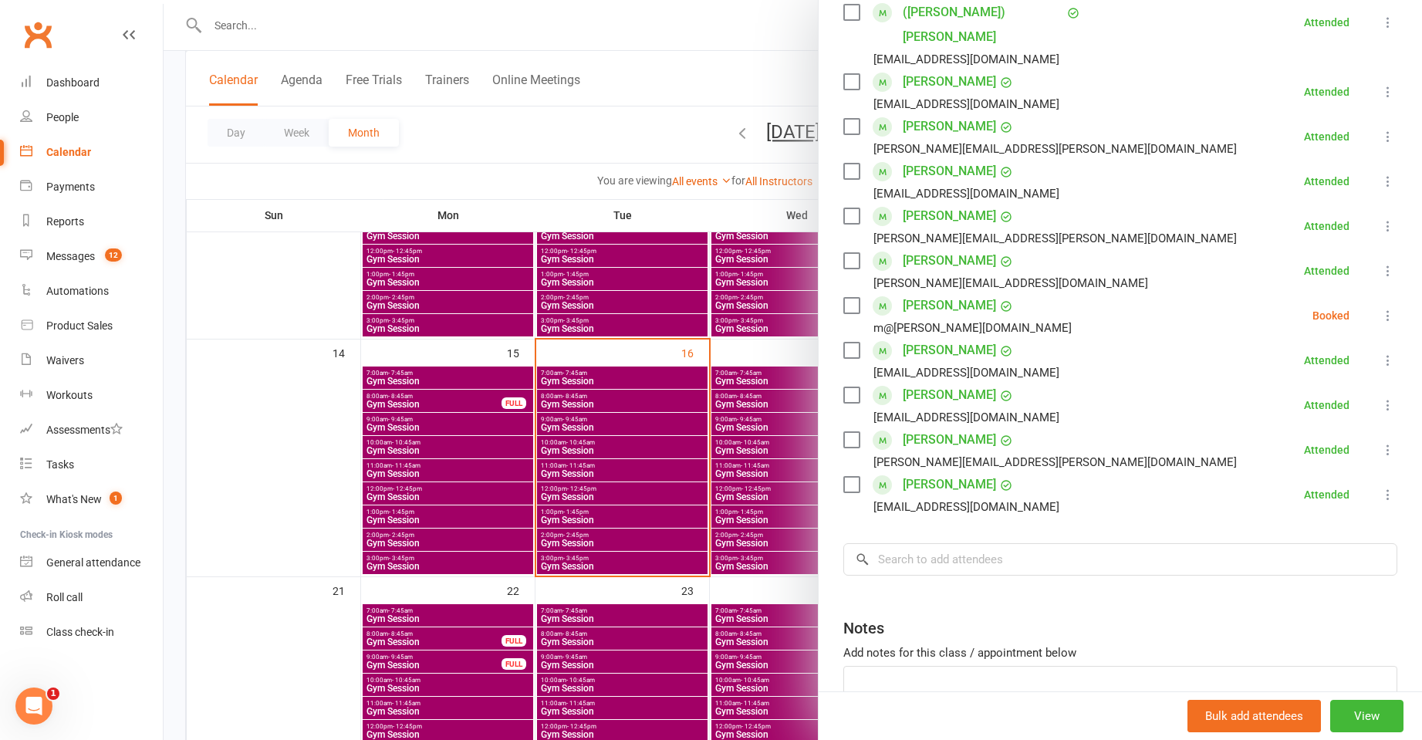
click at [381, 495] on div at bounding box center [793, 370] width 1259 height 740
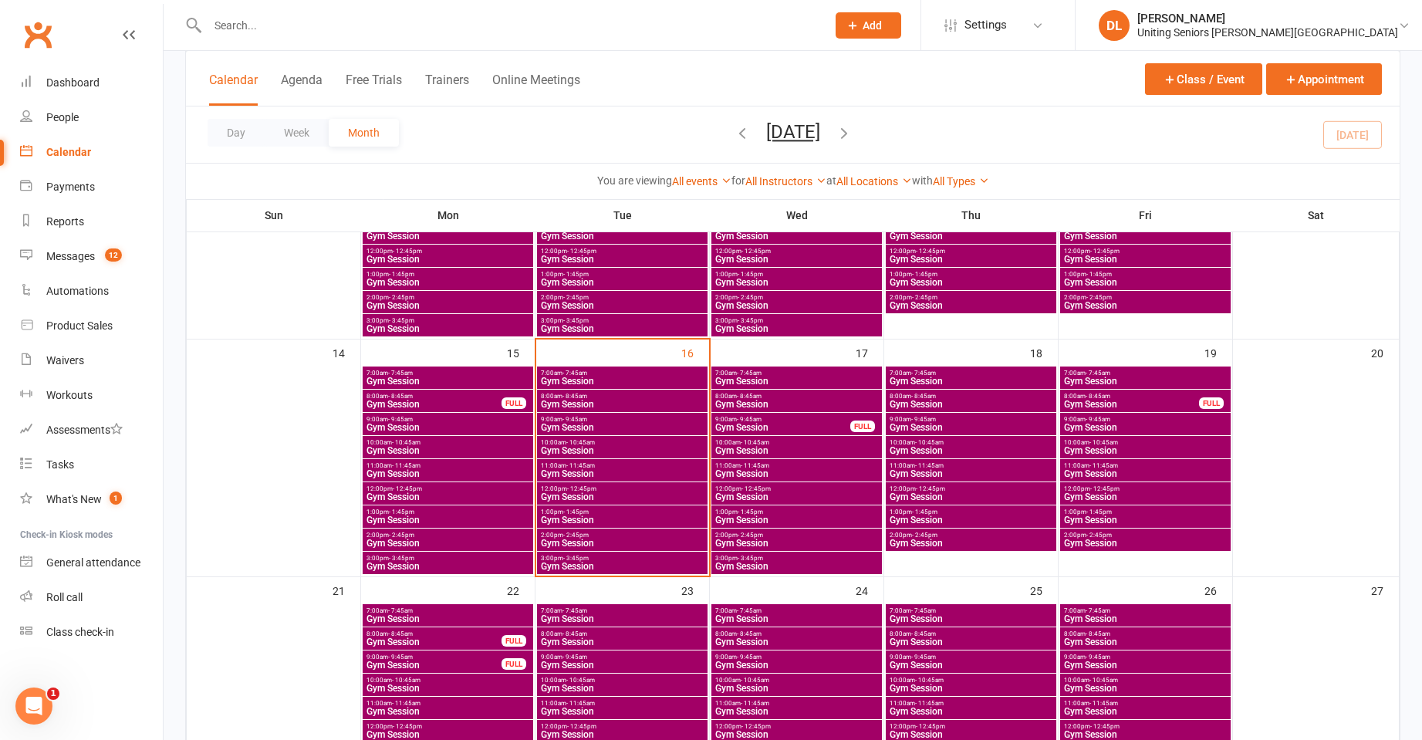
click at [381, 495] on span "Gym Session" at bounding box center [448, 496] width 164 height 9
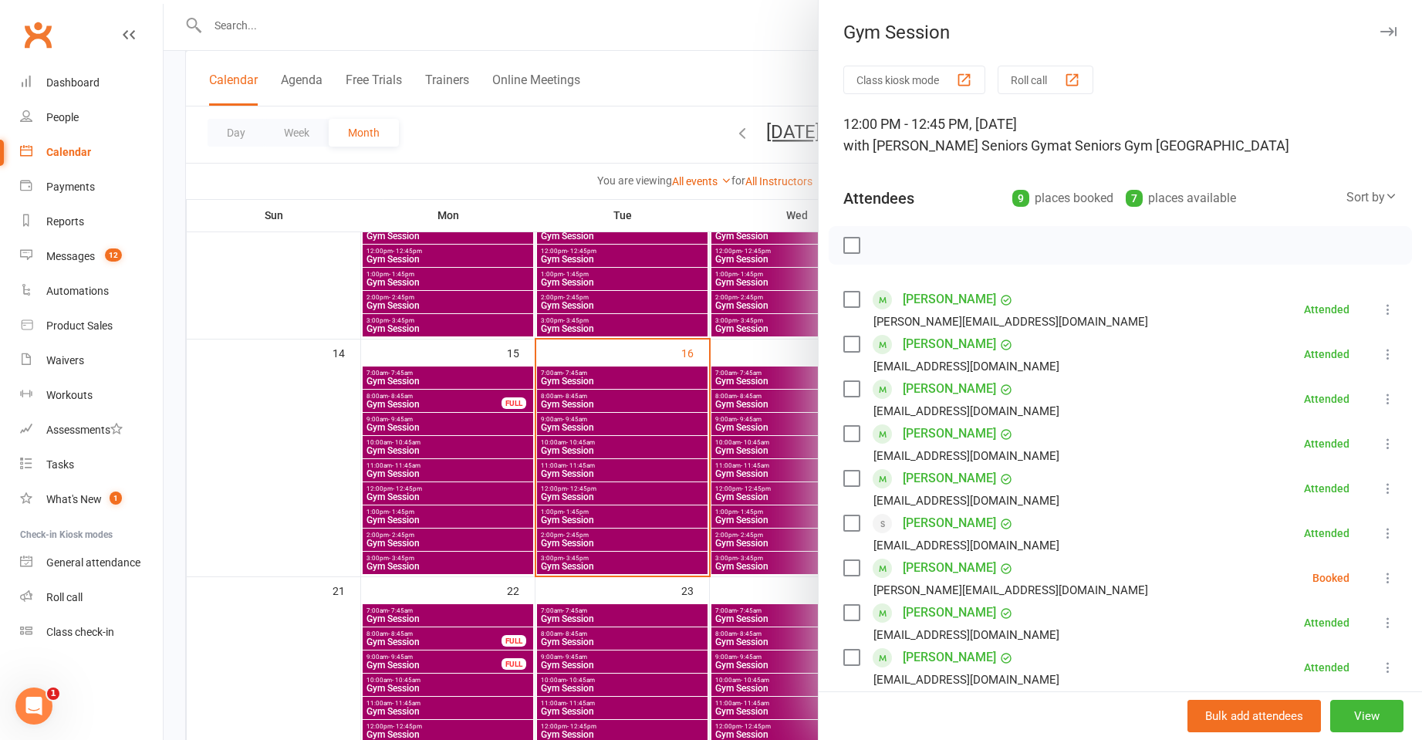
scroll to position [276, 0]
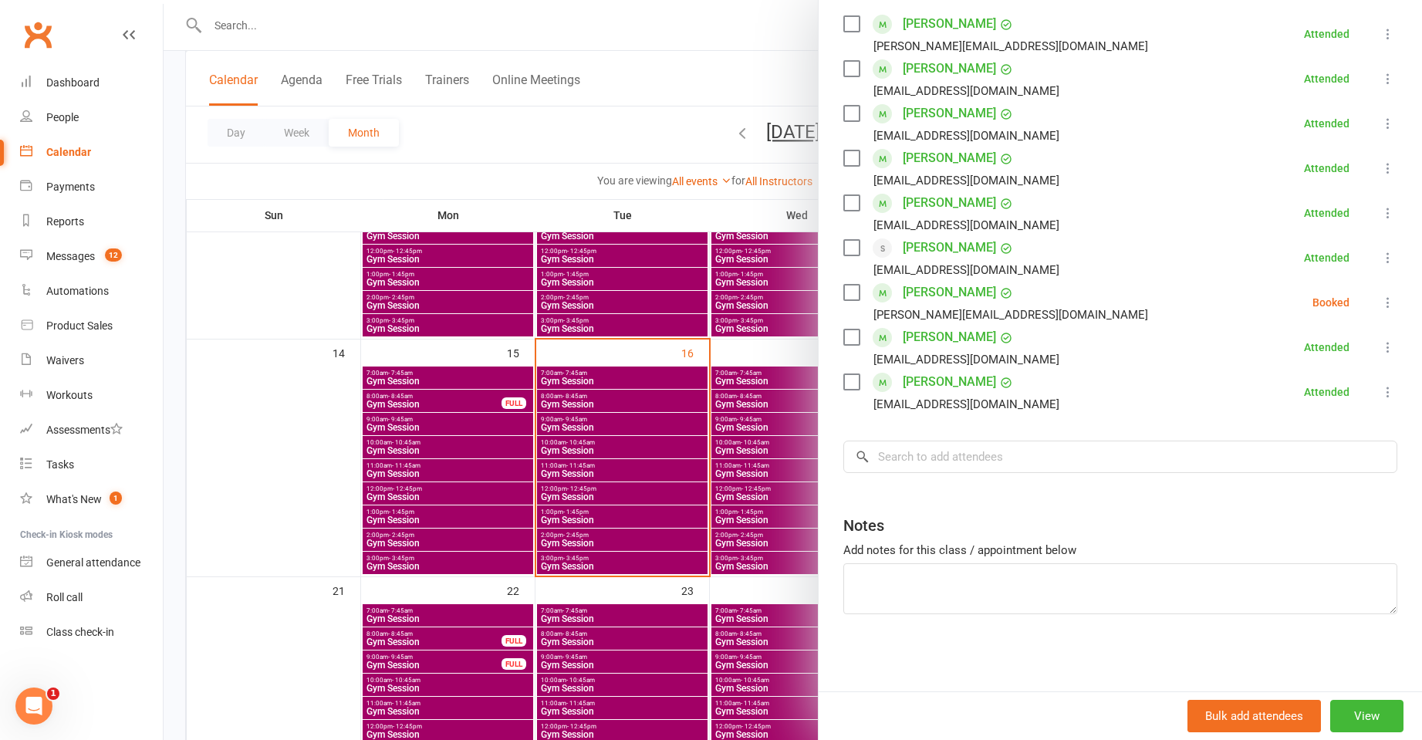
click at [458, 479] on div at bounding box center [793, 370] width 1259 height 740
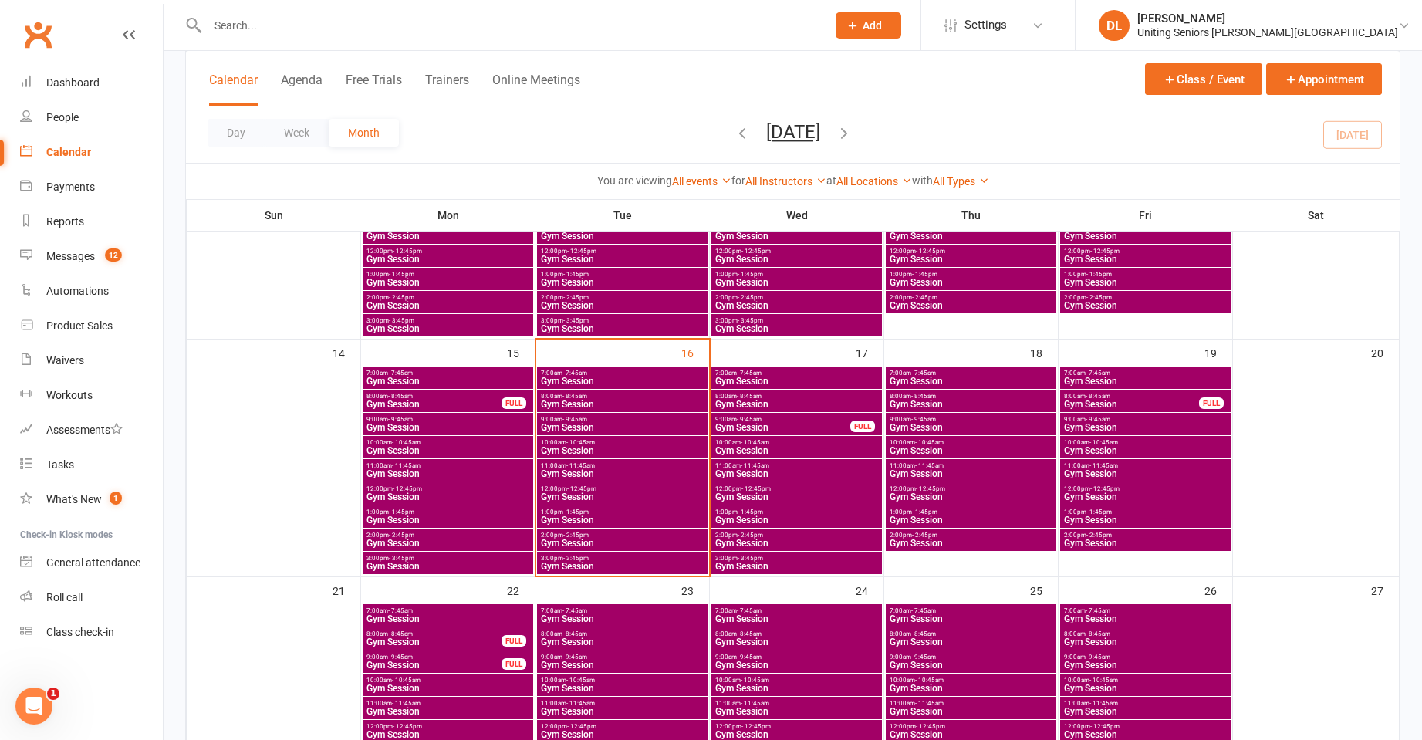
click at [431, 506] on div "1:00pm - 1:45pm Gym Session" at bounding box center [448, 517] width 171 height 22
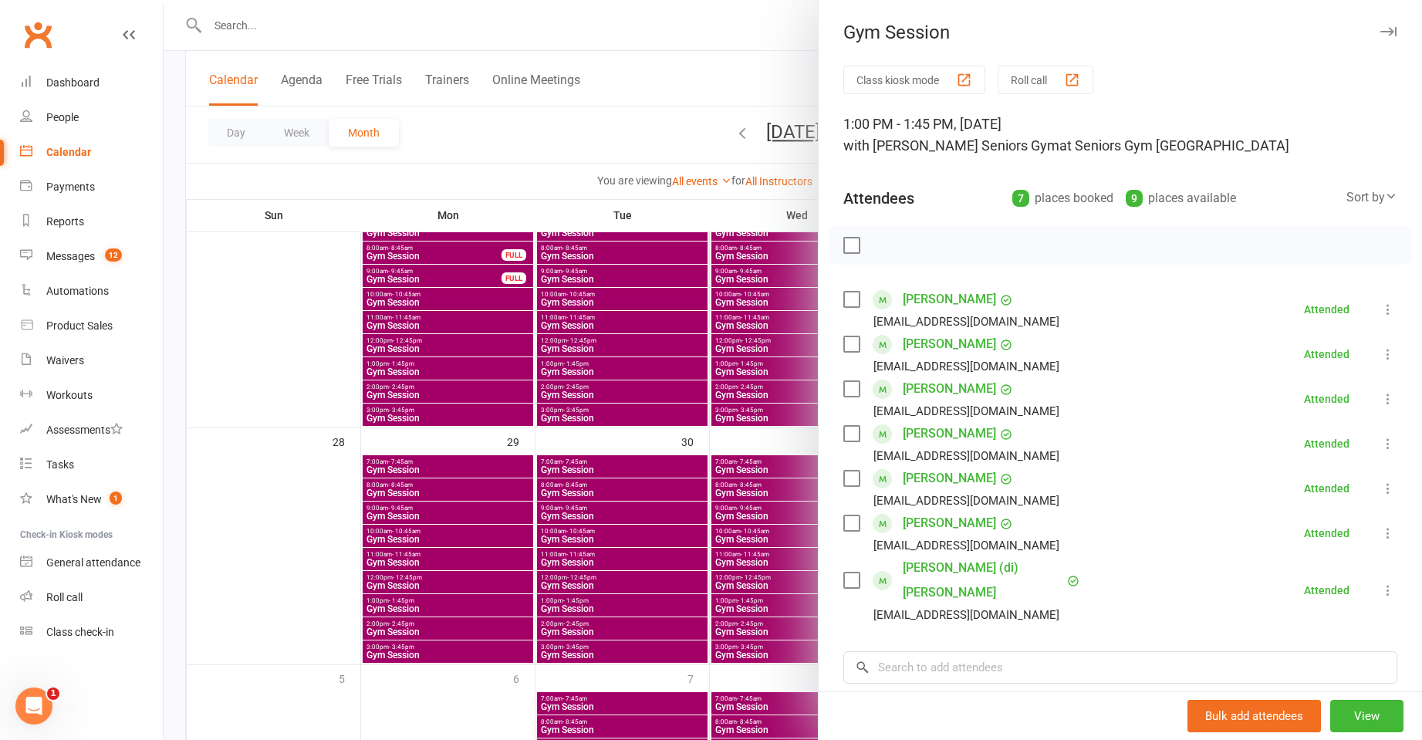
click at [470, 299] on div at bounding box center [793, 370] width 1259 height 740
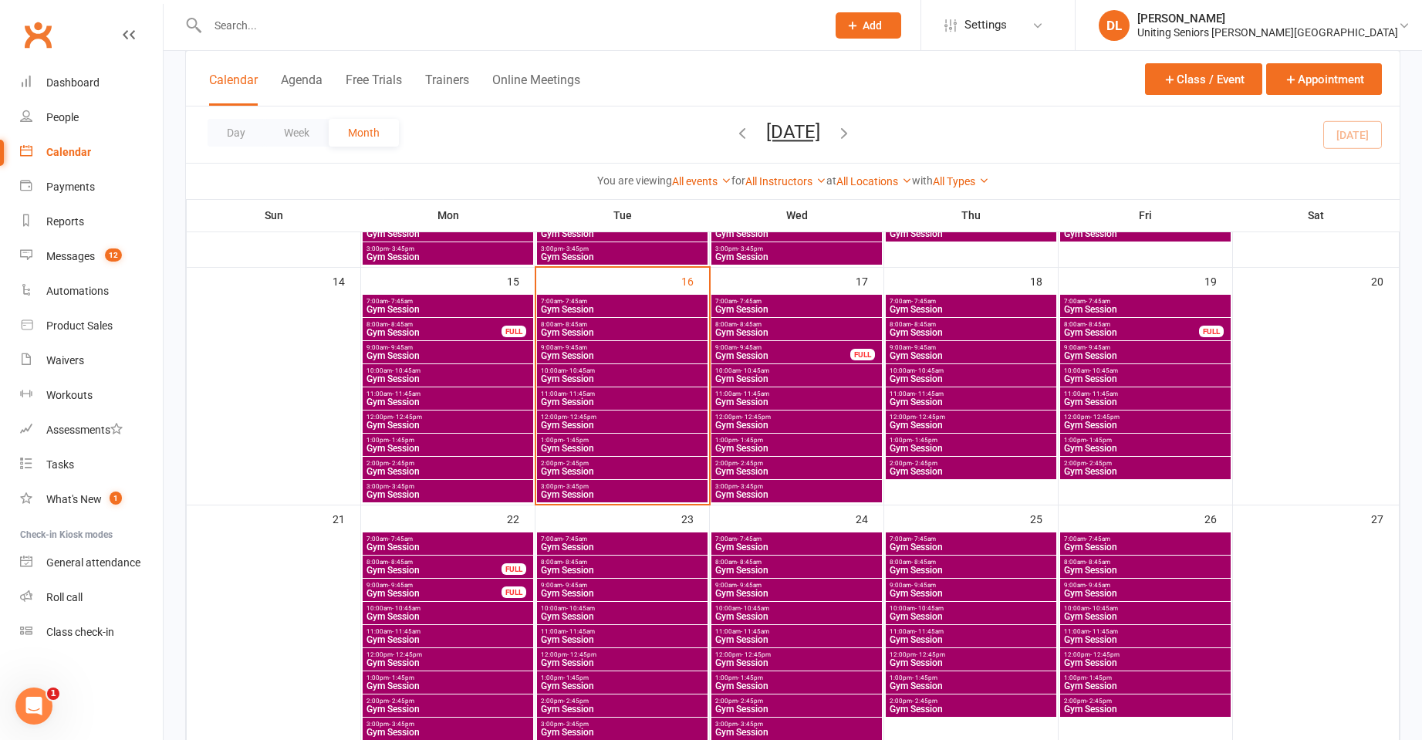
scroll to position [463, 0]
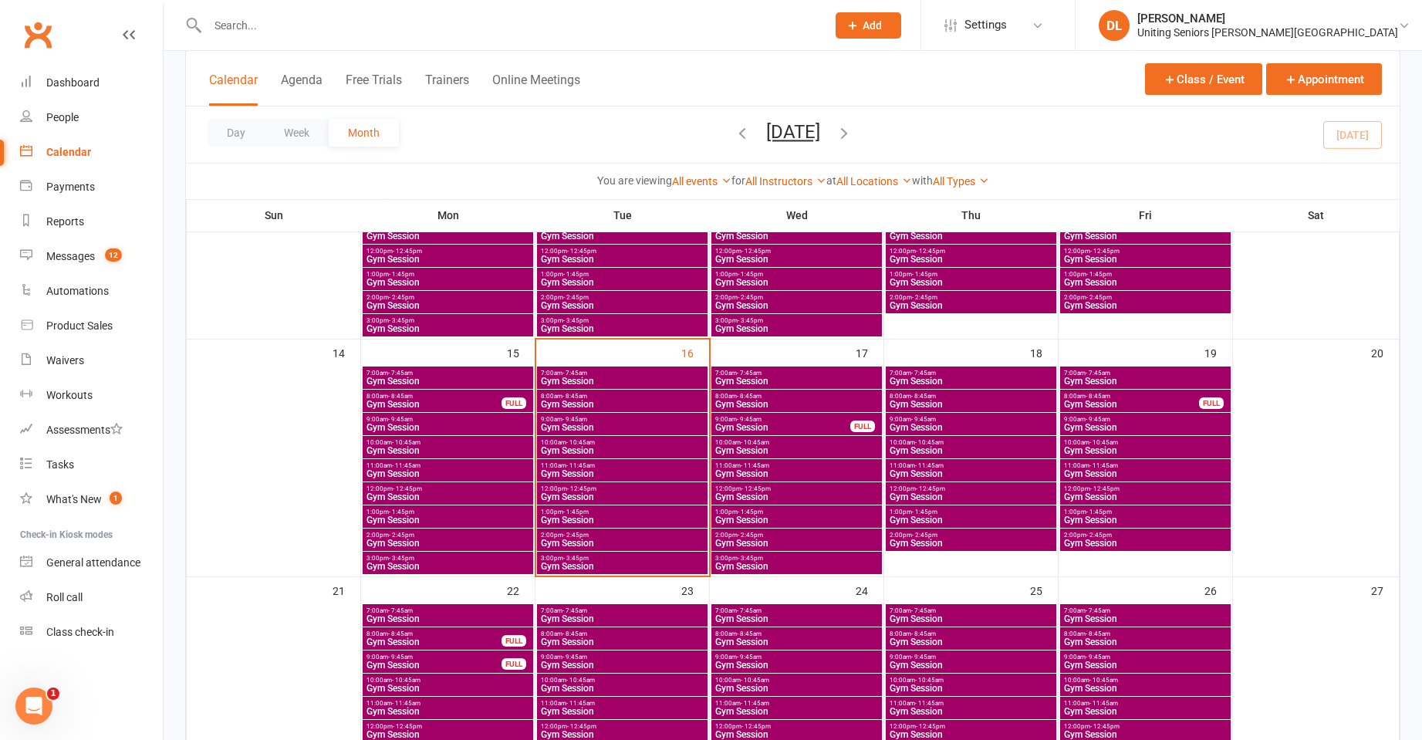
click at [440, 518] on span "Gym Session" at bounding box center [448, 520] width 164 height 9
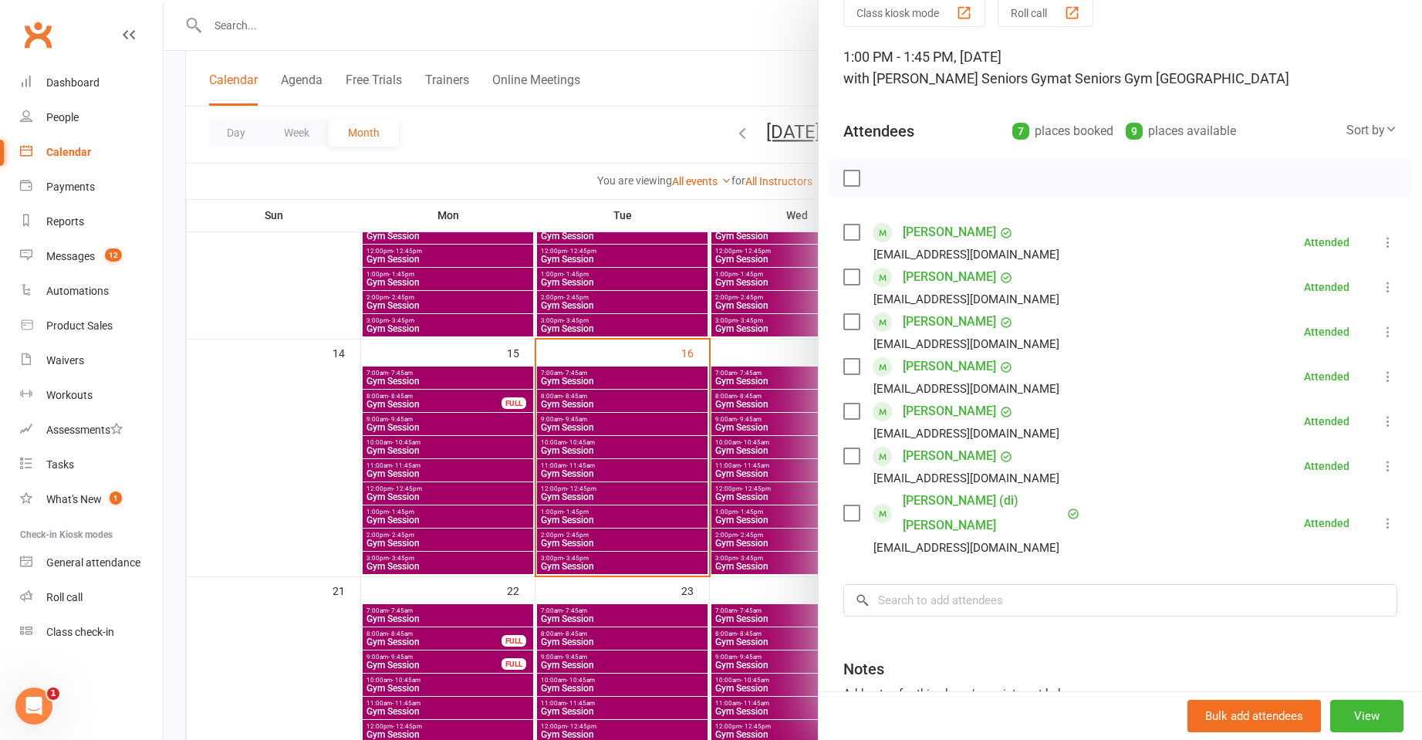
scroll to position [186, 0]
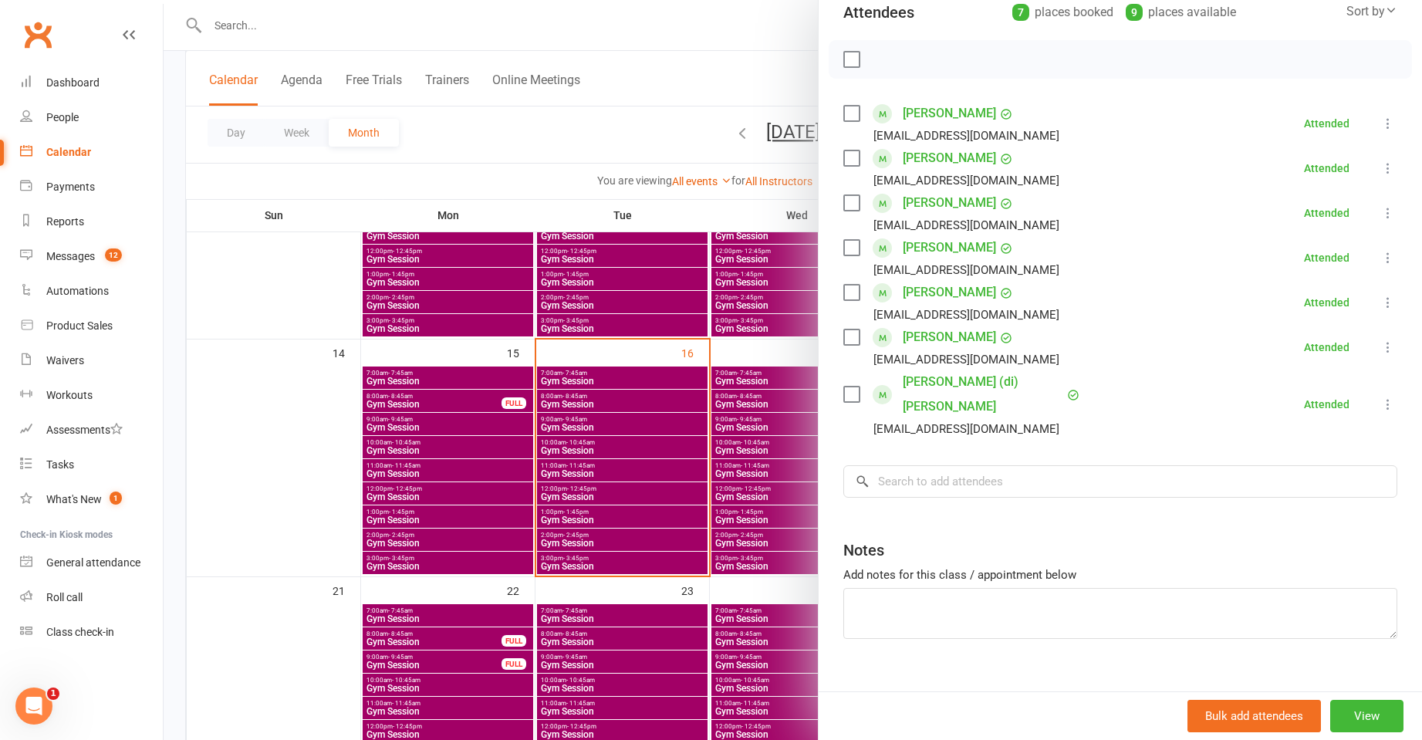
click at [492, 498] on div at bounding box center [793, 370] width 1259 height 740
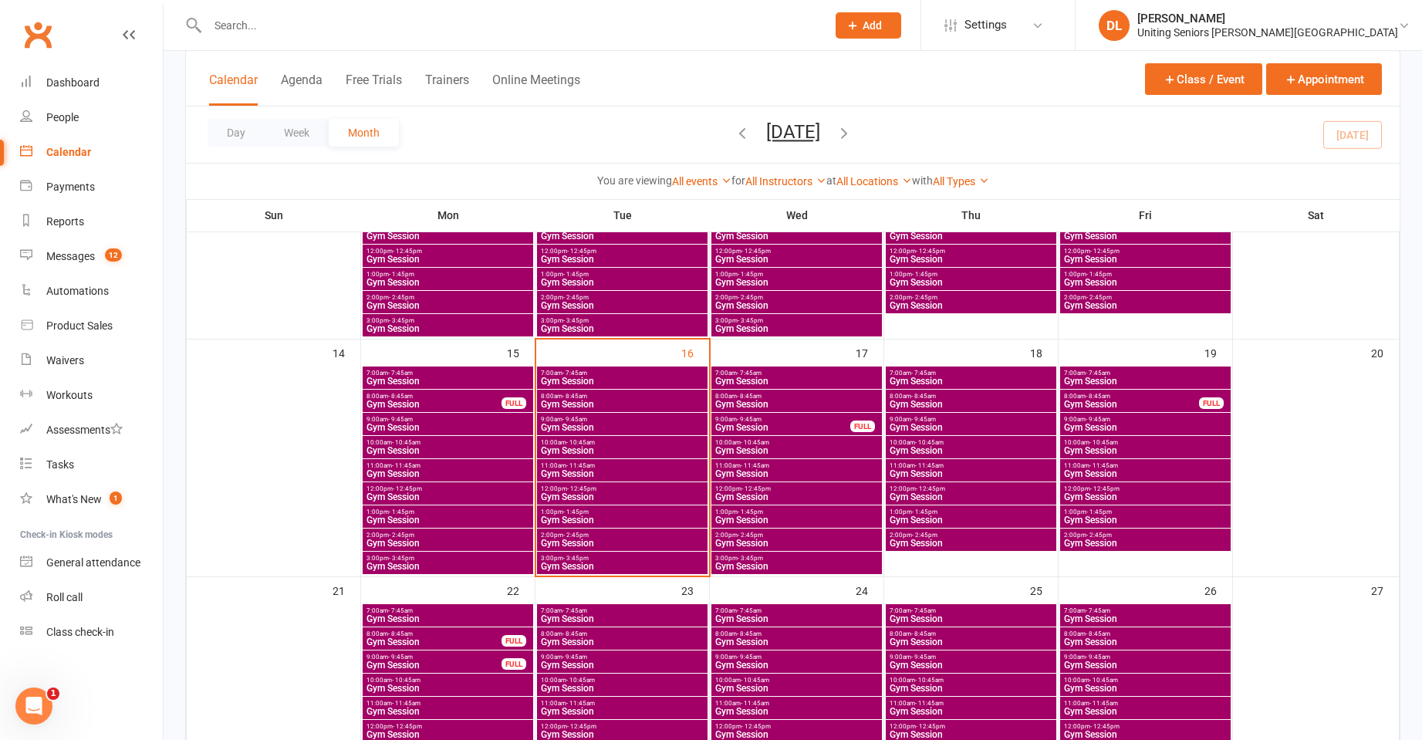
click at [440, 540] on span "Gym Session" at bounding box center [448, 543] width 164 height 9
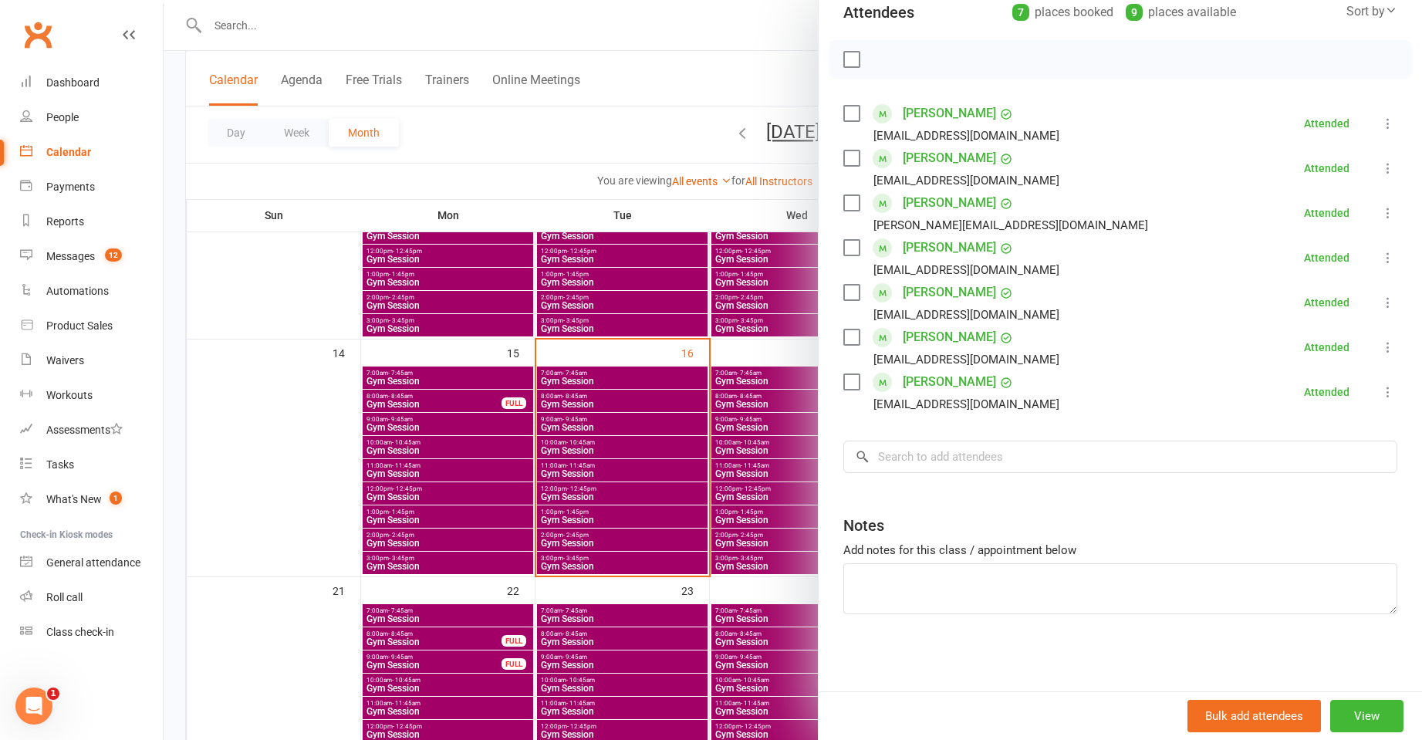
click at [454, 529] on div at bounding box center [793, 370] width 1259 height 740
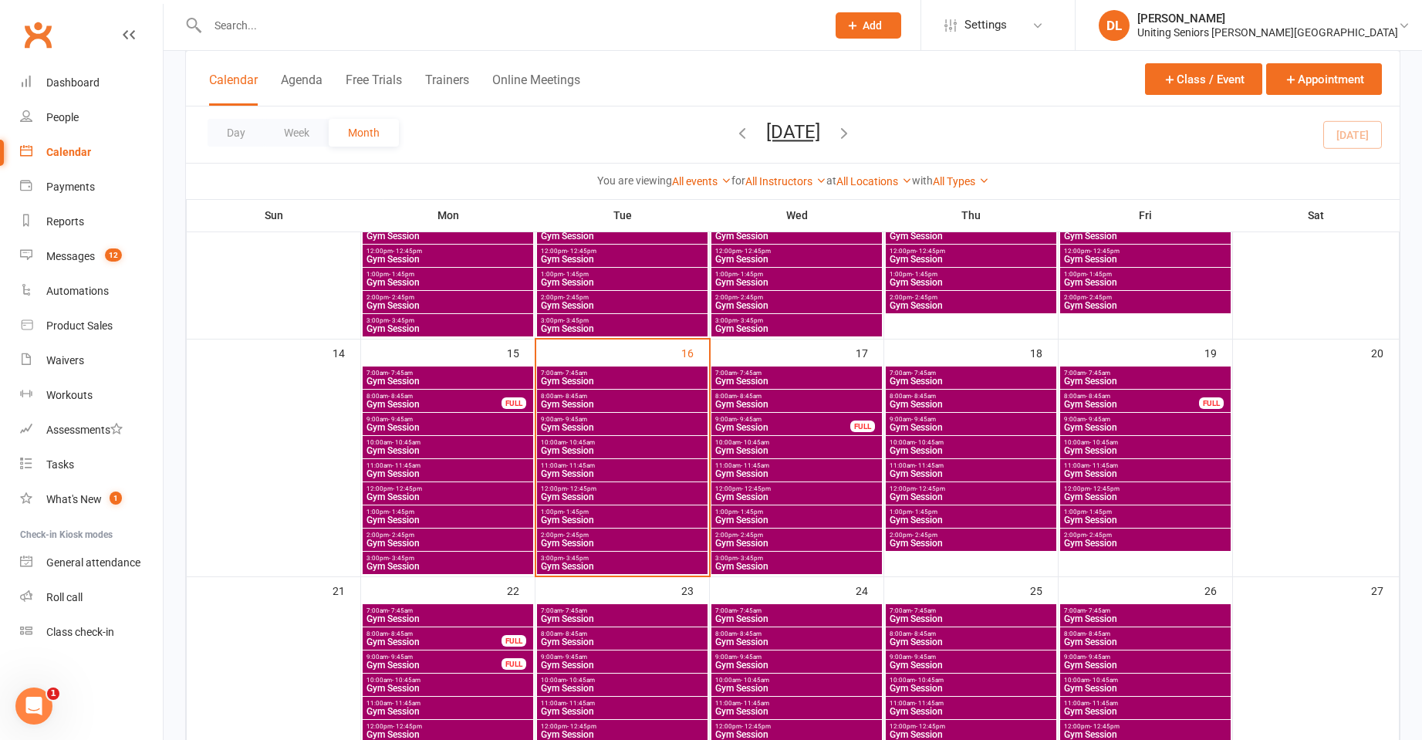
click at [420, 569] on span "Gym Session" at bounding box center [448, 566] width 164 height 9
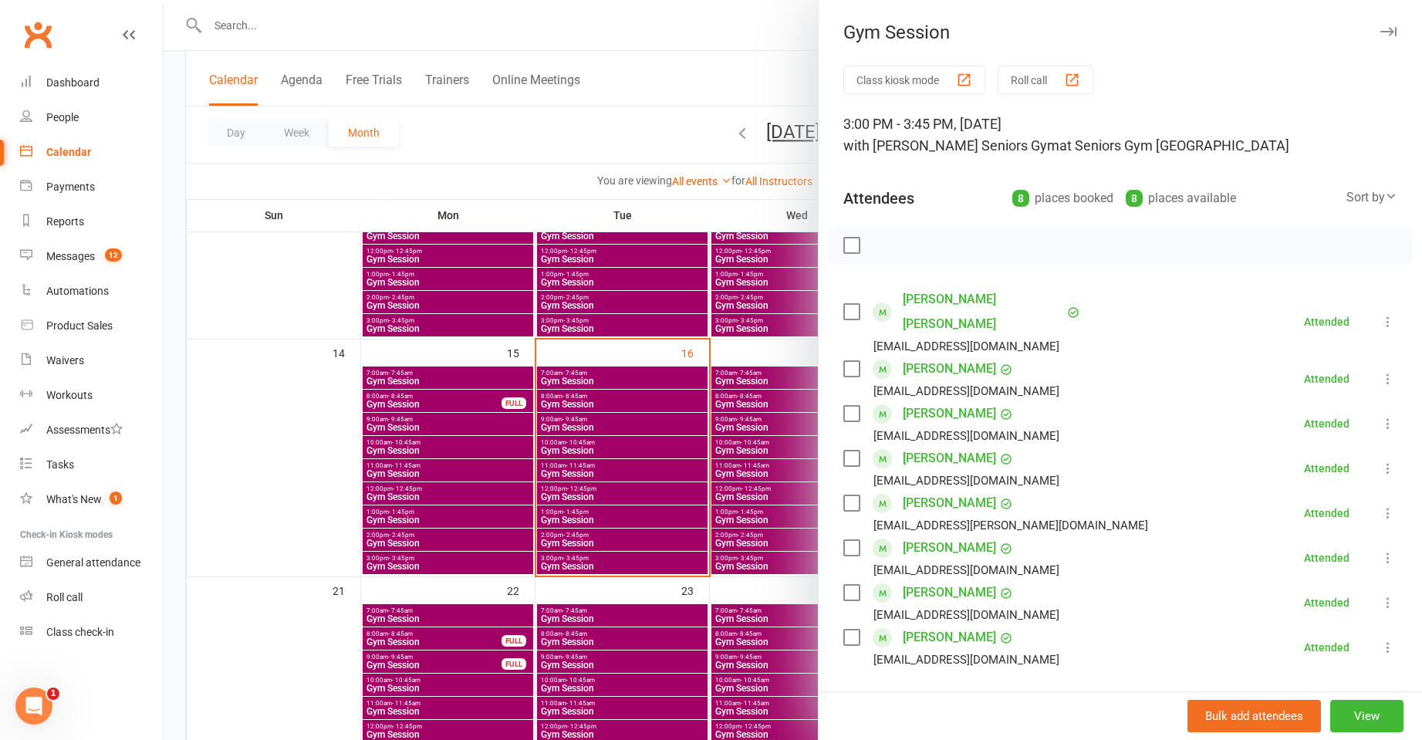
scroll to position [231, 0]
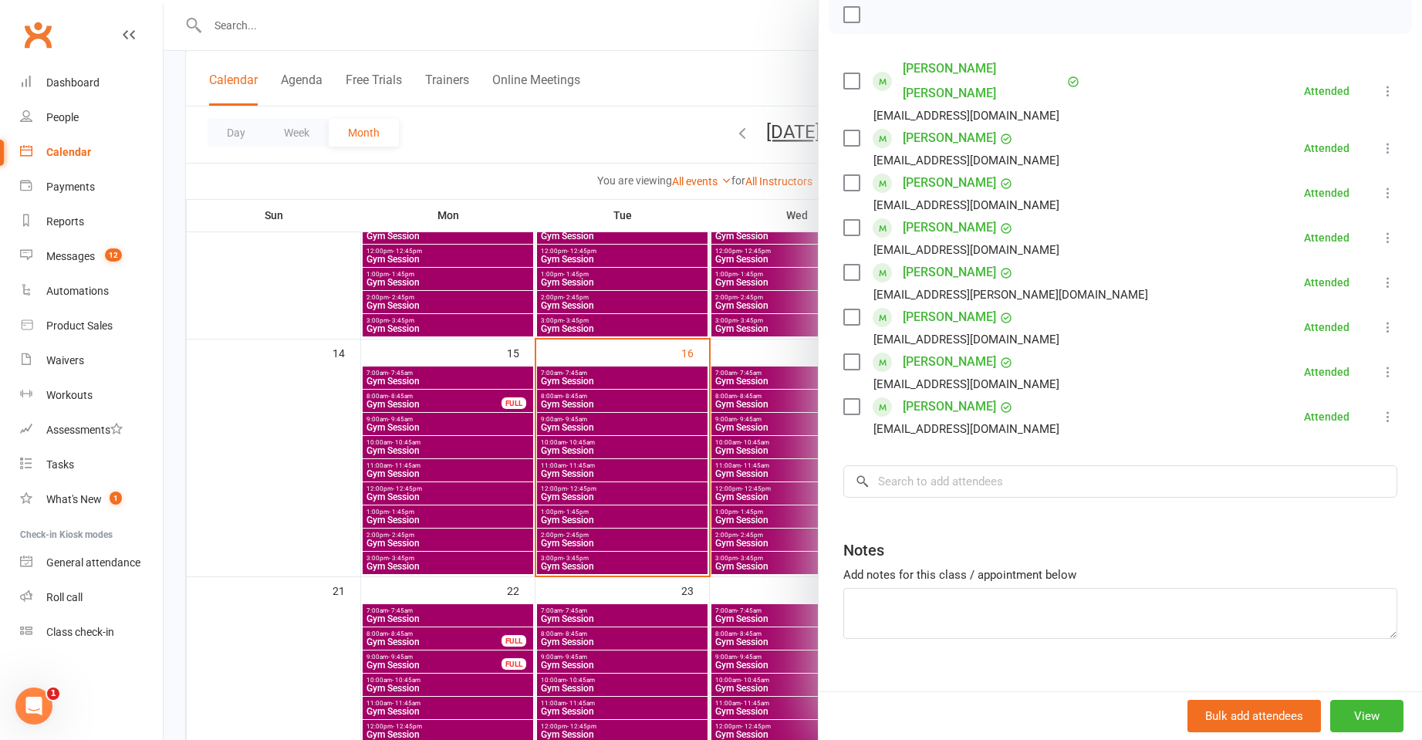
click at [470, 492] on div at bounding box center [793, 370] width 1259 height 740
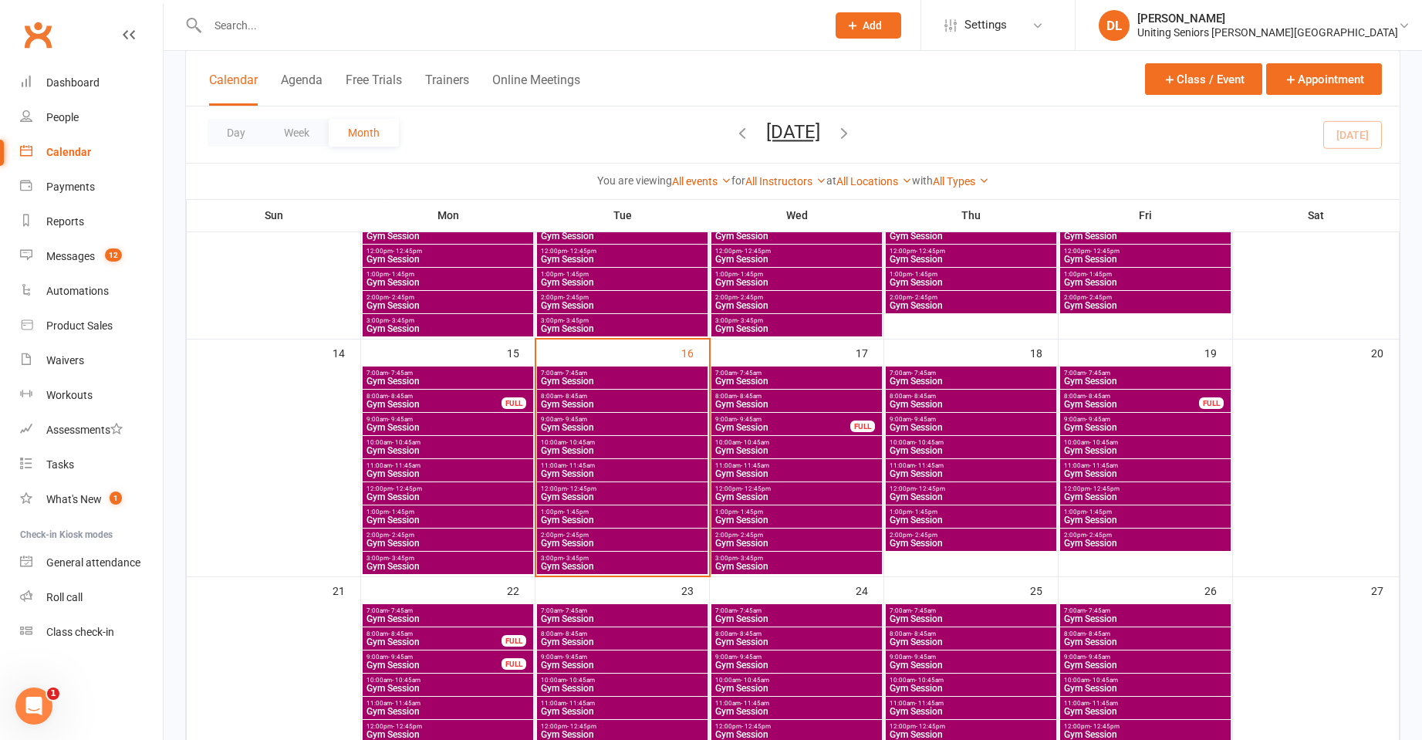
click at [435, 466] on span "11:00am - 11:45am" at bounding box center [448, 465] width 164 height 7
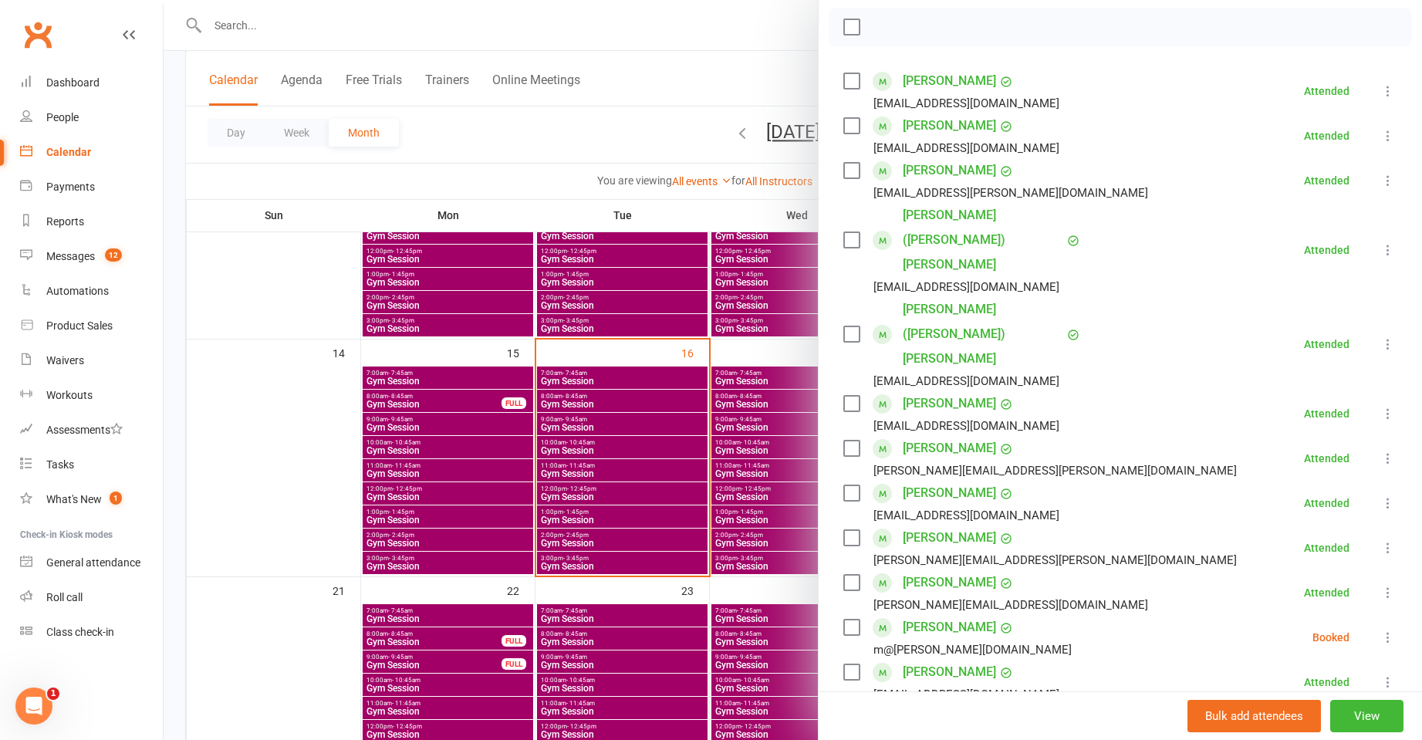
scroll to position [540, 0]
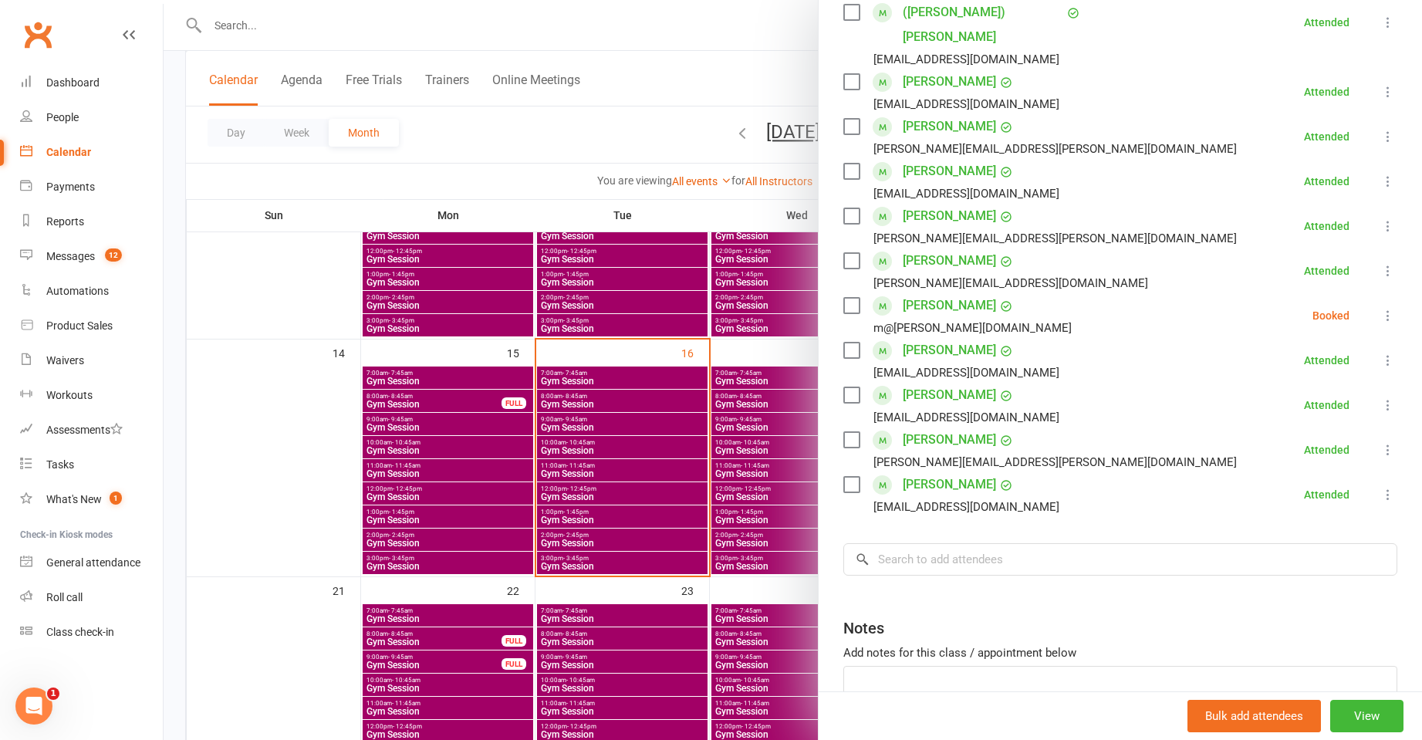
click at [1381, 308] on icon at bounding box center [1388, 315] width 15 height 15
click at [1330, 423] on link "Mark absent" at bounding box center [1314, 438] width 166 height 31
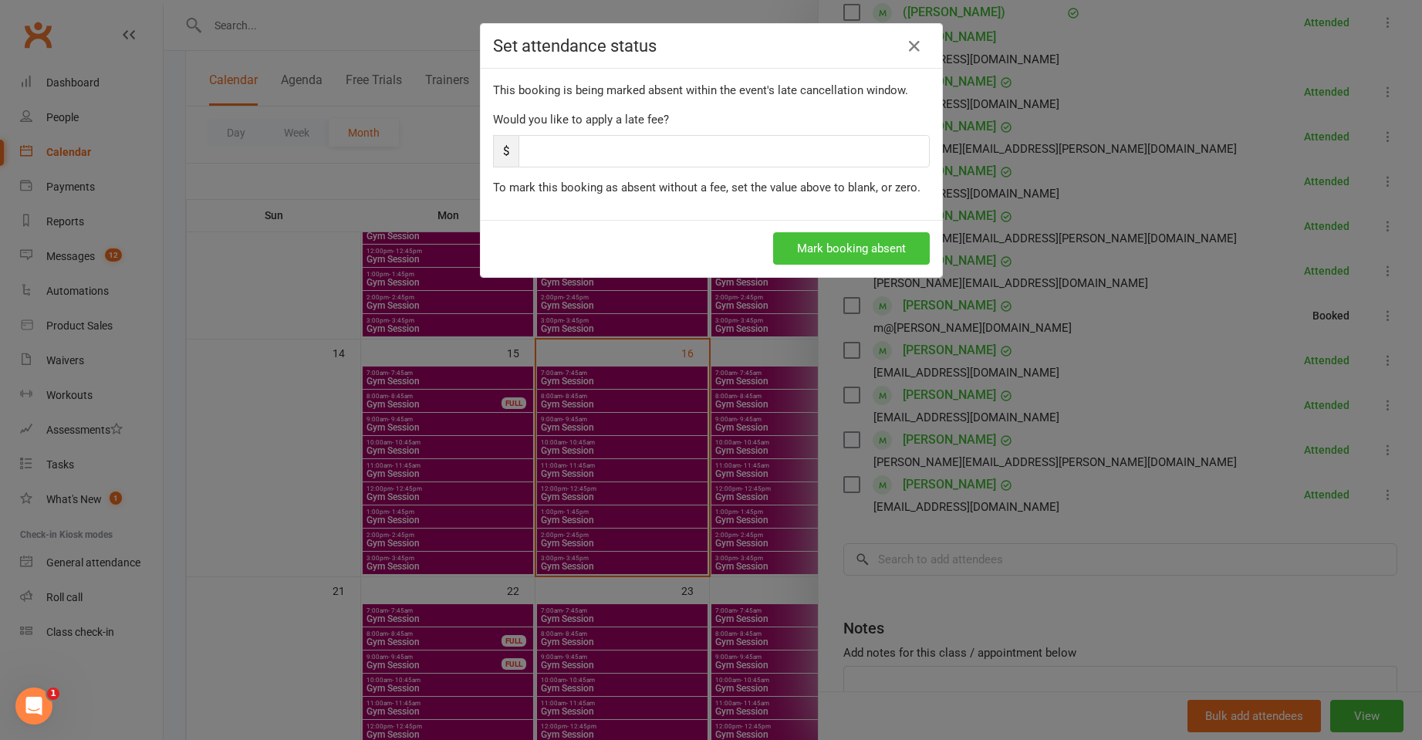
click at [828, 252] on button "Mark booking absent" at bounding box center [851, 248] width 157 height 32
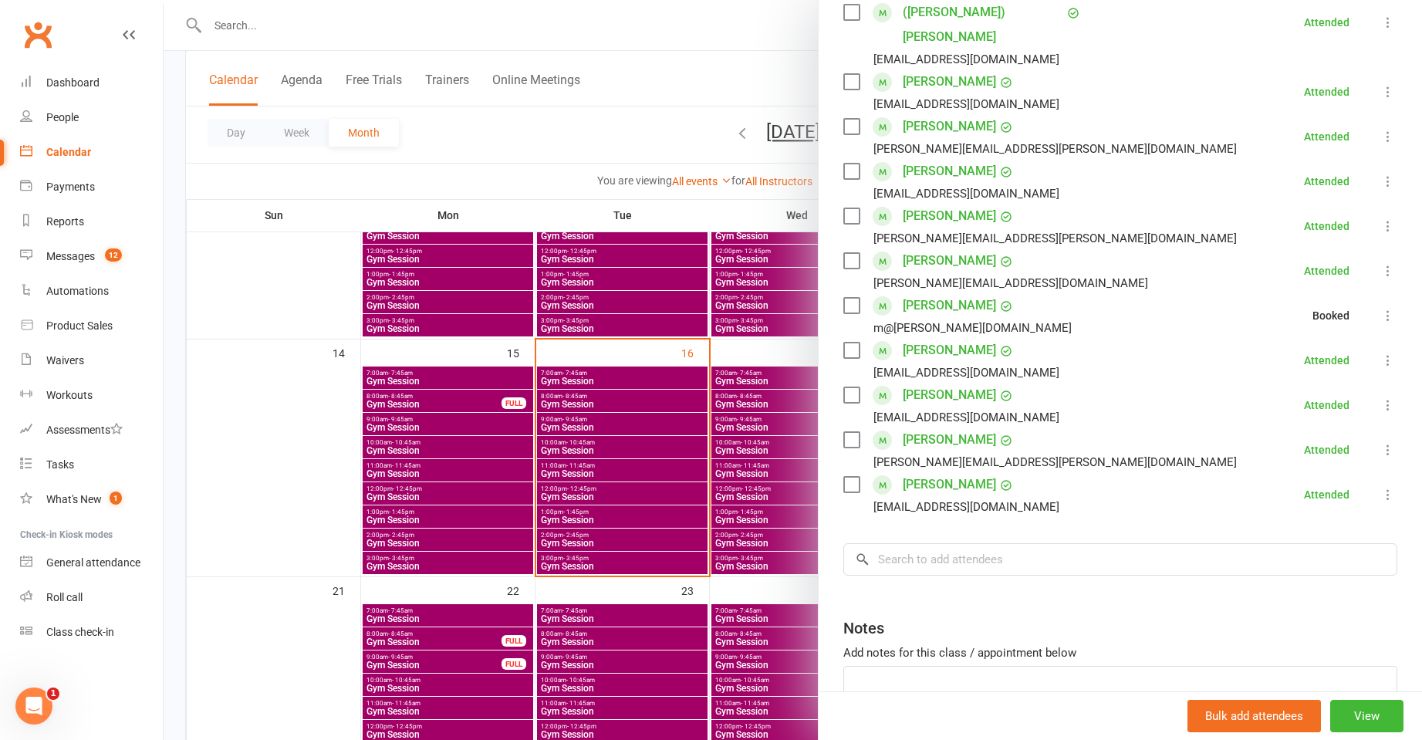
click at [458, 439] on div at bounding box center [793, 370] width 1259 height 740
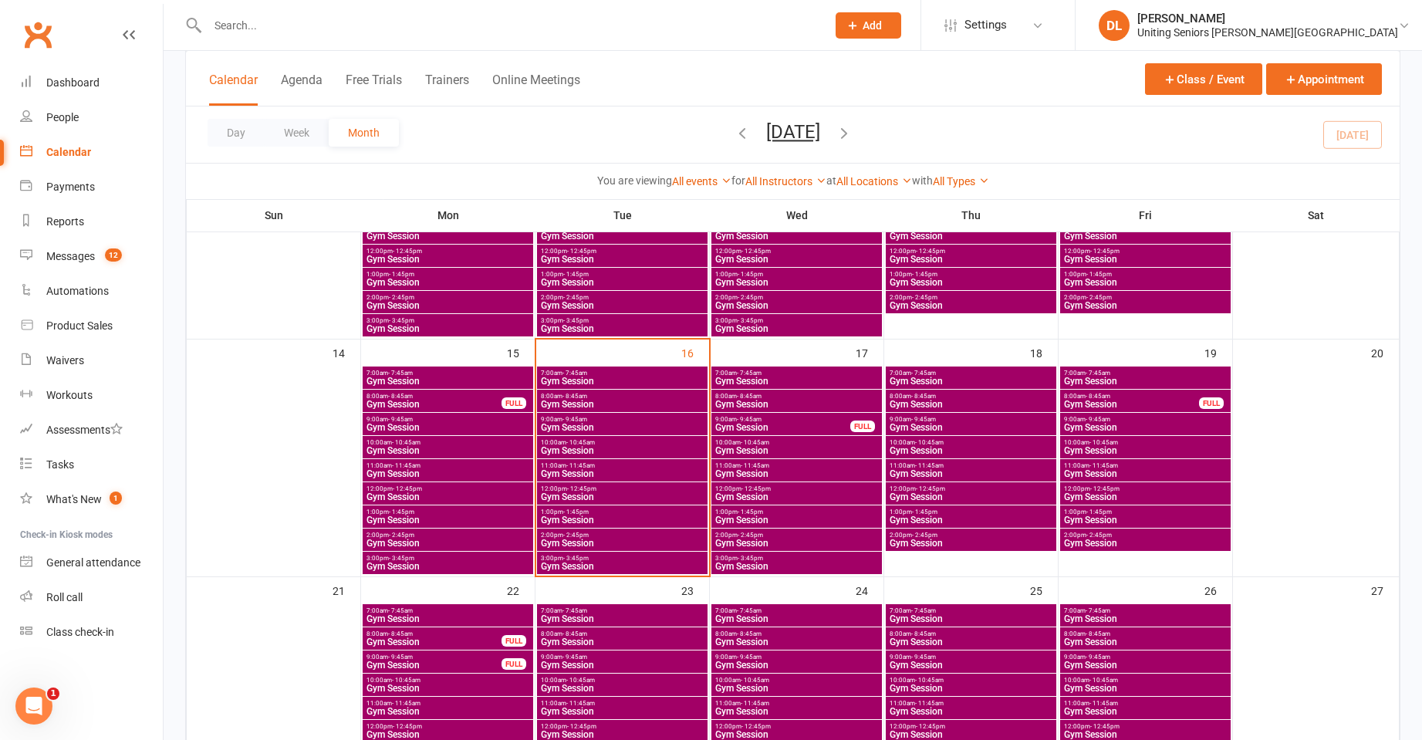
click at [458, 448] on div at bounding box center [793, 370] width 1259 height 740
click at [458, 448] on span "Gym Session" at bounding box center [448, 450] width 164 height 9
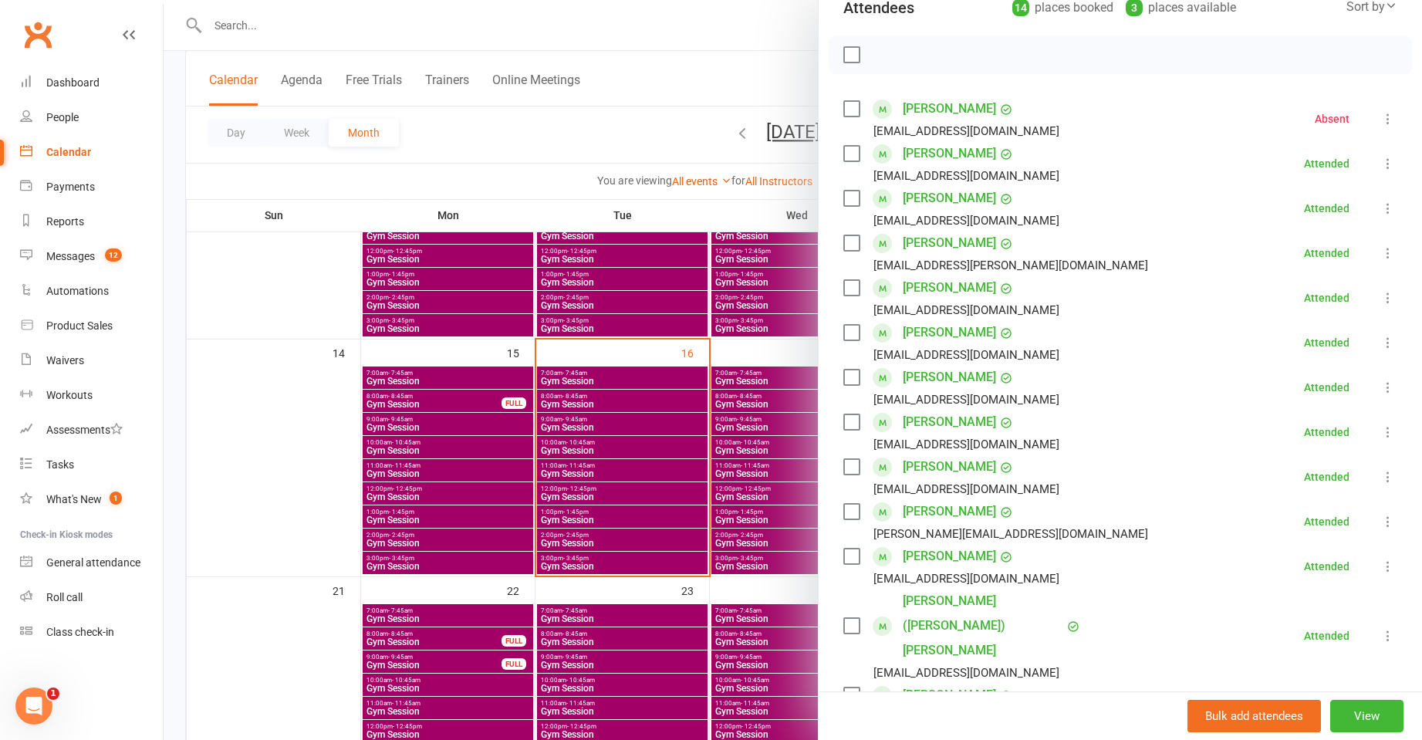
scroll to position [386, 0]
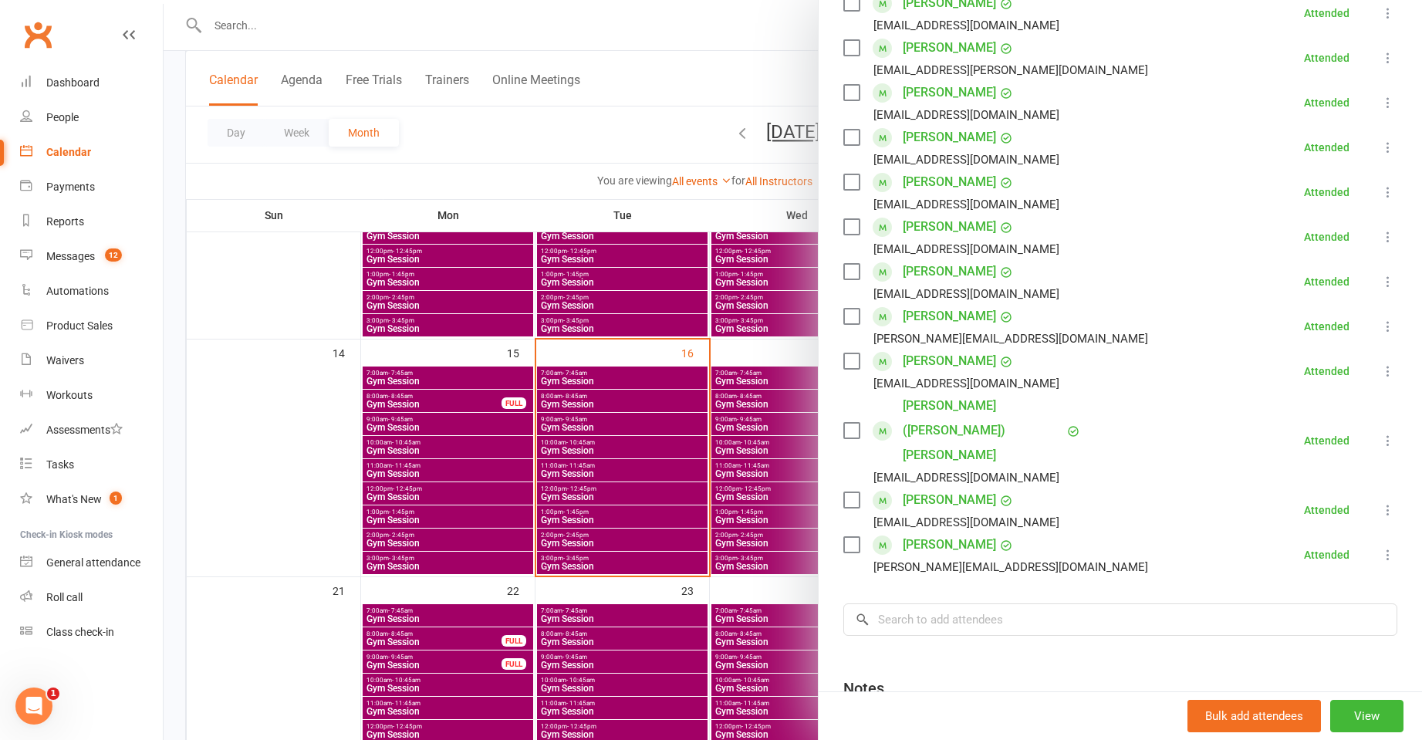
click at [448, 435] on div at bounding box center [793, 370] width 1259 height 740
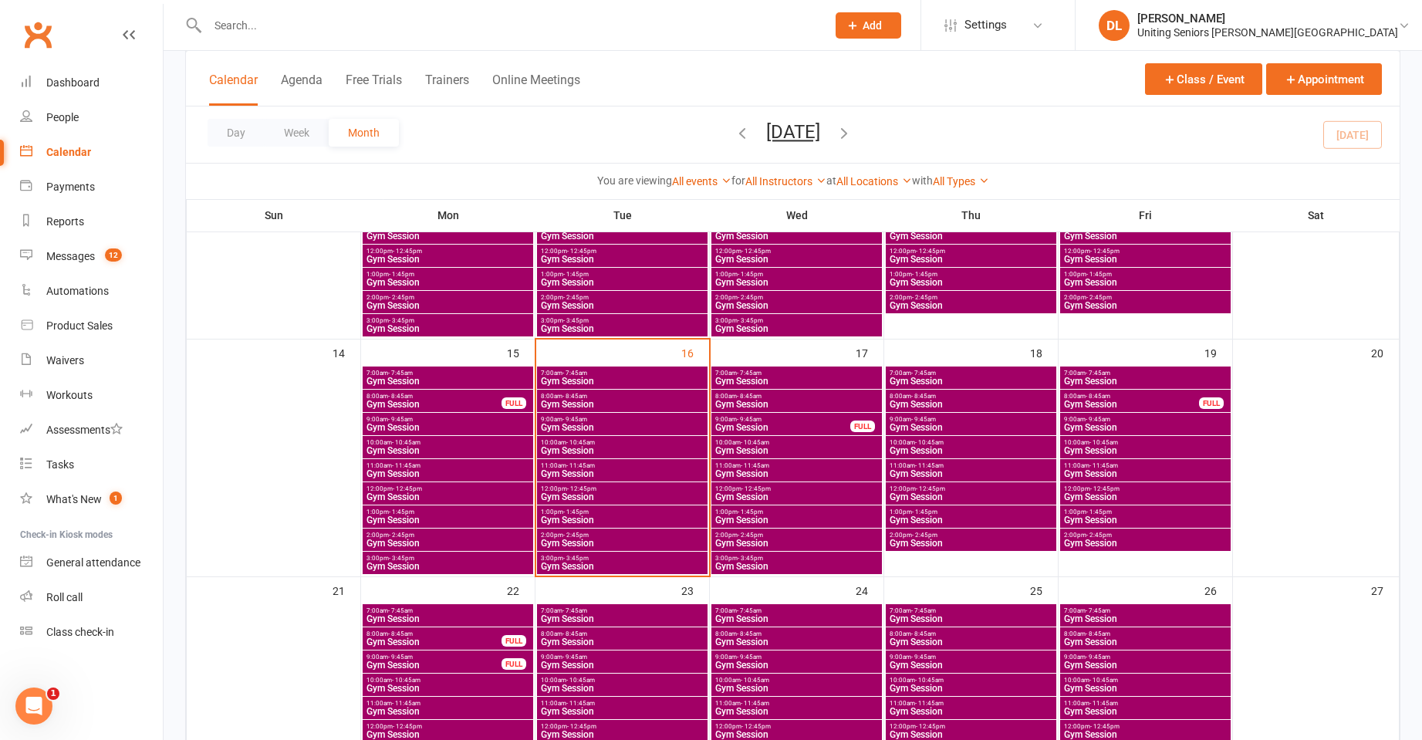
click at [430, 423] on span "Gym Session" at bounding box center [448, 427] width 164 height 9
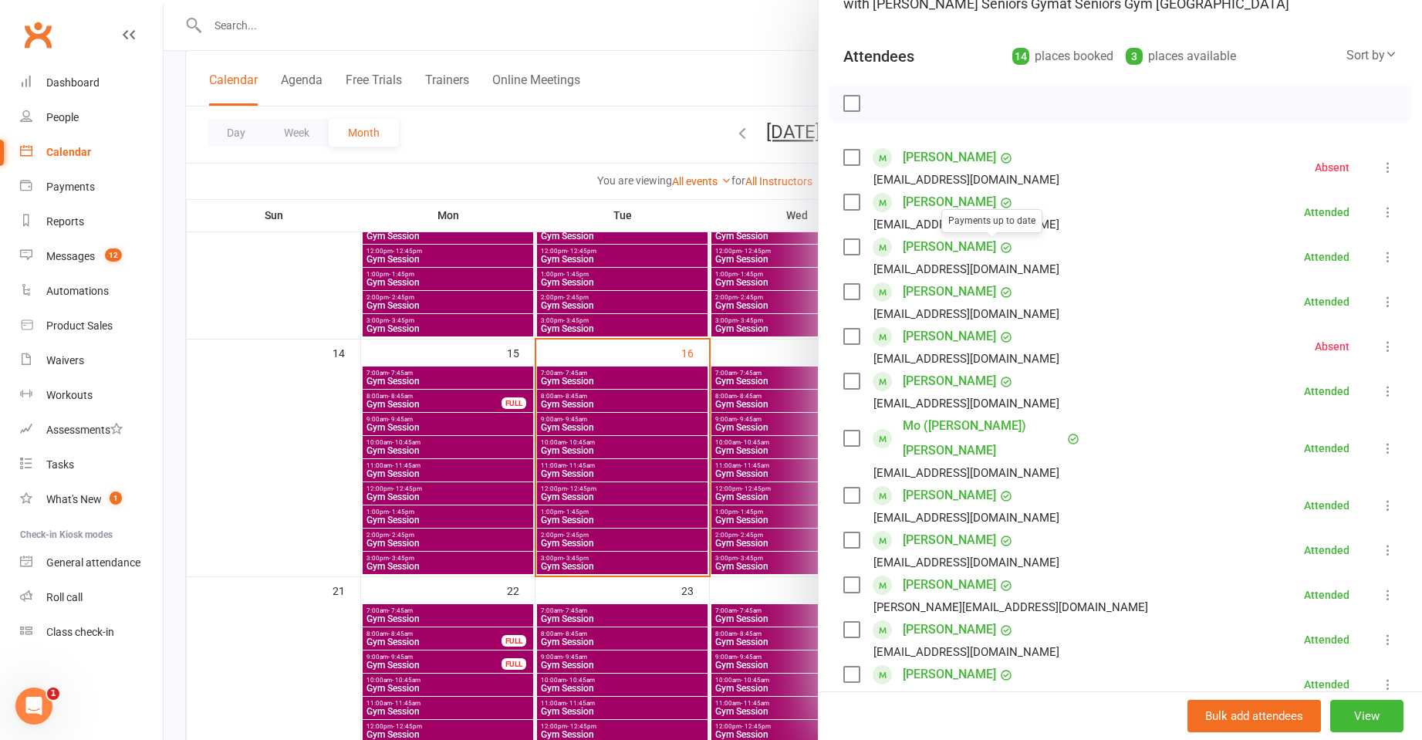
scroll to position [309, 0]
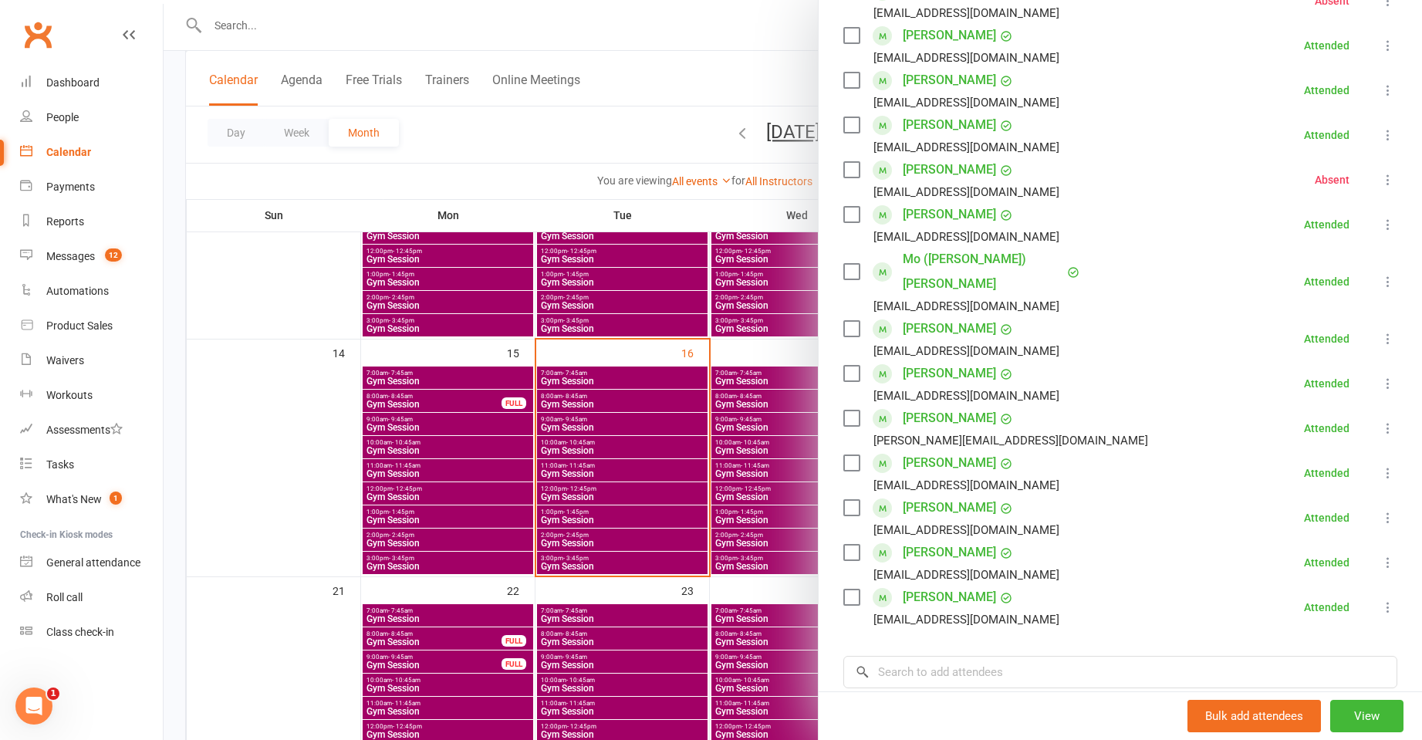
click at [385, 497] on div at bounding box center [793, 370] width 1259 height 740
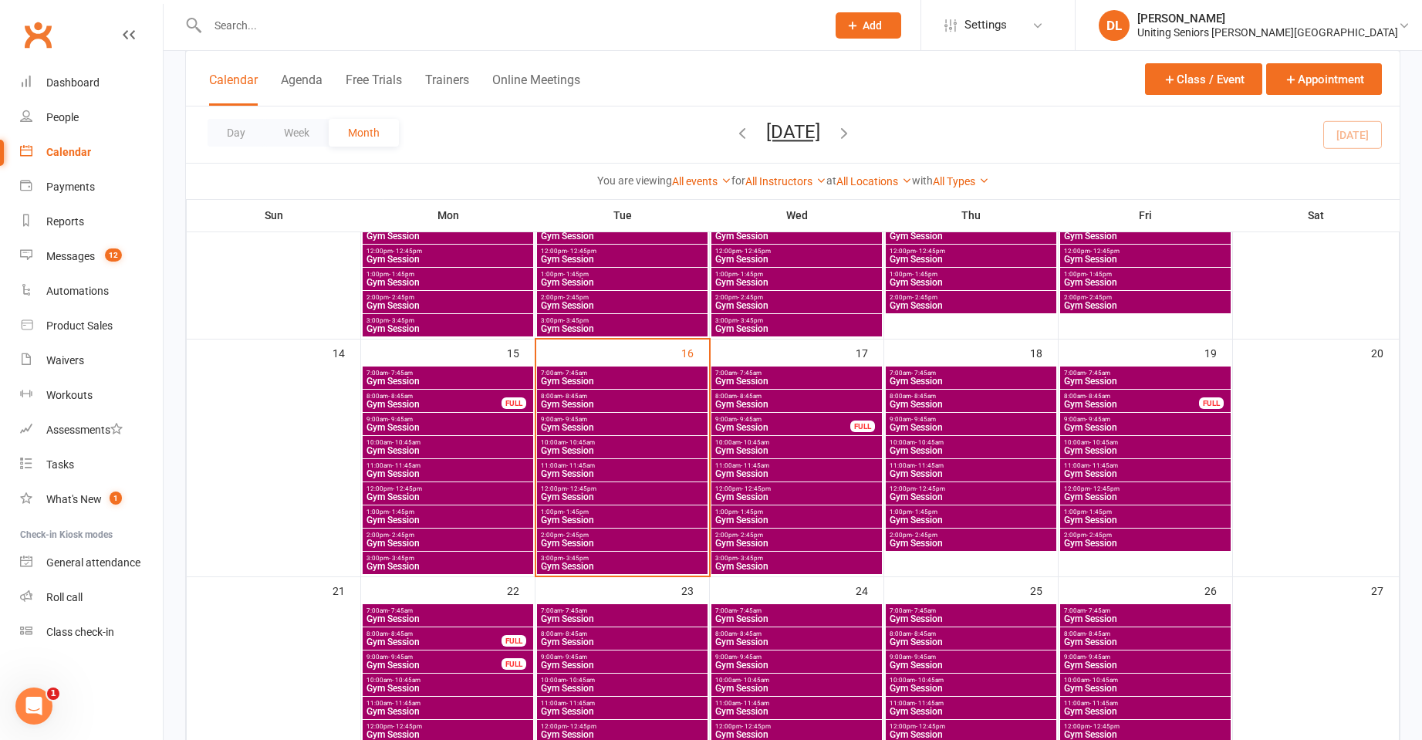
click at [389, 494] on span "Gym Session" at bounding box center [448, 496] width 164 height 9
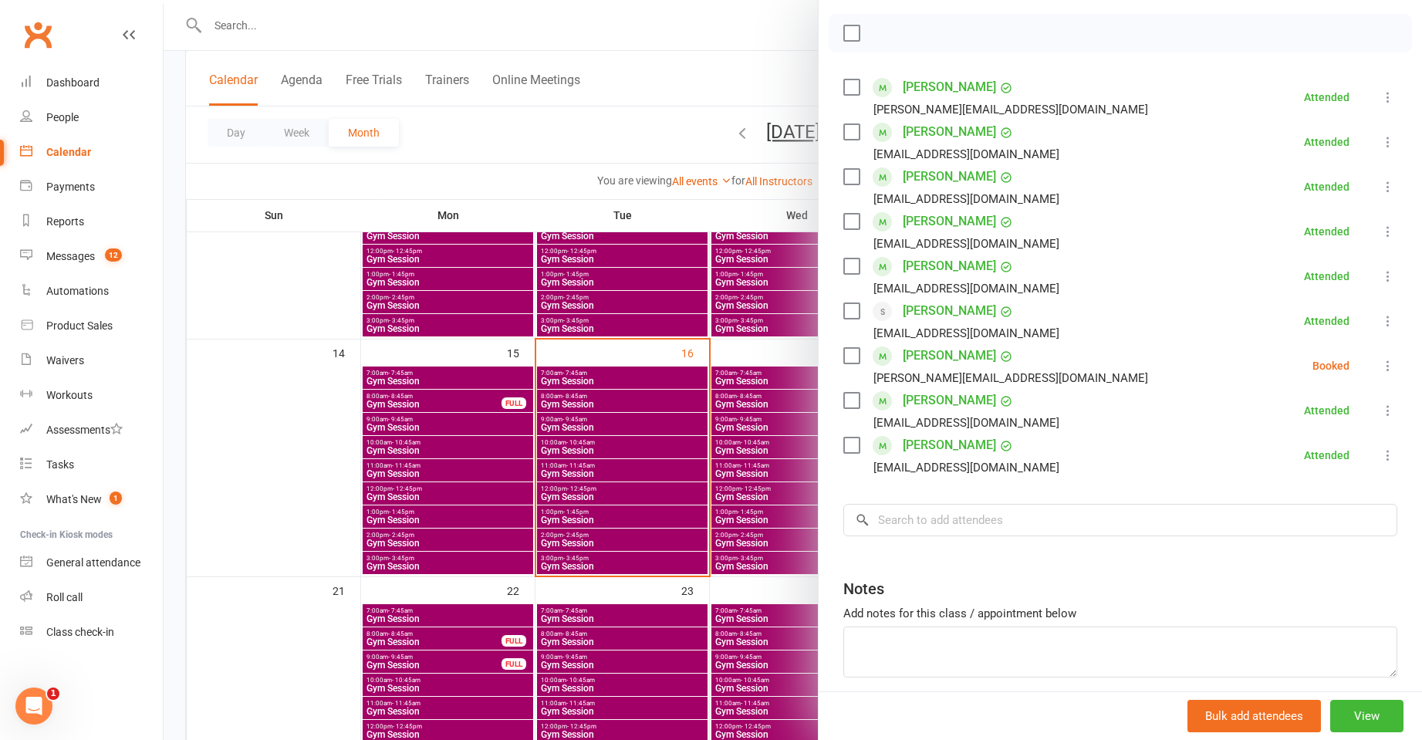
scroll to position [232, 0]
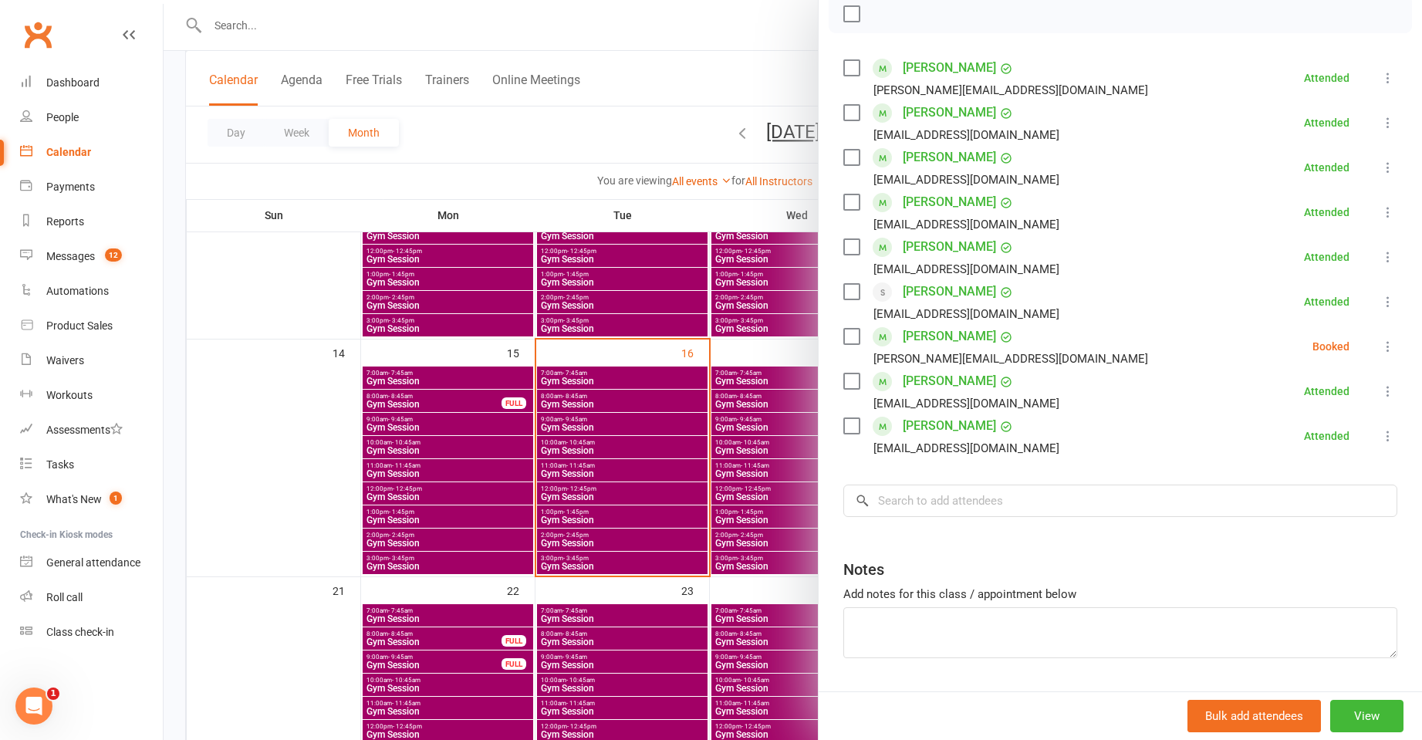
click at [1378, 351] on div "Class kiosk mode Roll call 12:00 PM - 12:45 PM, Monday, September, 15, 2025 wit…" at bounding box center [1121, 284] width 604 height 901
click at [1379, 348] on button at bounding box center [1388, 346] width 19 height 19
click at [1331, 443] on link "Check in" at bounding box center [1314, 438] width 166 height 31
click at [587, 488] on div at bounding box center [793, 370] width 1259 height 740
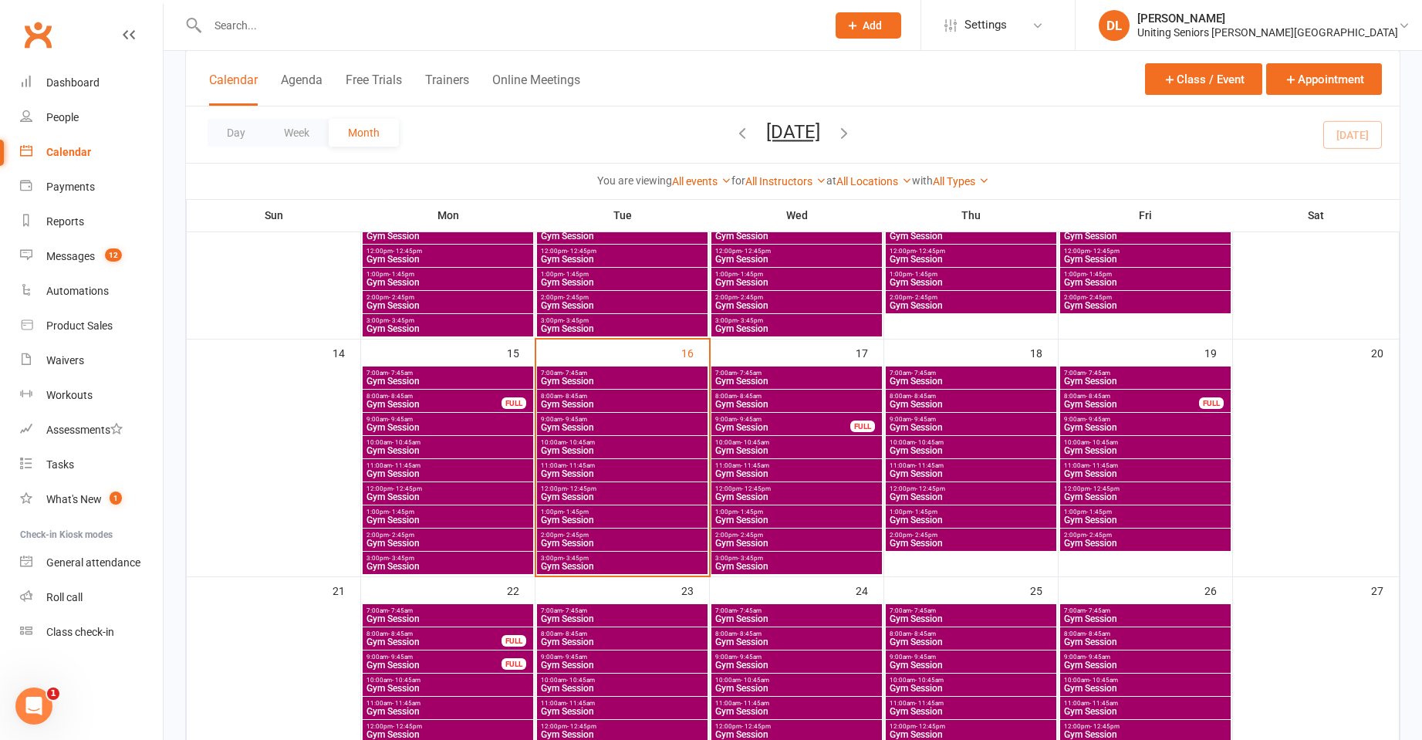
click at [597, 377] on span "Gym Session" at bounding box center [622, 381] width 164 height 9
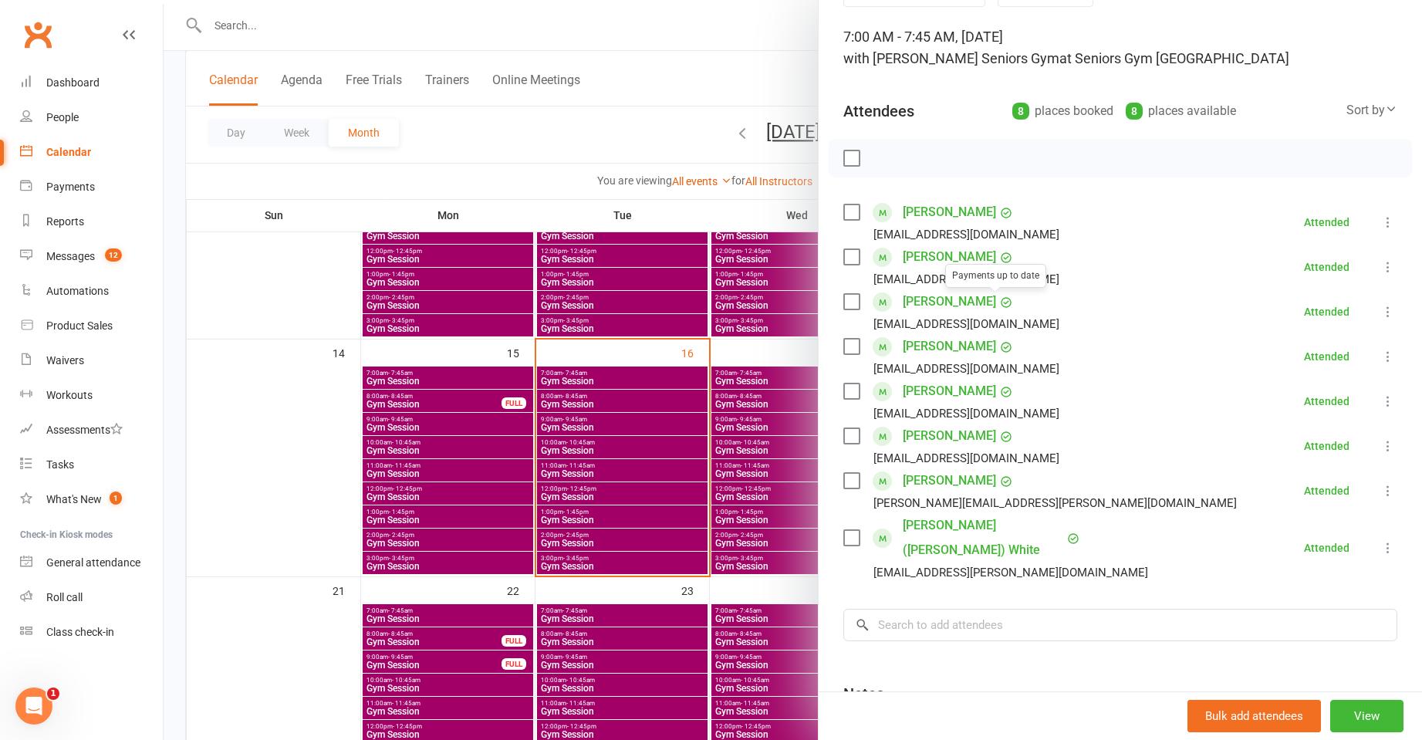
scroll to position [231, 0]
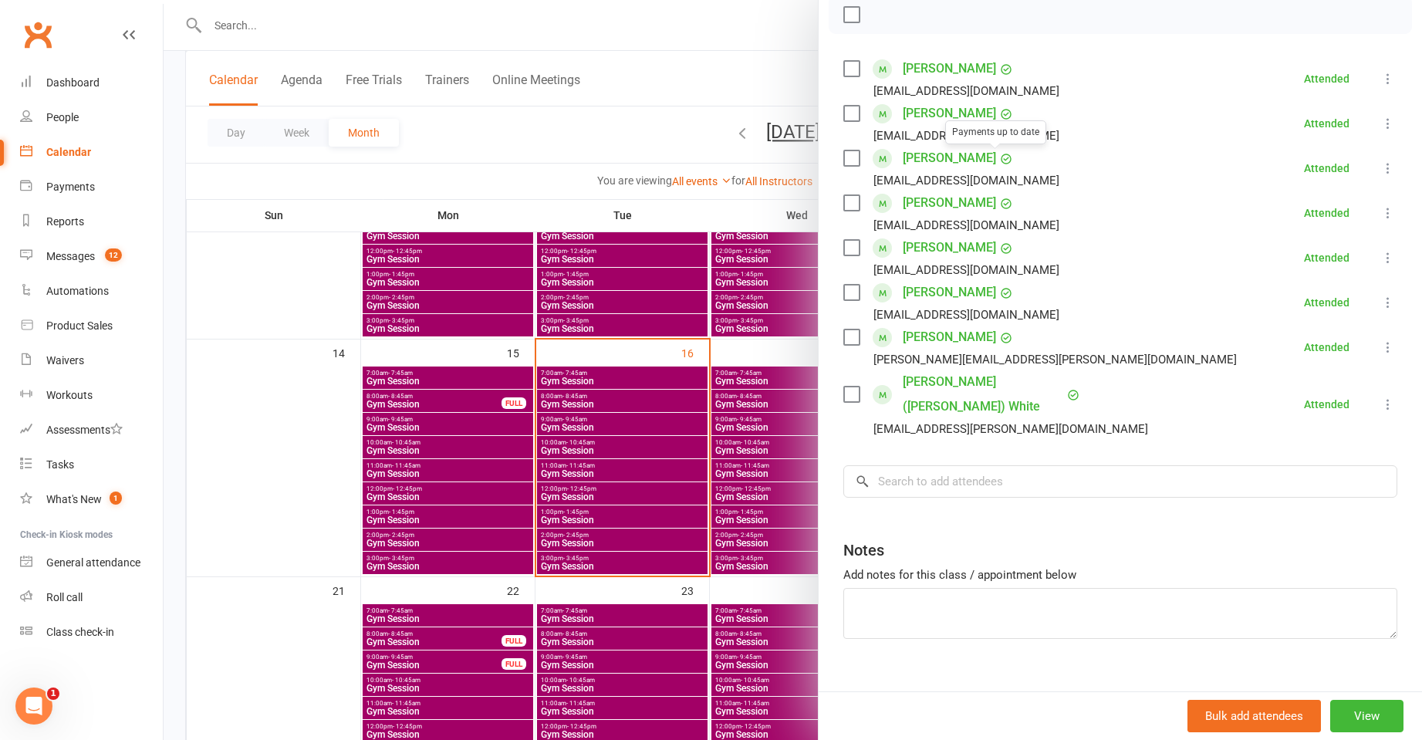
click at [533, 454] on div at bounding box center [793, 370] width 1259 height 740
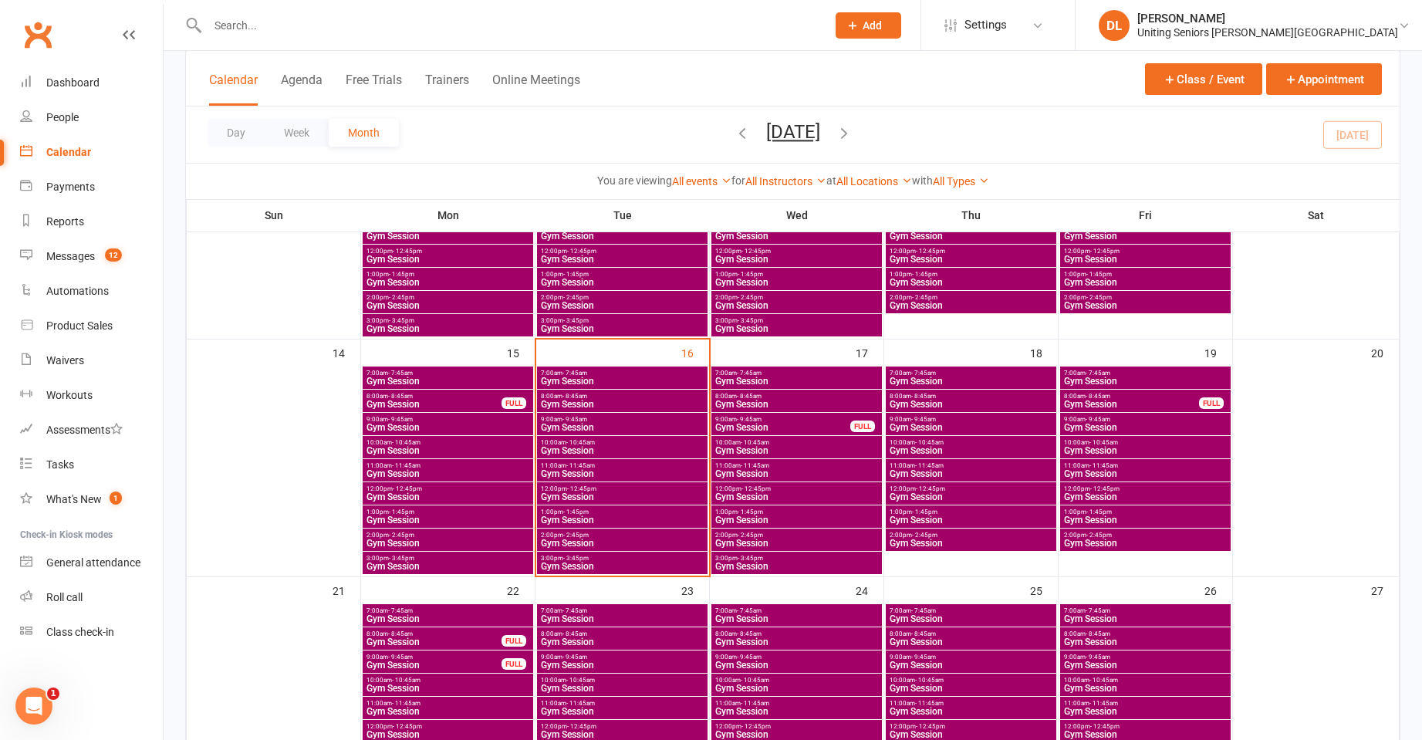
click at [571, 470] on span "Gym Session" at bounding box center [622, 473] width 164 height 9
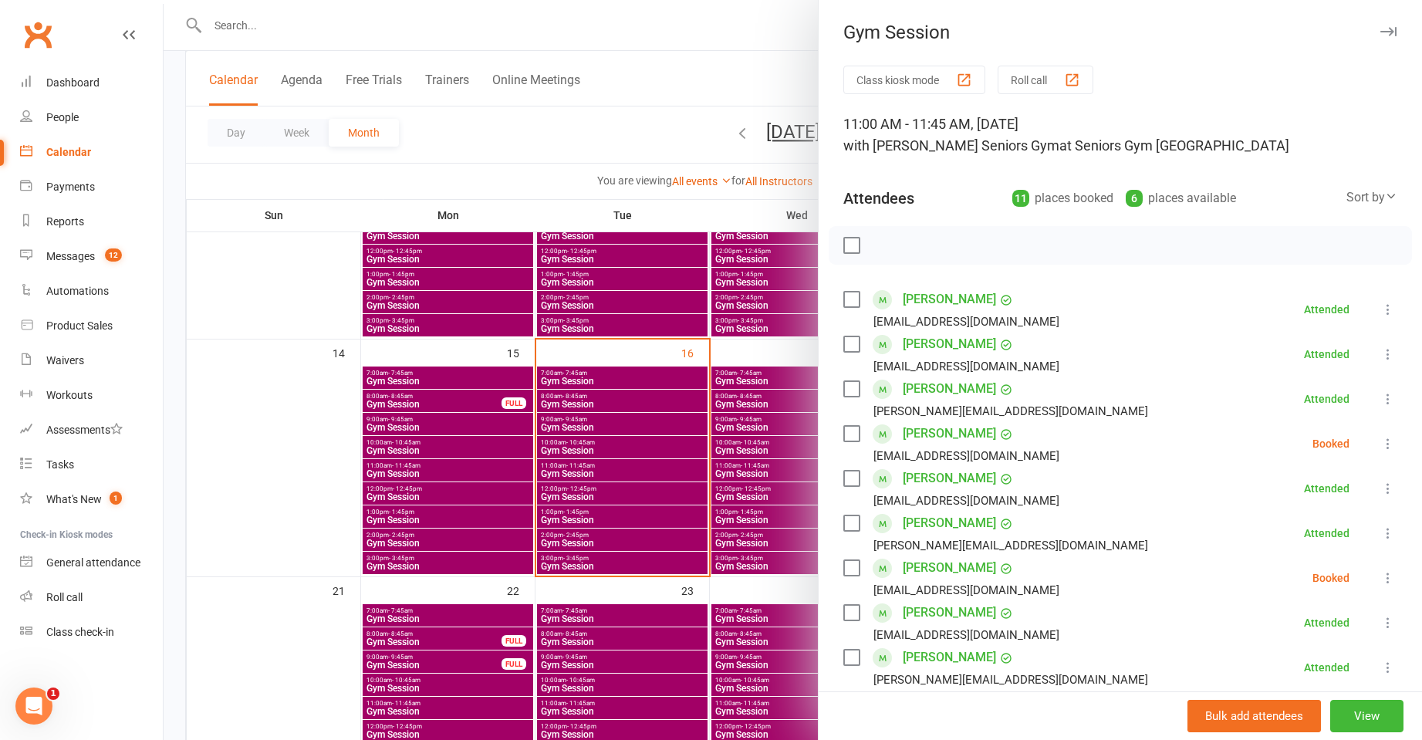
click at [1381, 439] on icon at bounding box center [1388, 443] width 15 height 15
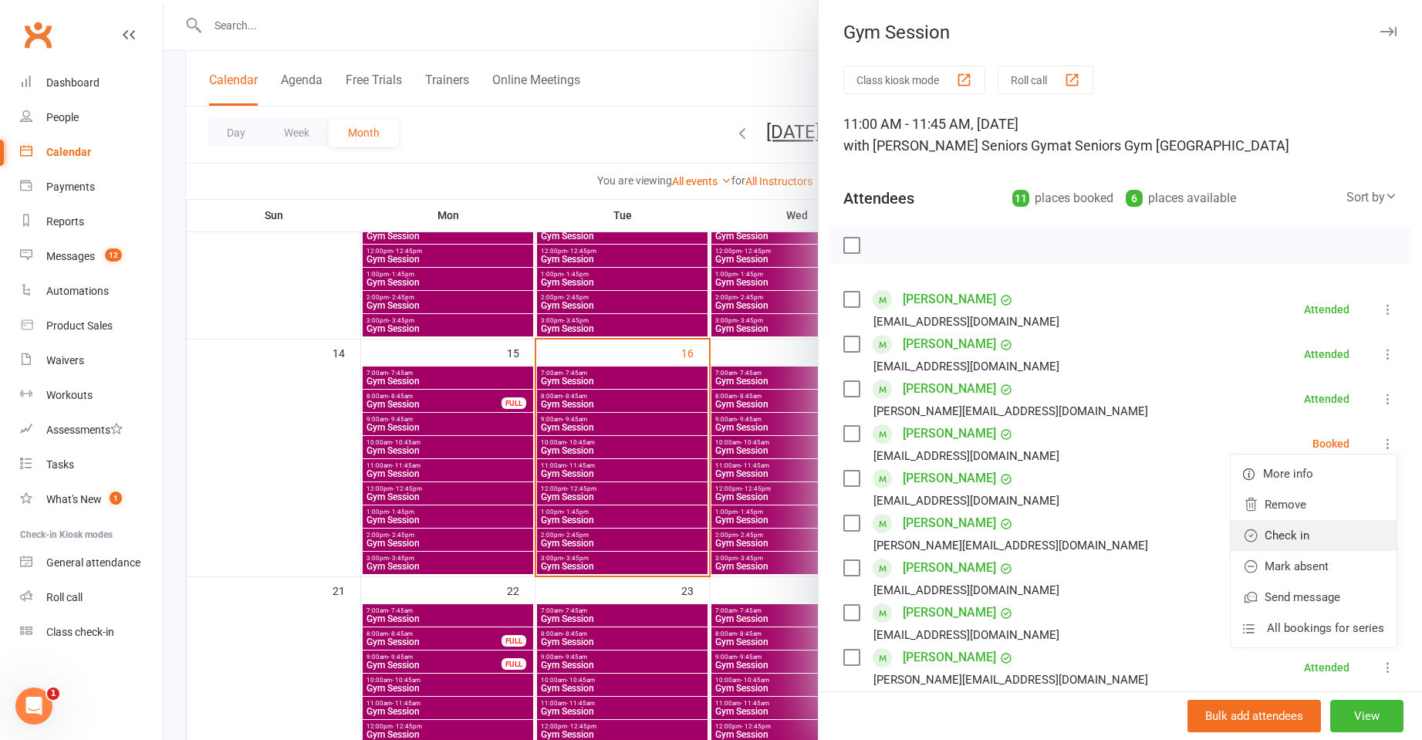
click at [1327, 528] on link "Check in" at bounding box center [1314, 535] width 166 height 31
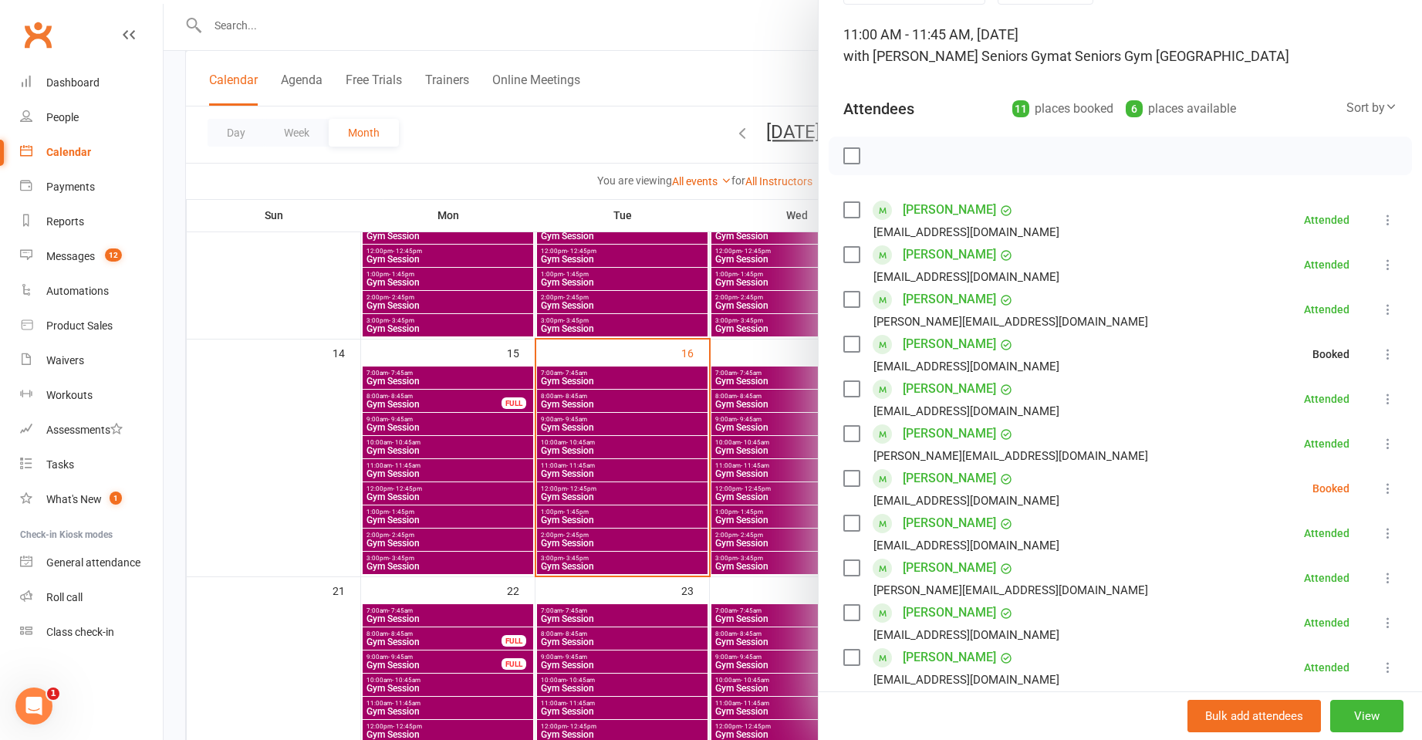
scroll to position [232, 0]
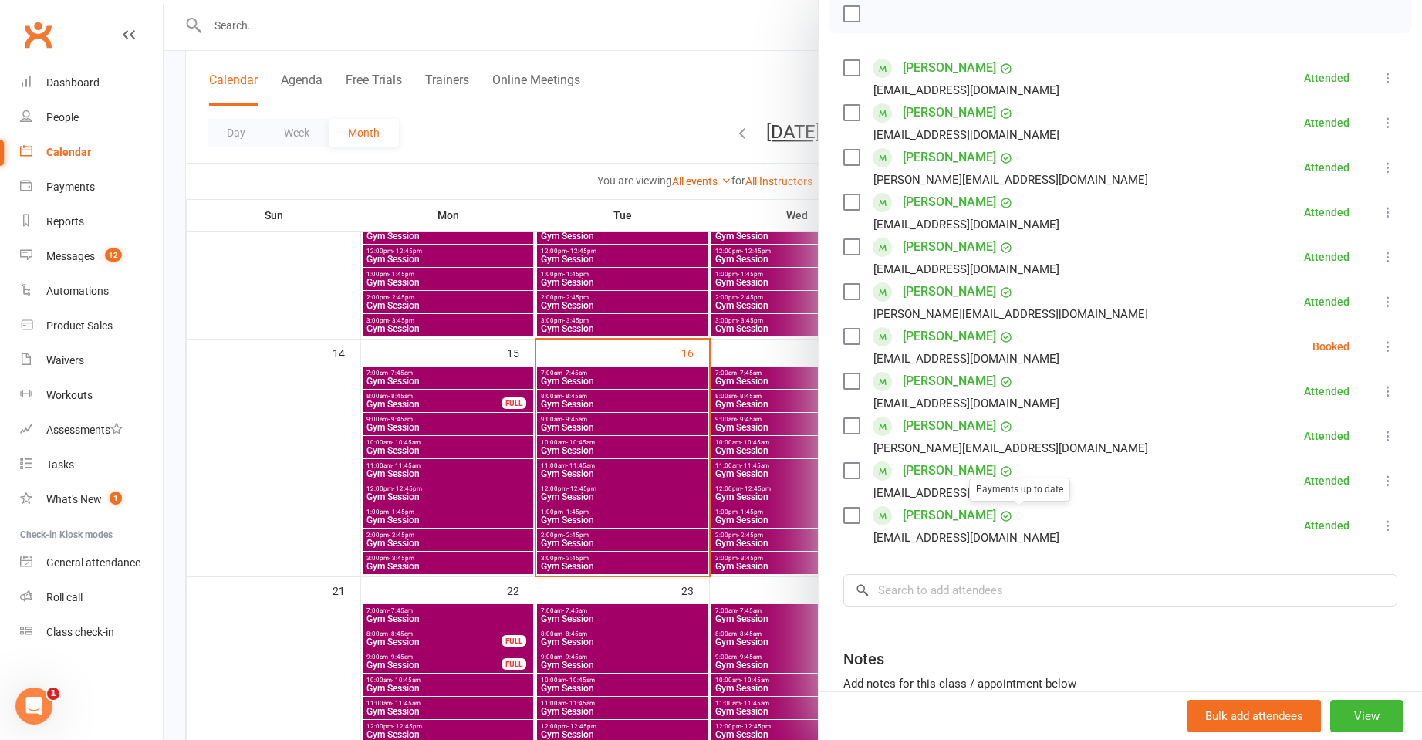
click at [642, 478] on div at bounding box center [793, 370] width 1259 height 740
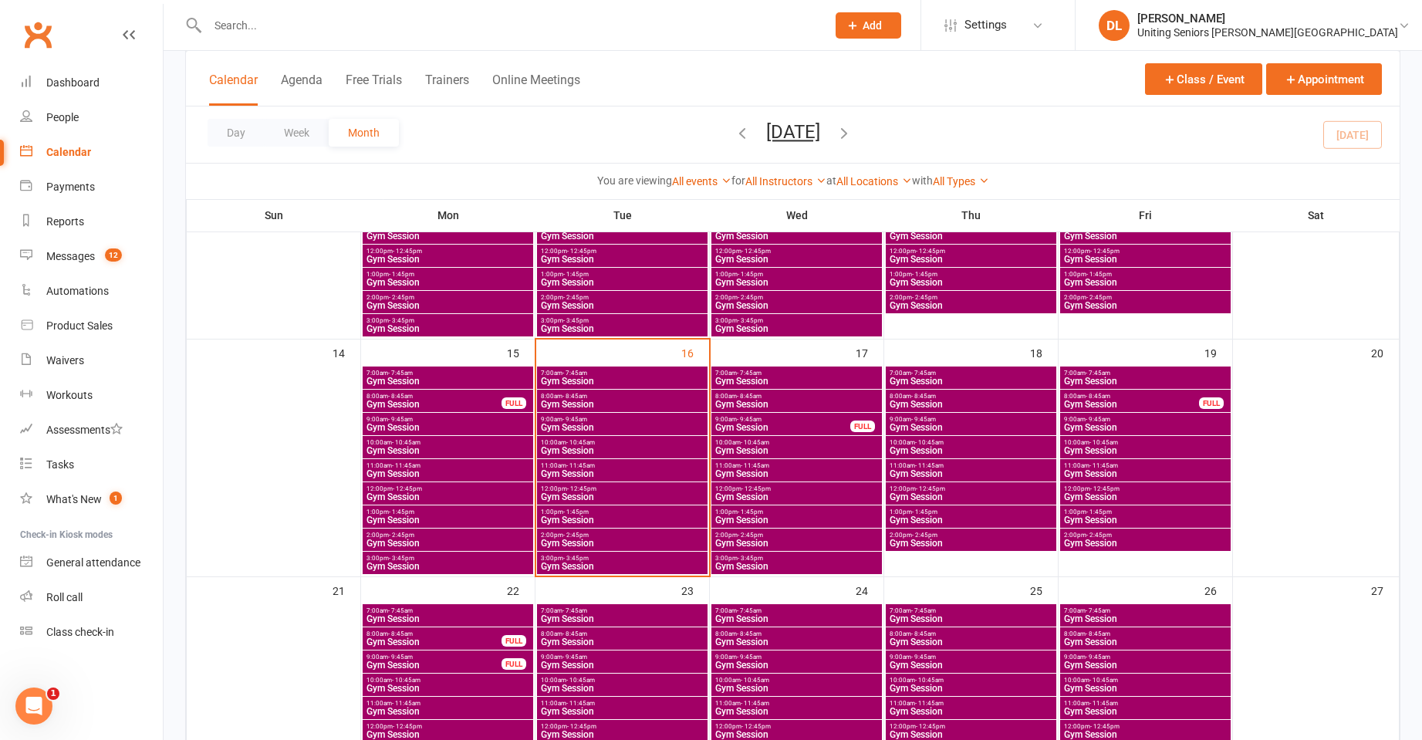
click at [570, 437] on div "10:00am - 10:45am Gym Session" at bounding box center [622, 447] width 171 height 22
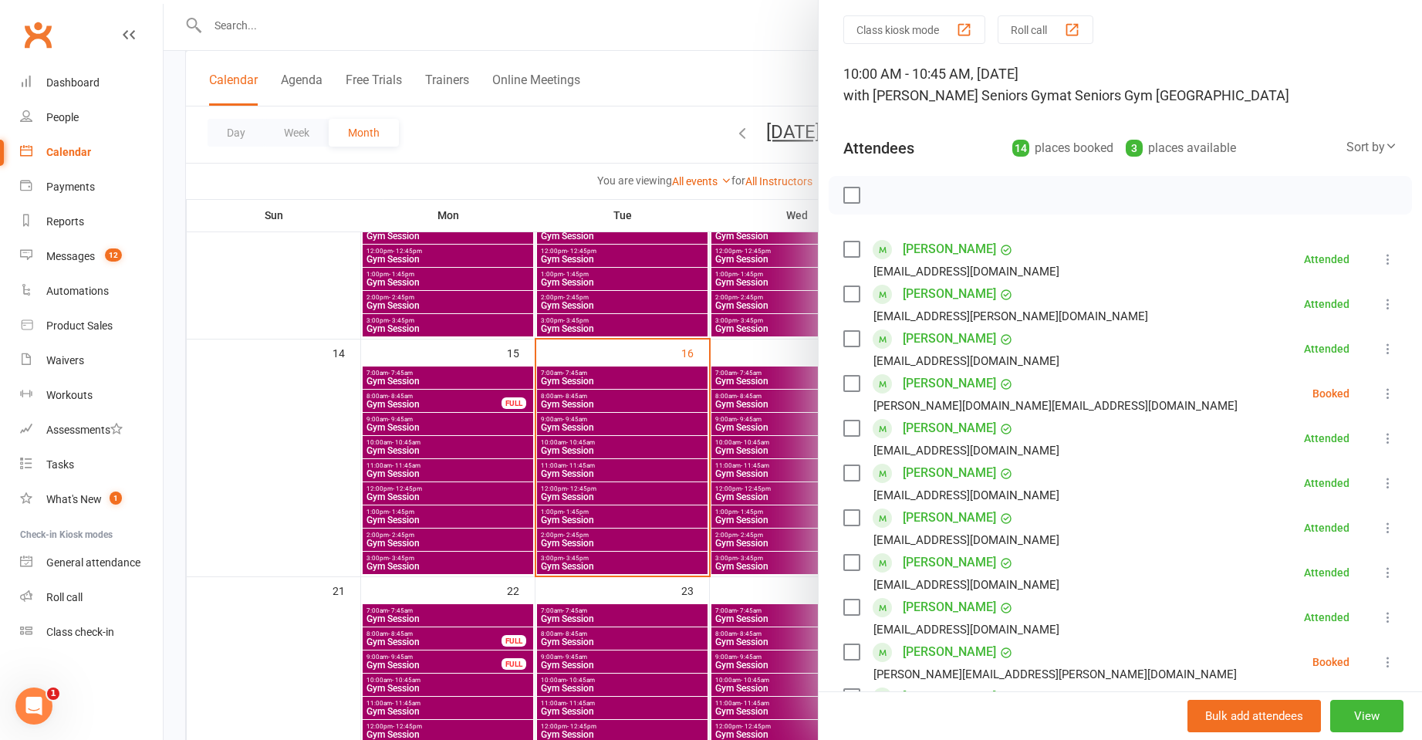
scroll to position [77, 0]
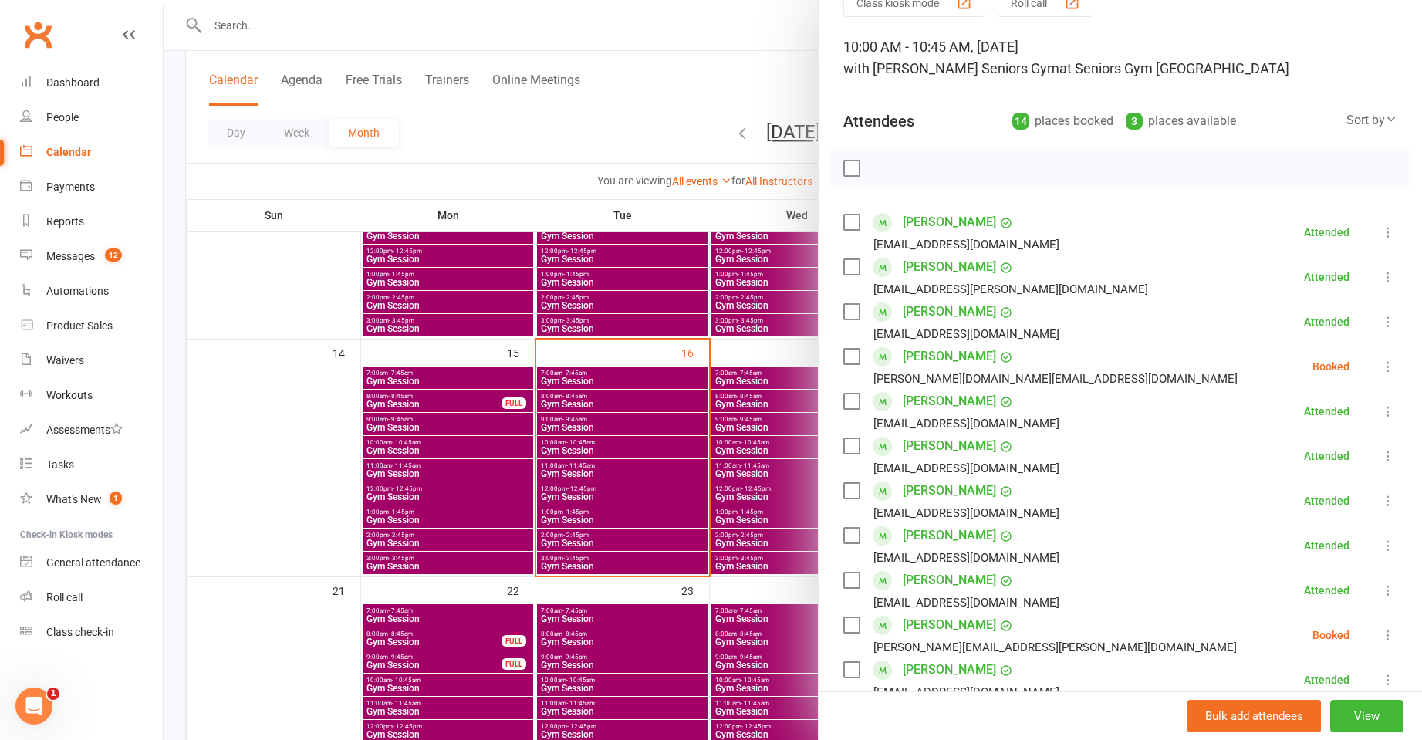
click at [1366, 378] on li "Maureen Ellis ellis.mm@bigpond.com Booked More info Remove Check in Mark absent…" at bounding box center [1121, 366] width 554 height 45
click at [1370, 378] on li "Maureen Ellis ellis.mm@bigpond.com Booked More info Remove Check in Mark absent…" at bounding box center [1121, 366] width 554 height 45
click at [1381, 371] on icon at bounding box center [1388, 366] width 15 height 15
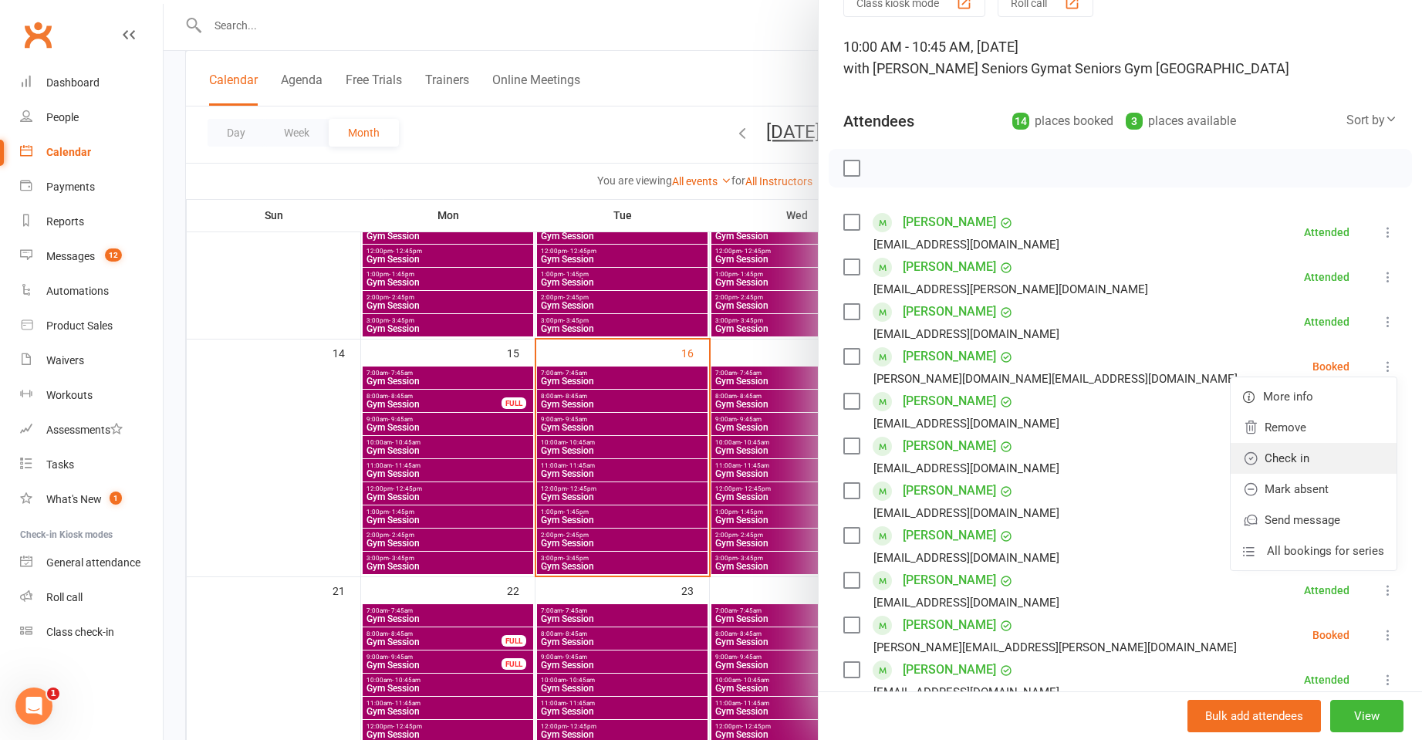
click at [1324, 453] on link "Check in" at bounding box center [1314, 458] width 166 height 31
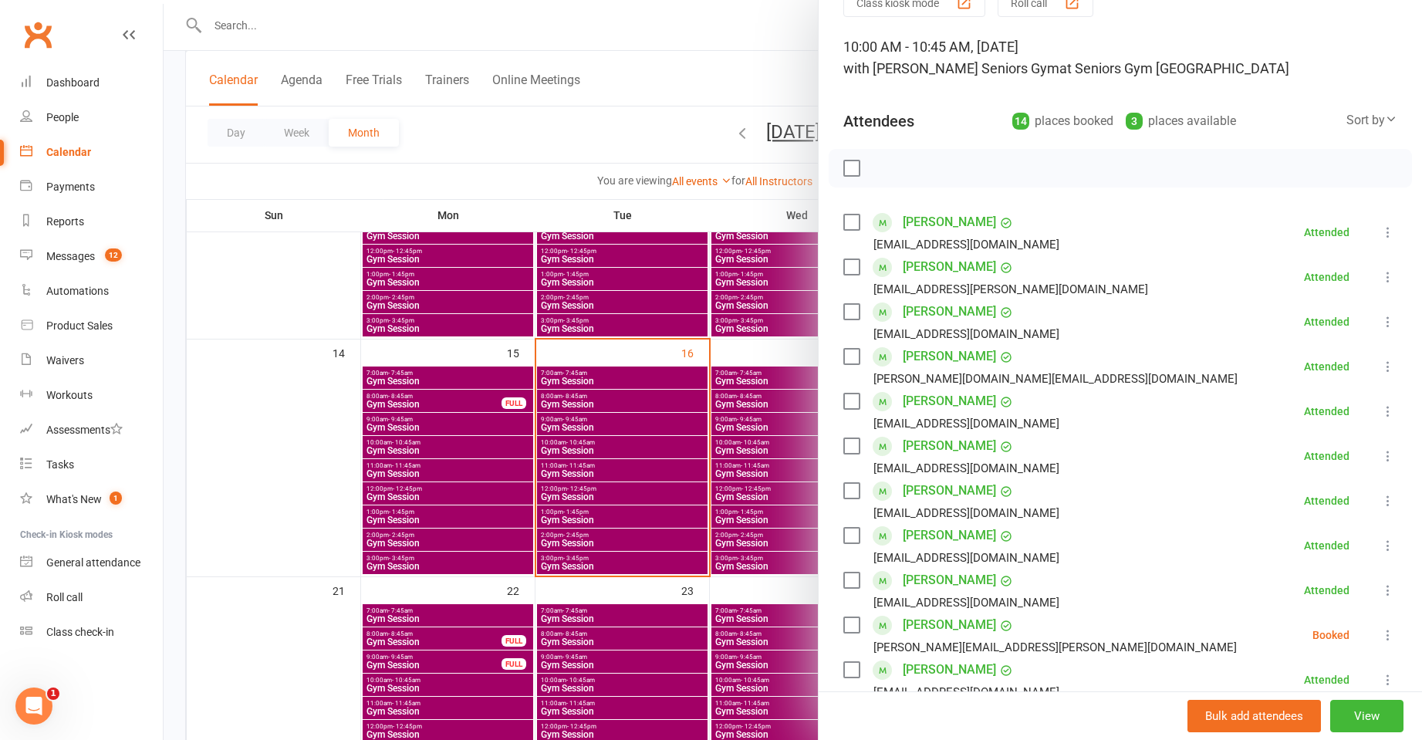
scroll to position [232, 0]
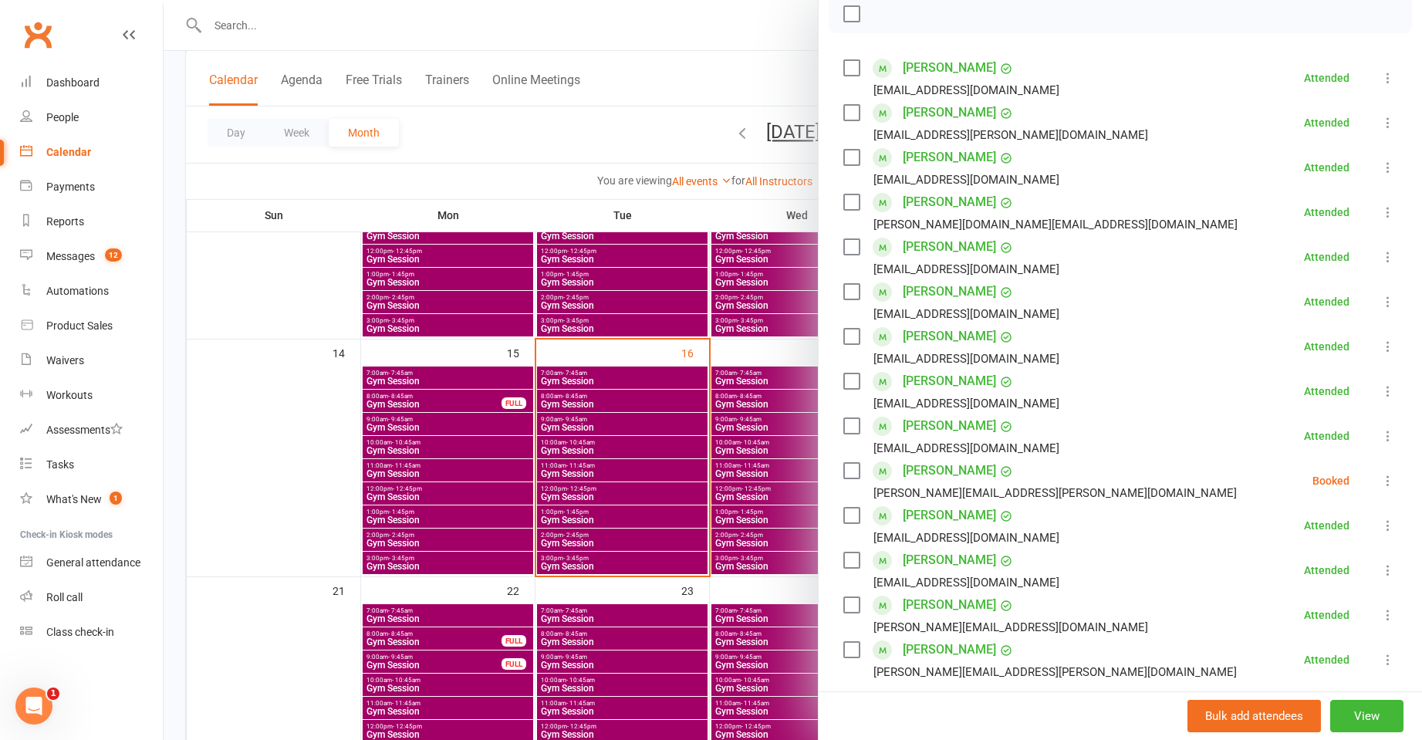
click at [583, 470] on div at bounding box center [793, 370] width 1259 height 740
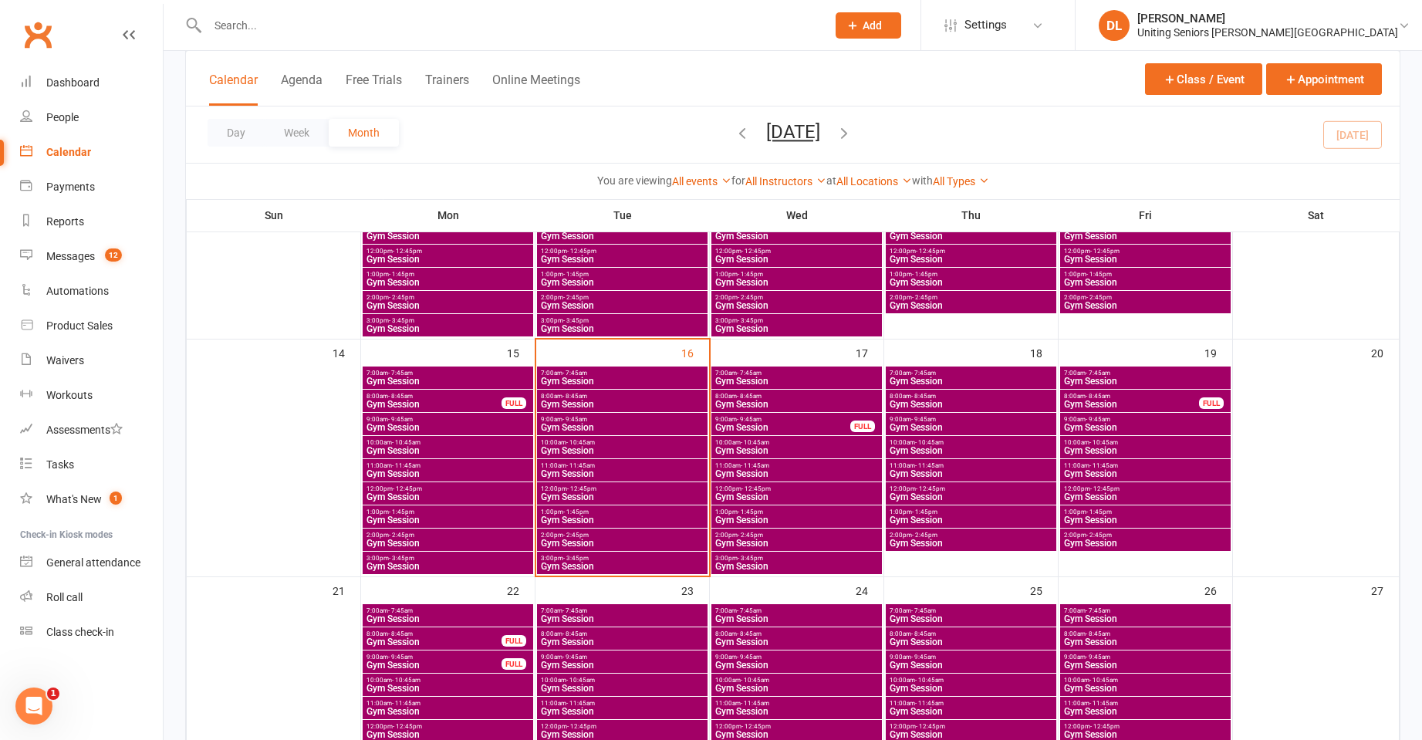
click at [584, 423] on span "Gym Session" at bounding box center [622, 427] width 164 height 9
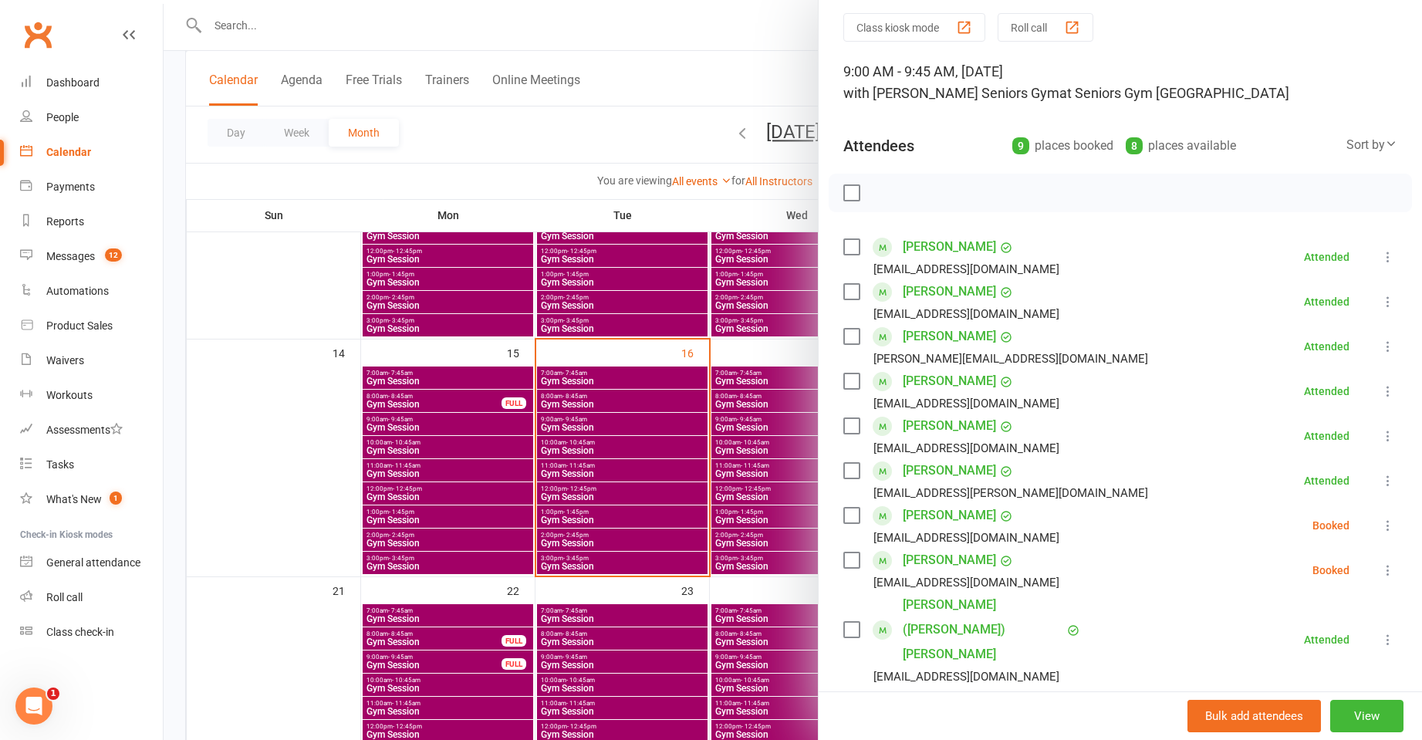
scroll to position [77, 0]
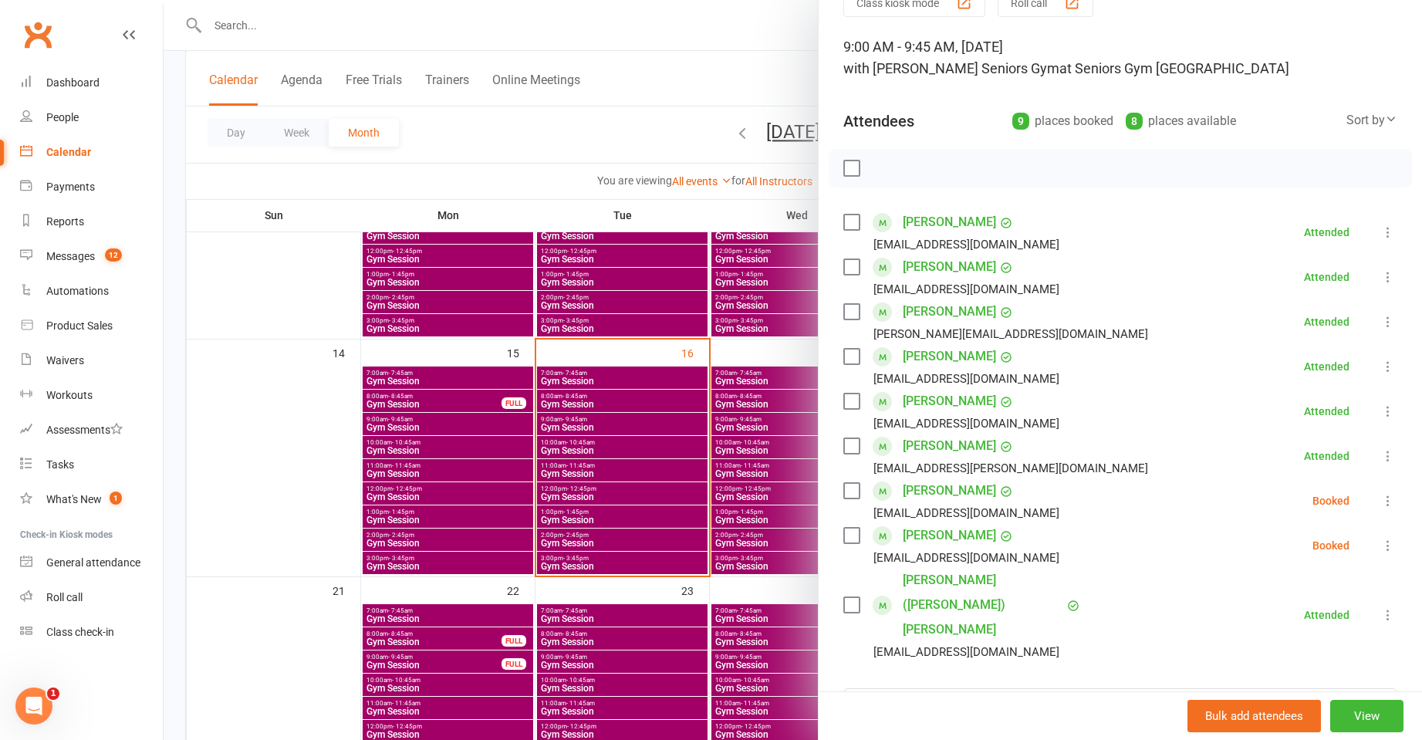
click at [573, 435] on div at bounding box center [793, 370] width 1259 height 740
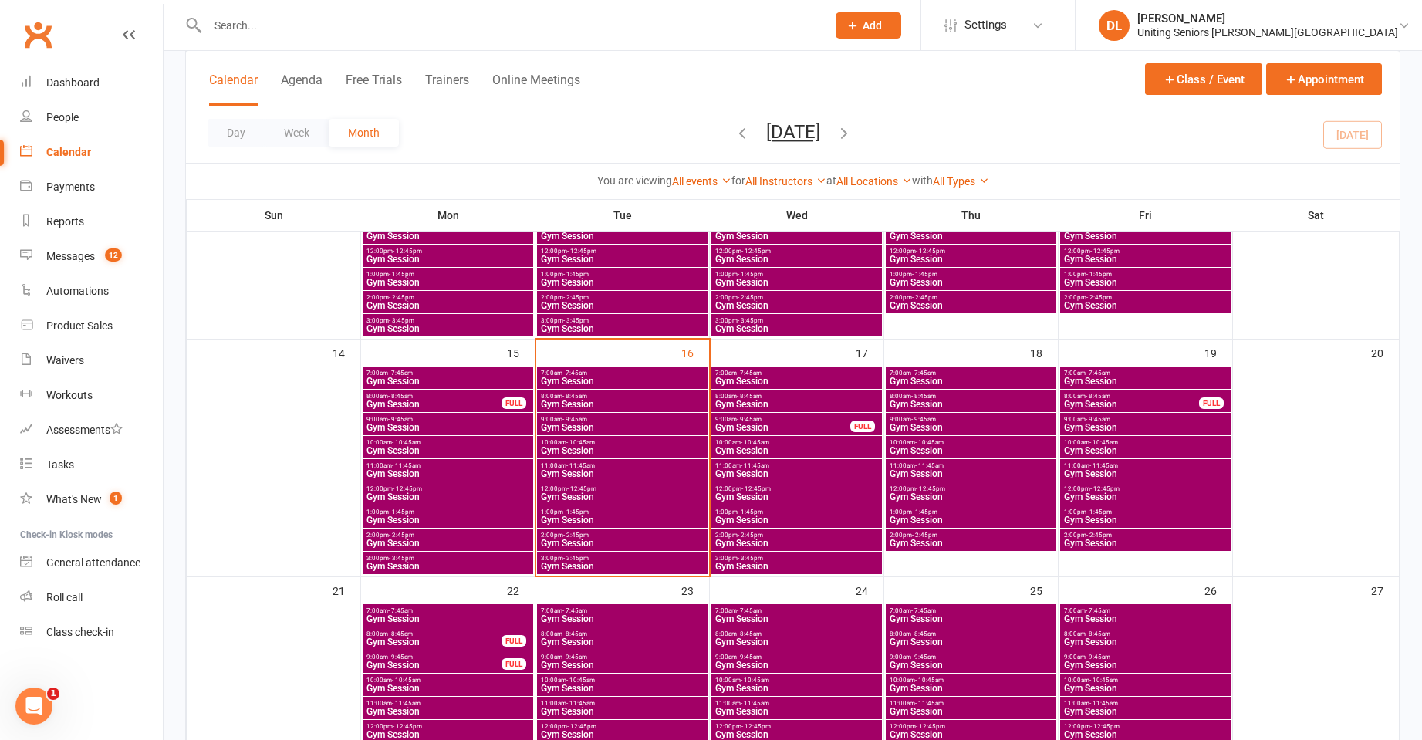
click at [570, 420] on span "- 9:45am" at bounding box center [575, 419] width 25 height 7
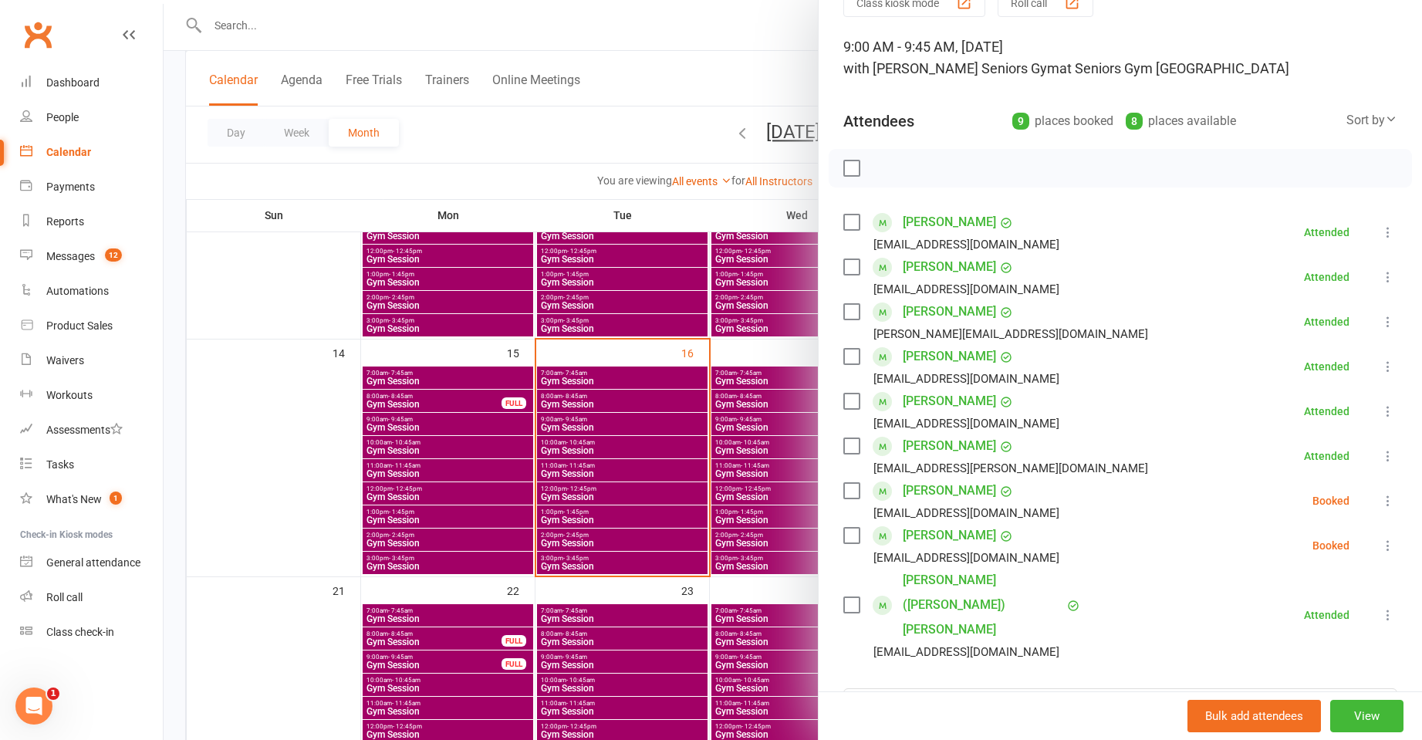
click at [608, 407] on div at bounding box center [793, 370] width 1259 height 740
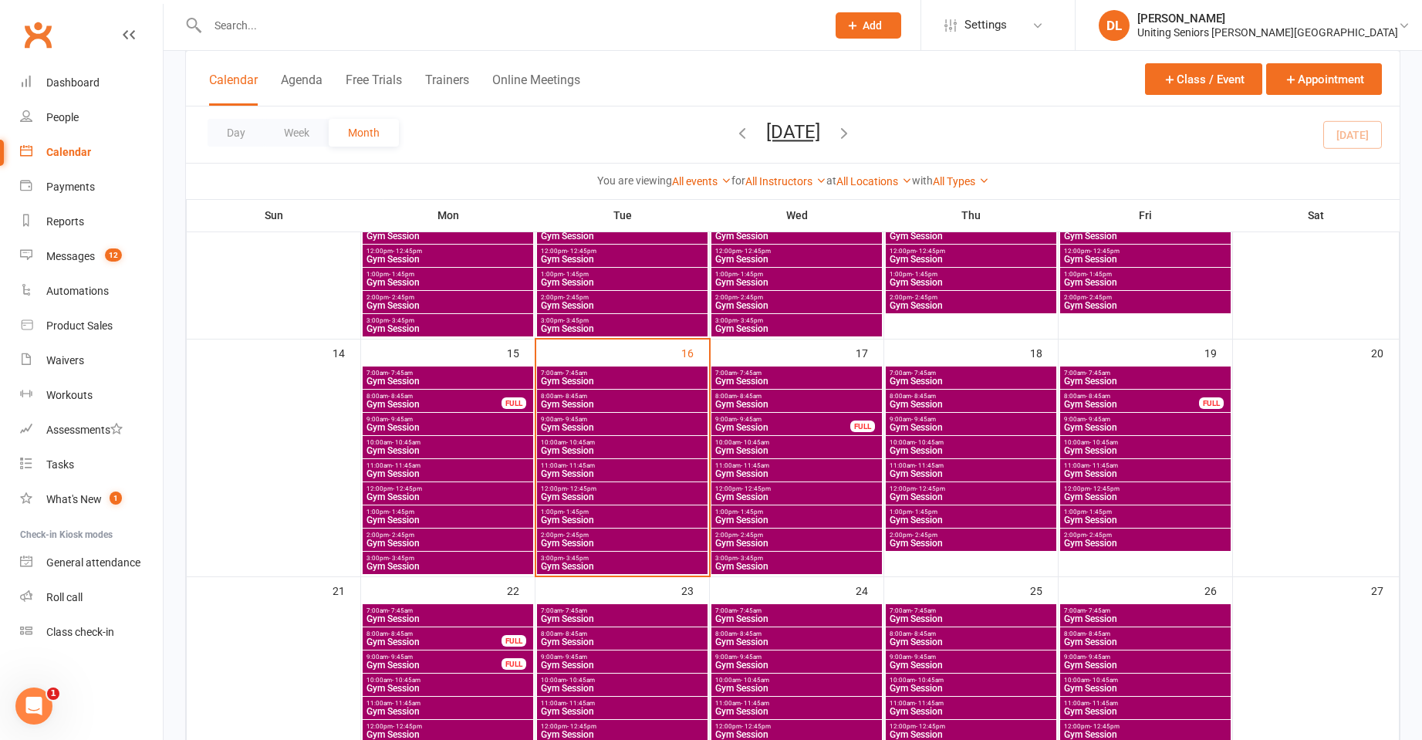
click at [590, 400] on span "Gym Session" at bounding box center [622, 404] width 164 height 9
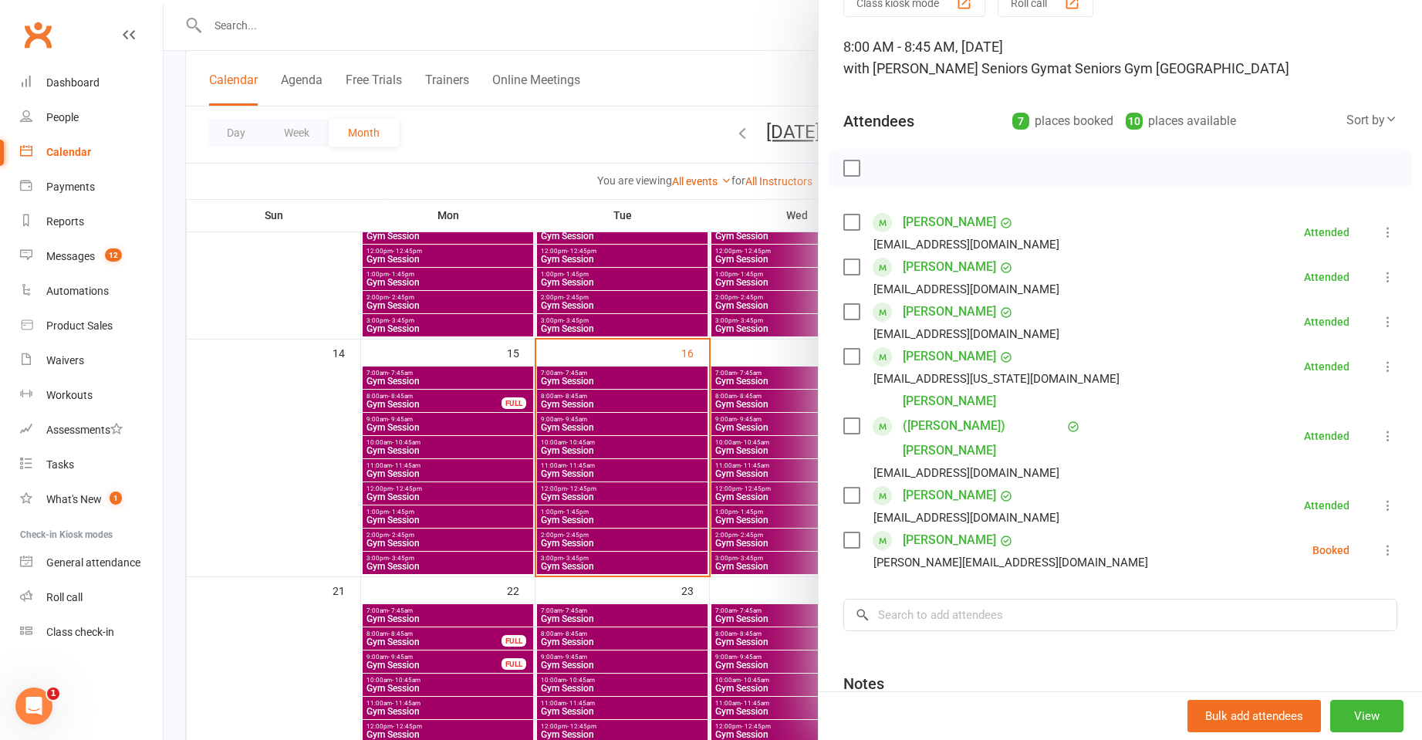
click at [604, 394] on div at bounding box center [793, 370] width 1259 height 740
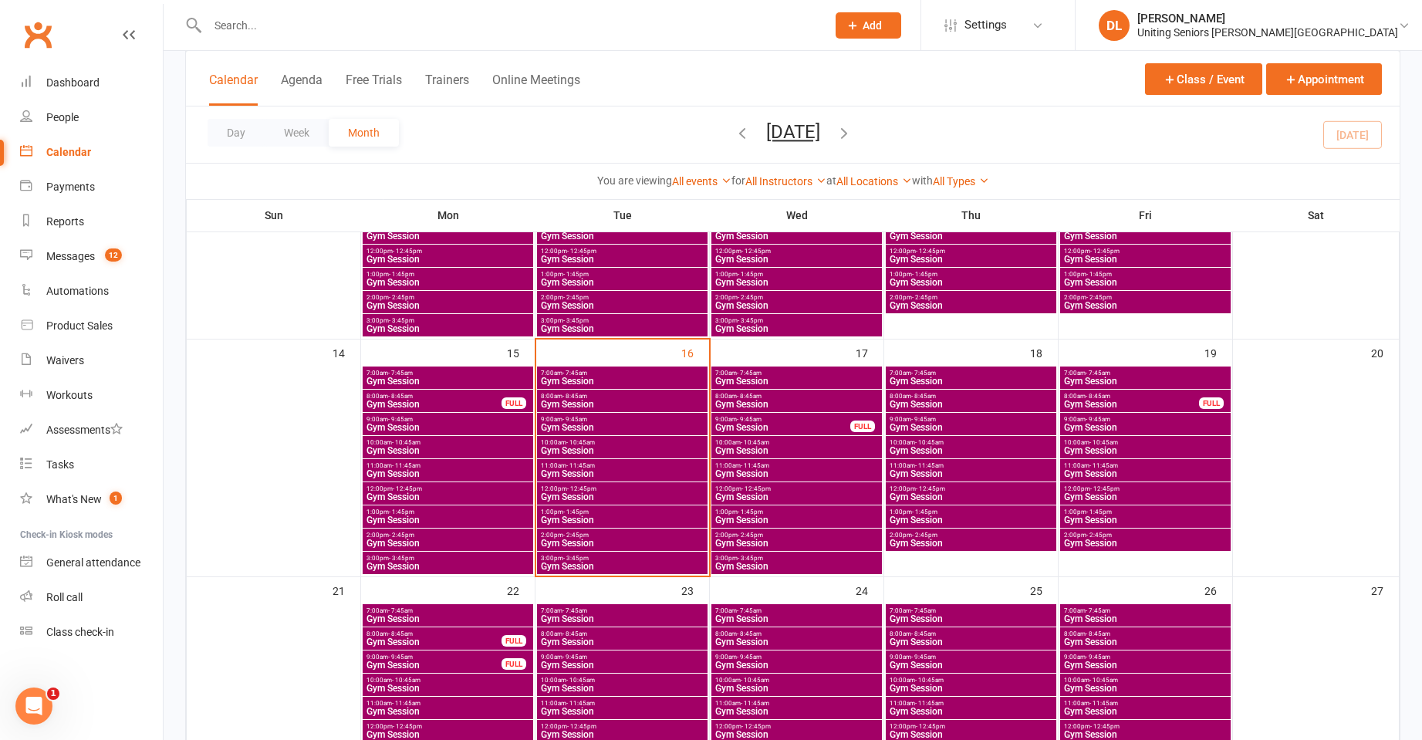
click at [597, 384] on span "Gym Session" at bounding box center [622, 381] width 164 height 9
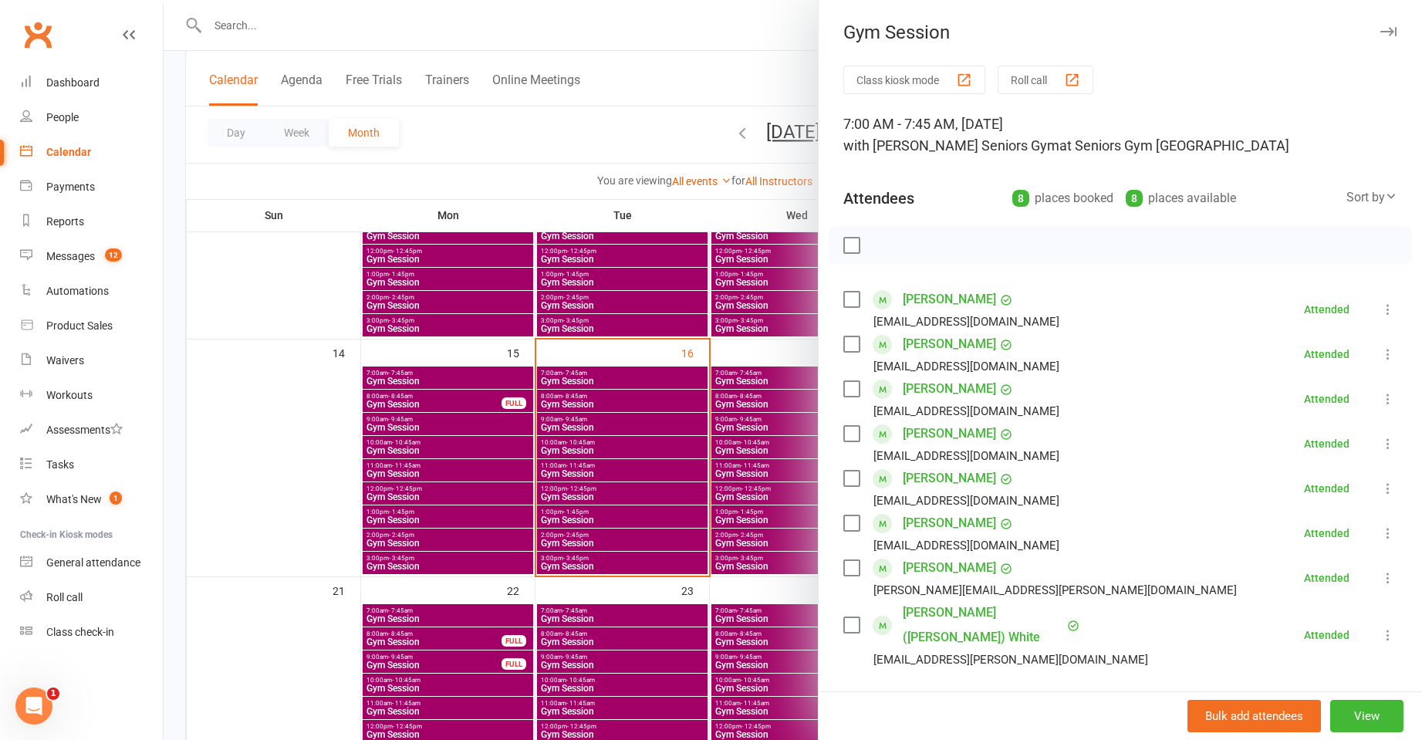
click at [608, 415] on div at bounding box center [793, 370] width 1259 height 740
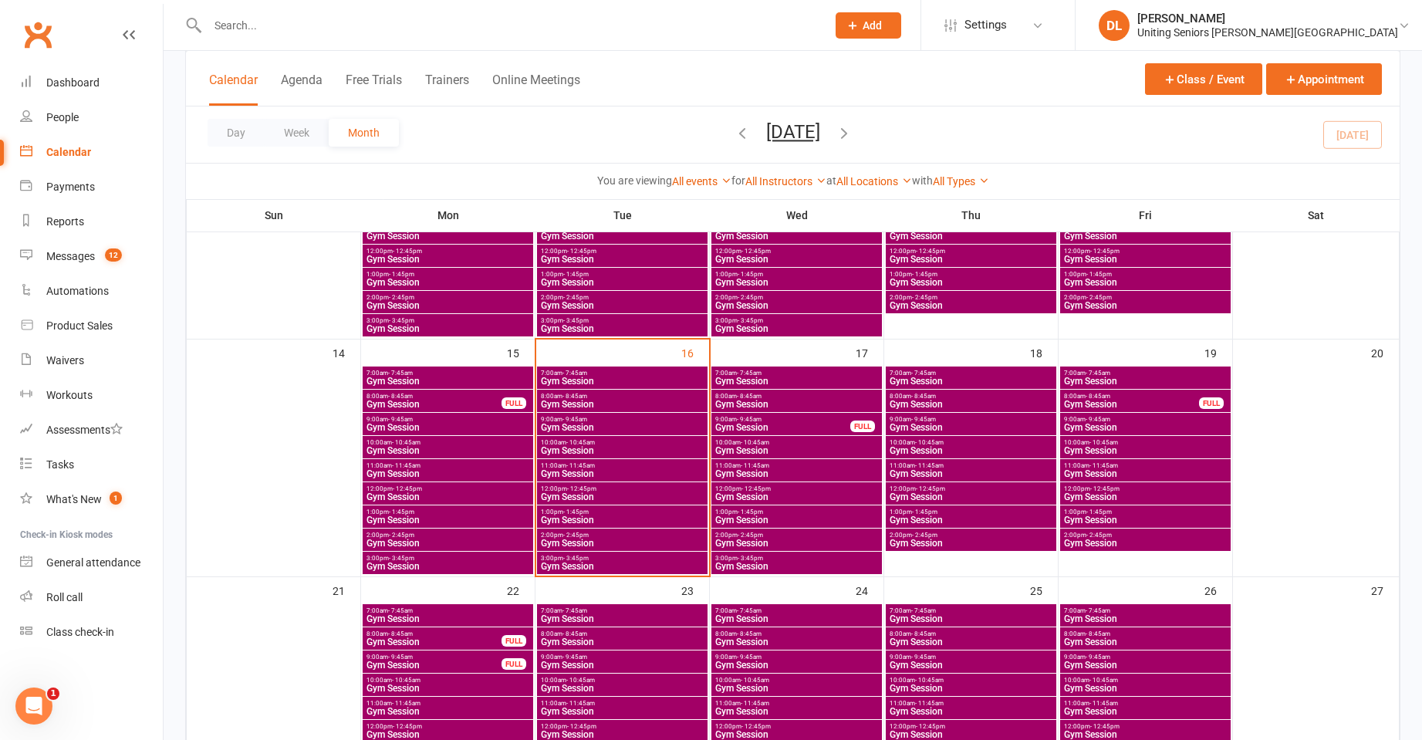
click at [601, 430] on span "Gym Session" at bounding box center [622, 427] width 164 height 9
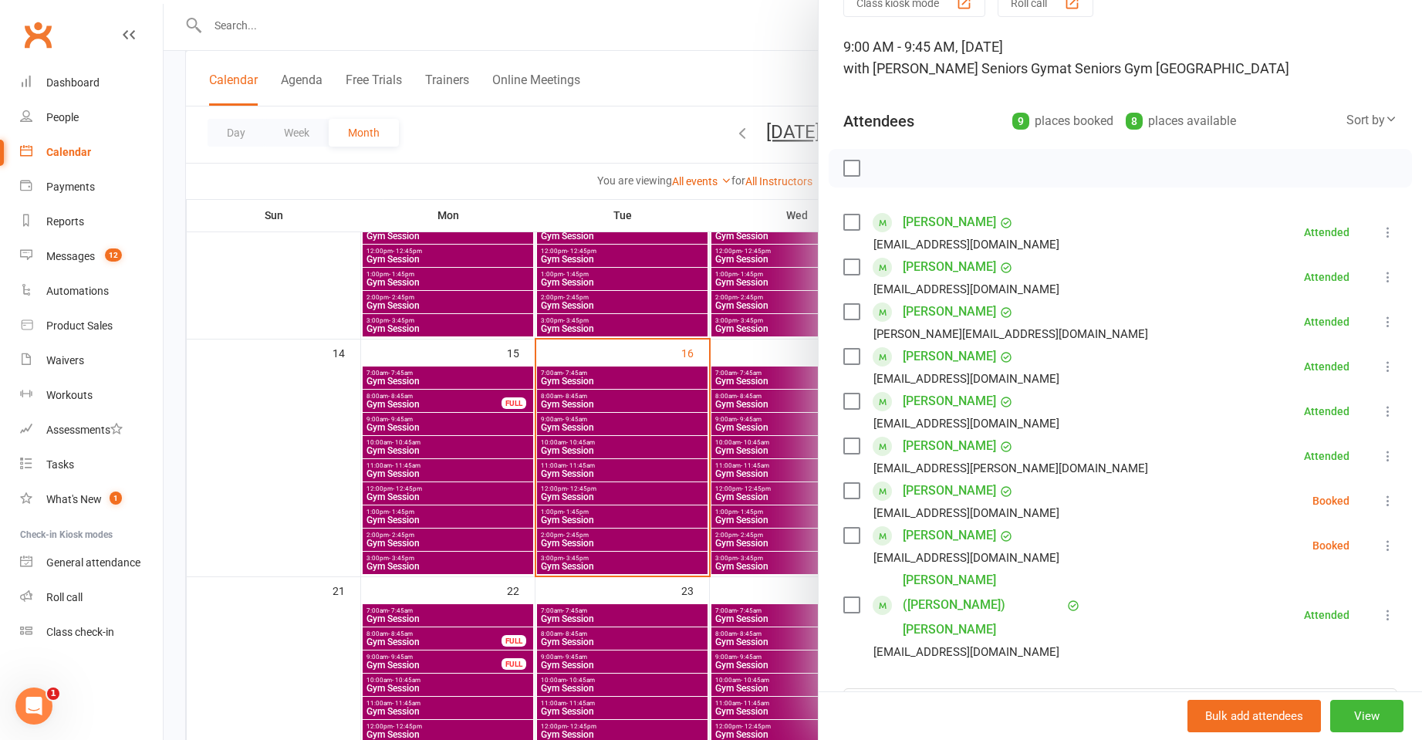
click at [1381, 547] on icon at bounding box center [1388, 545] width 15 height 15
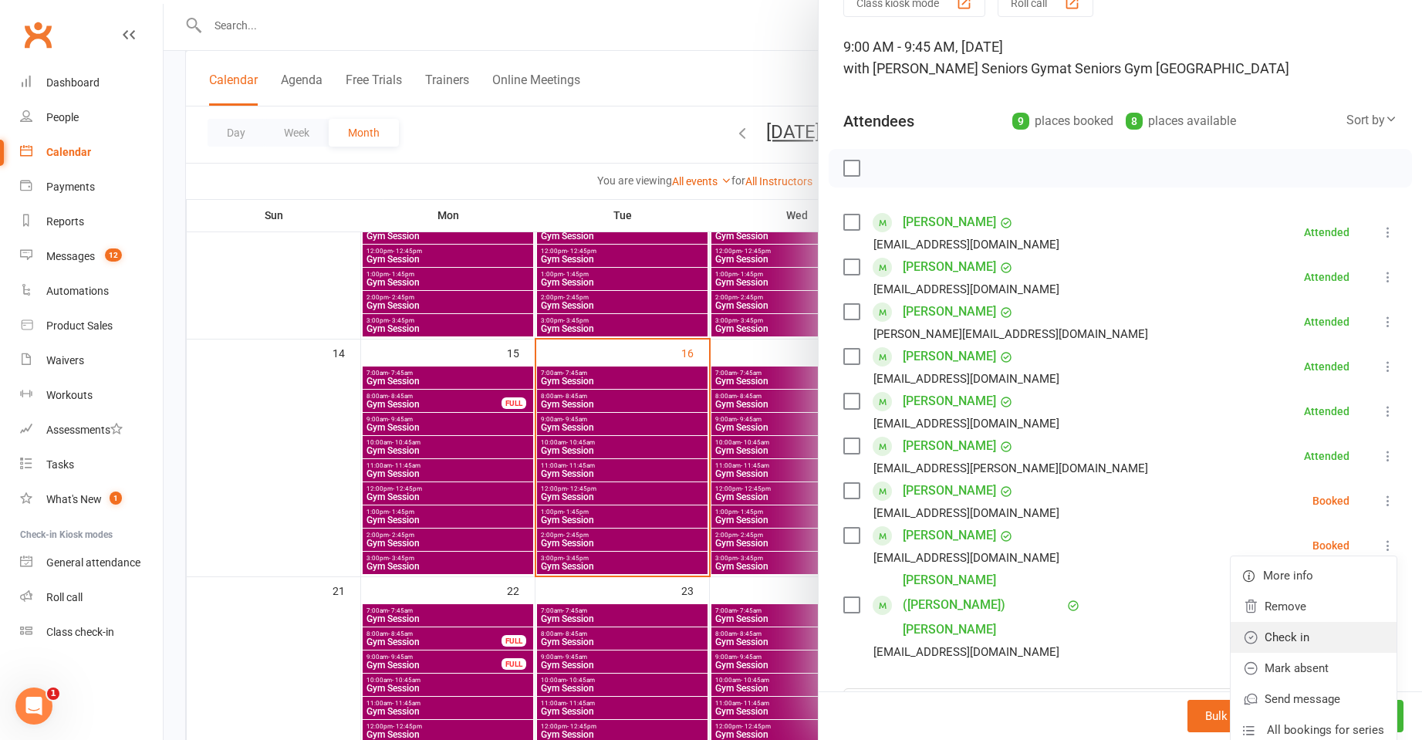
click at [1342, 638] on link "Check in" at bounding box center [1314, 637] width 166 height 31
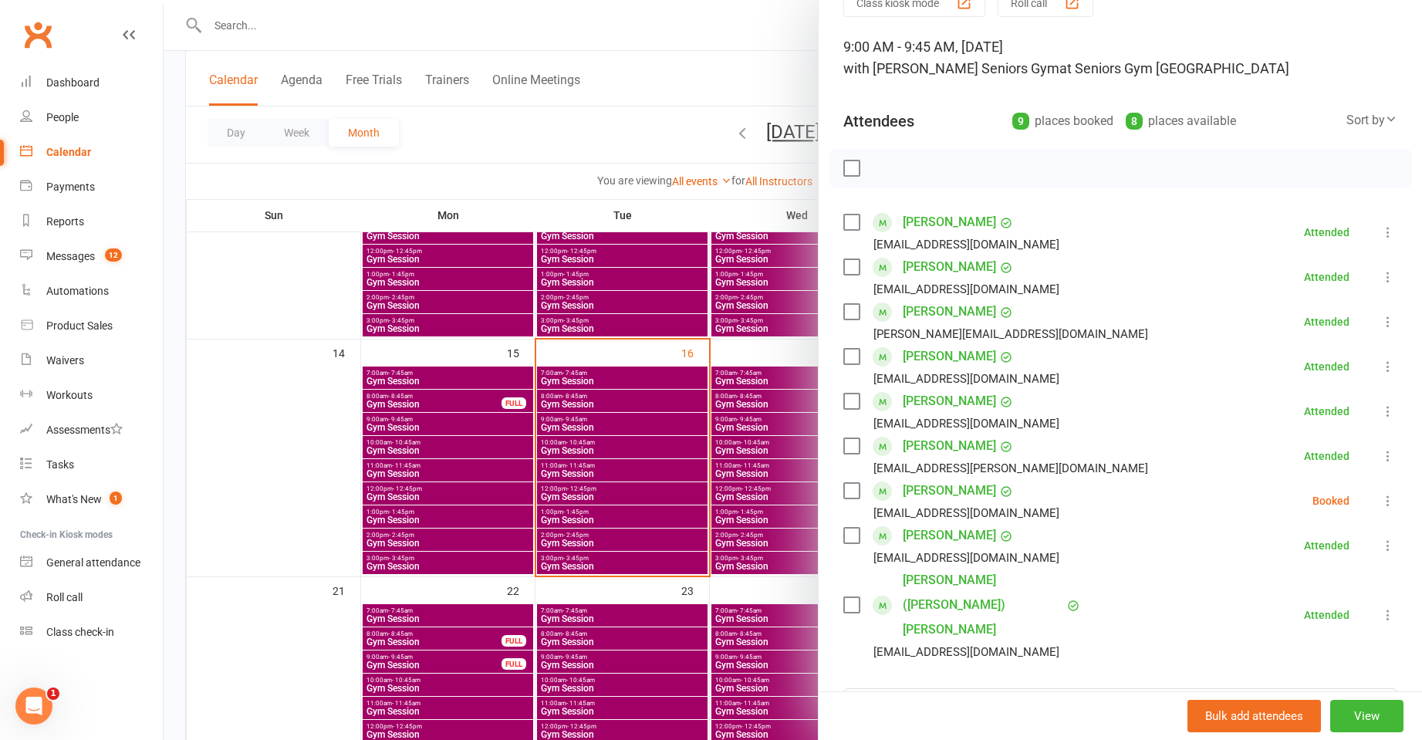
click at [1381, 499] on icon at bounding box center [1388, 500] width 15 height 15
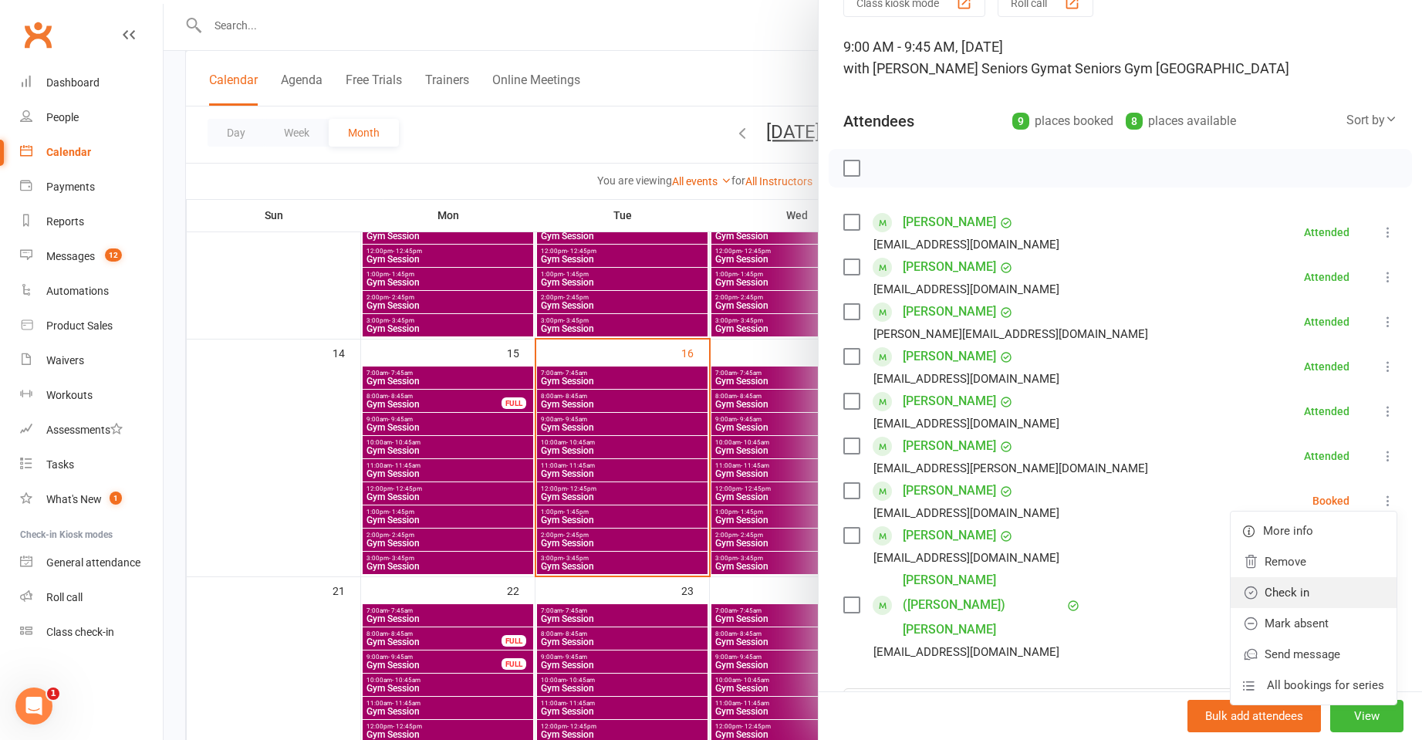
click at [1294, 590] on link "Check in" at bounding box center [1314, 592] width 166 height 31
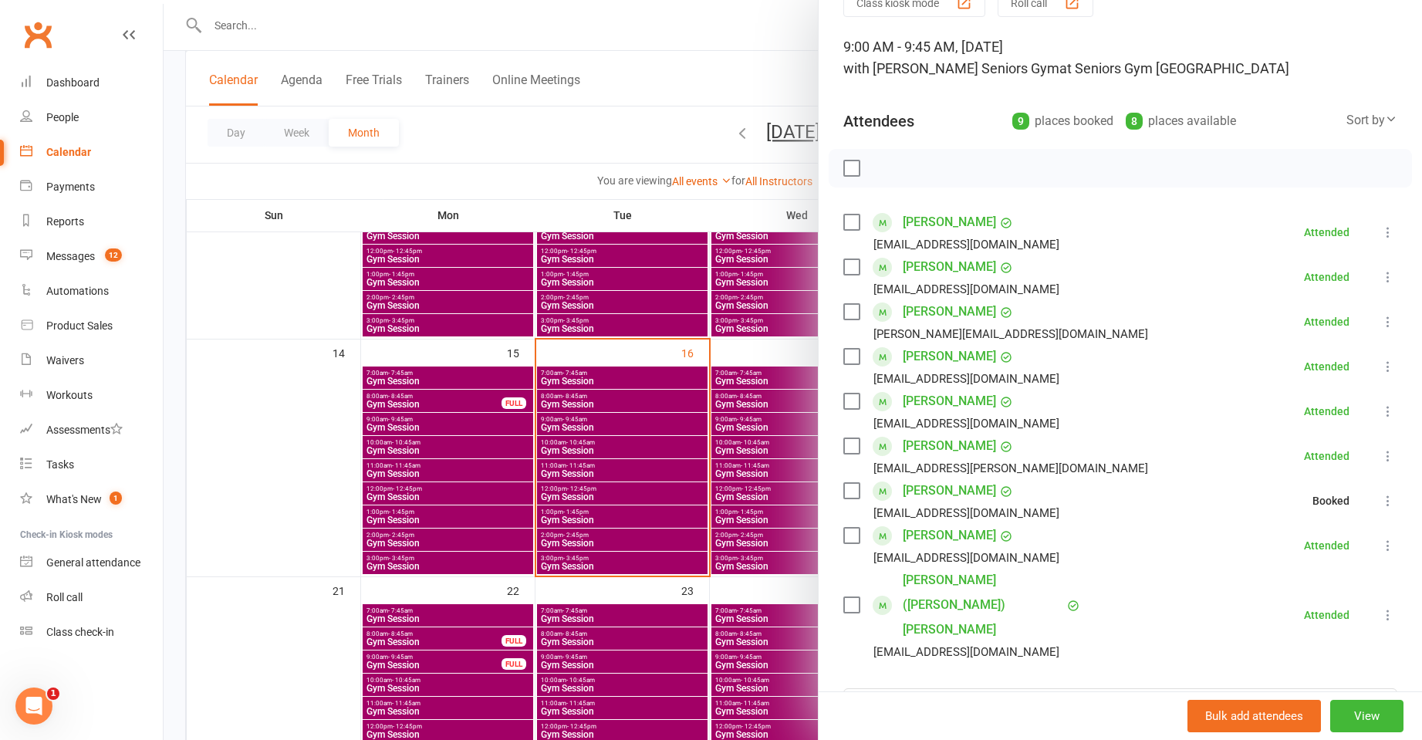
click at [679, 442] on div at bounding box center [793, 370] width 1259 height 740
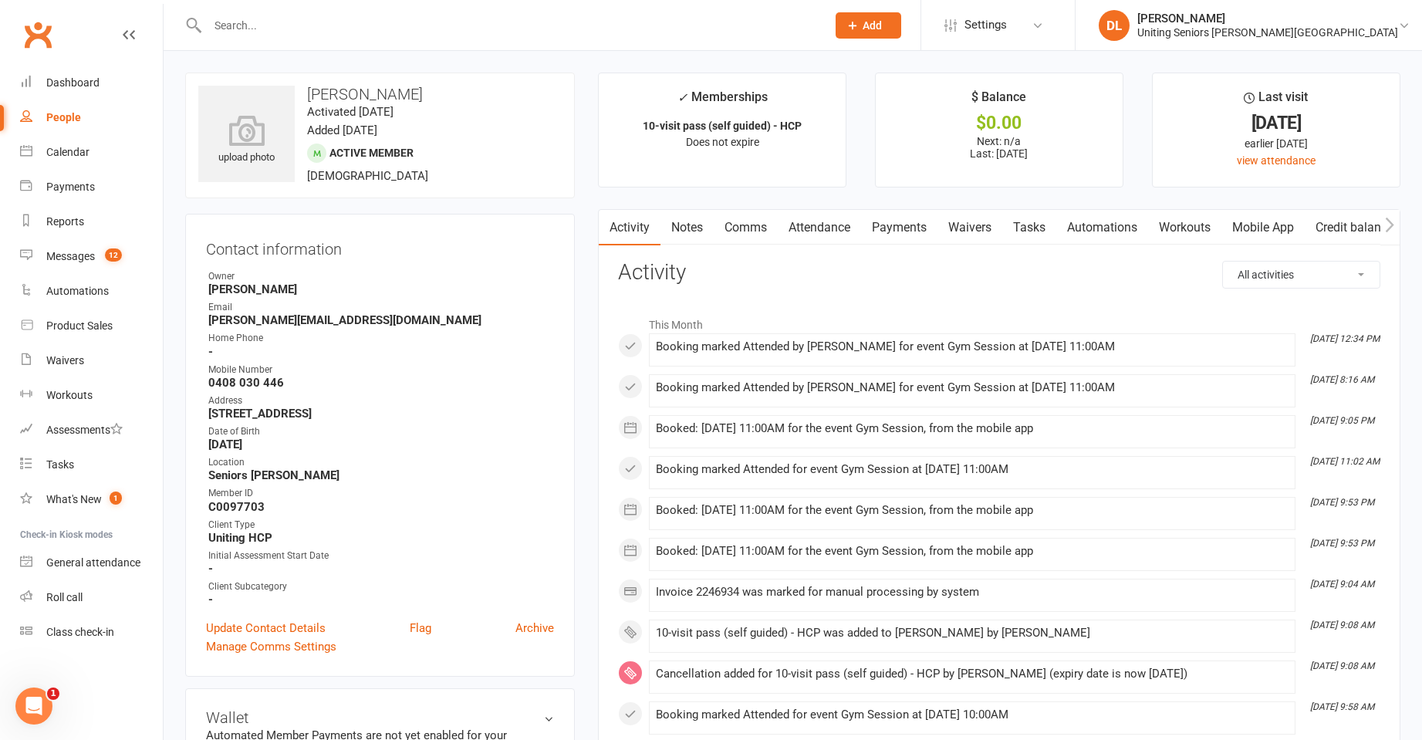
click at [755, 225] on link "Comms" at bounding box center [746, 228] width 64 height 36
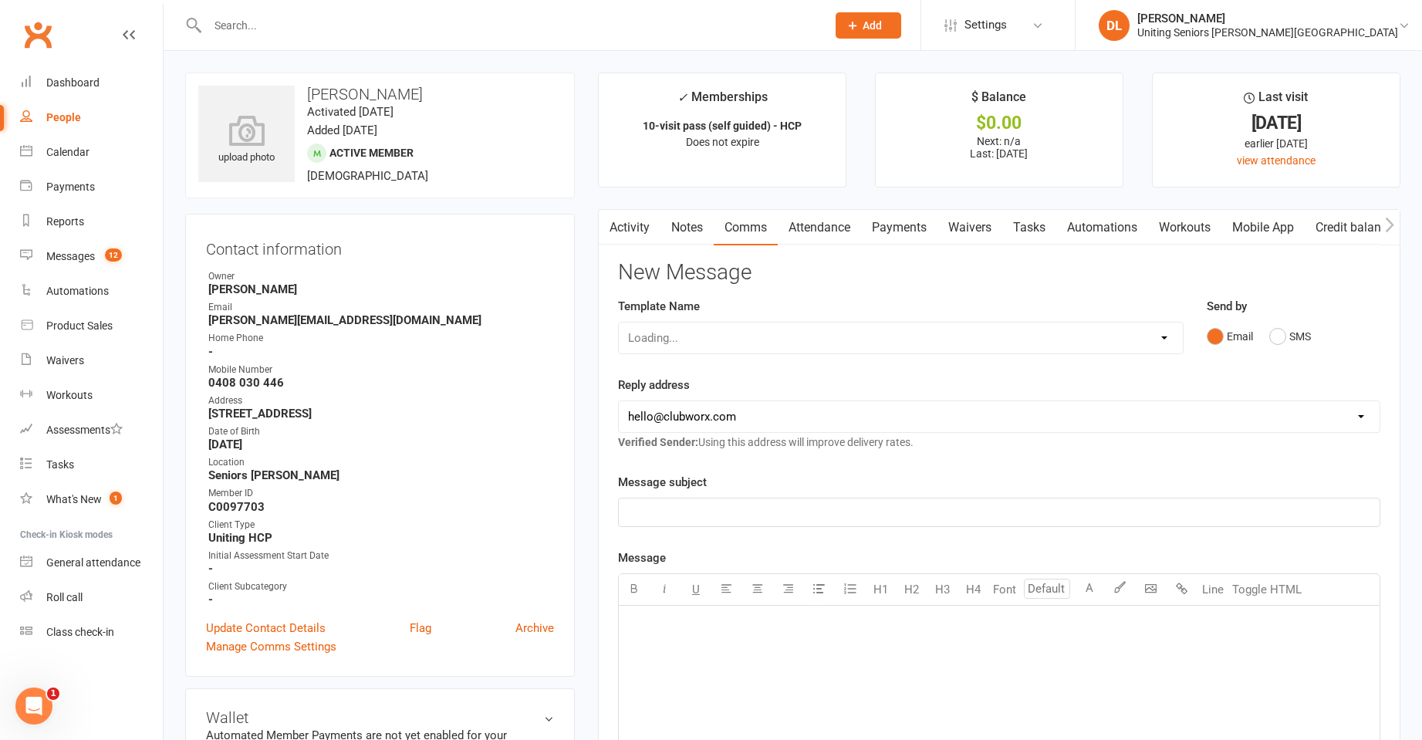
click at [791, 226] on link "Attendance" at bounding box center [819, 228] width 83 height 36
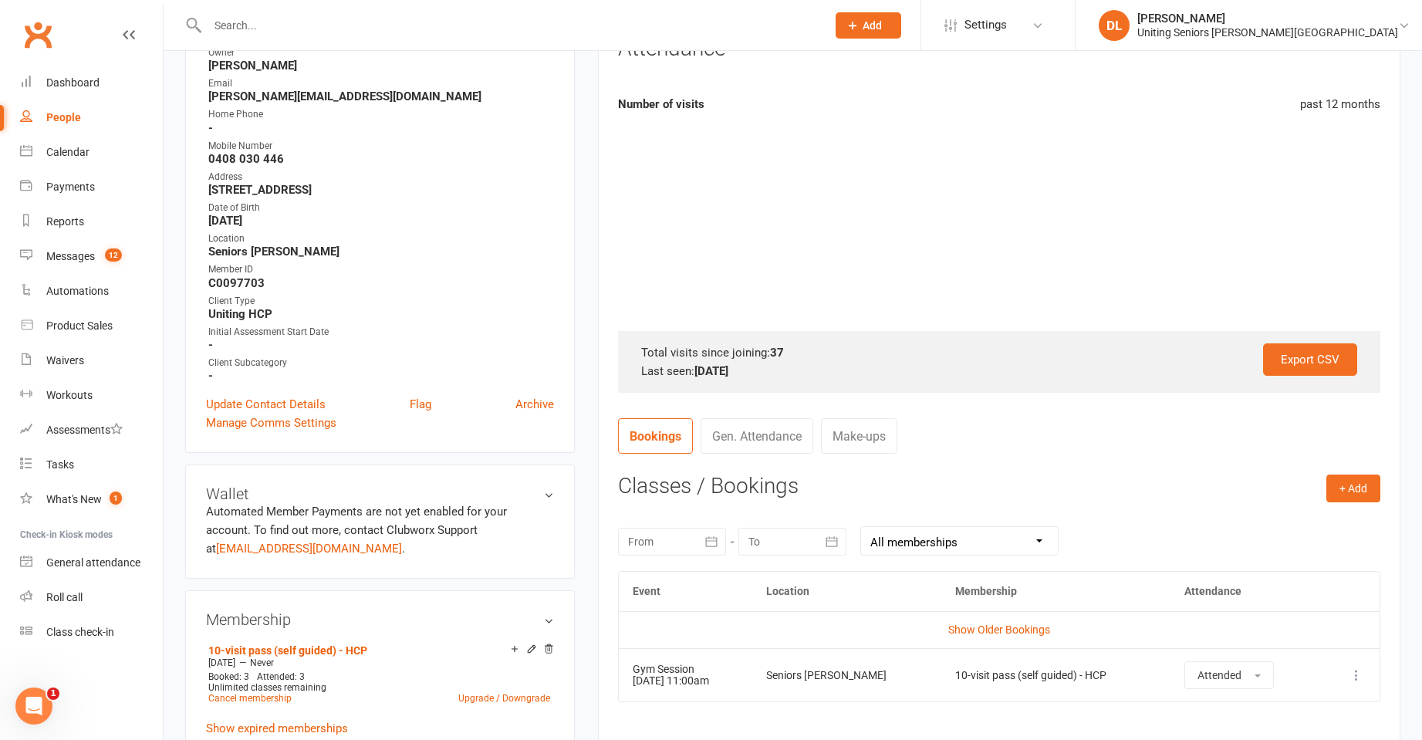
scroll to position [463, 0]
